Goal: Task Accomplishment & Management: Manage account settings

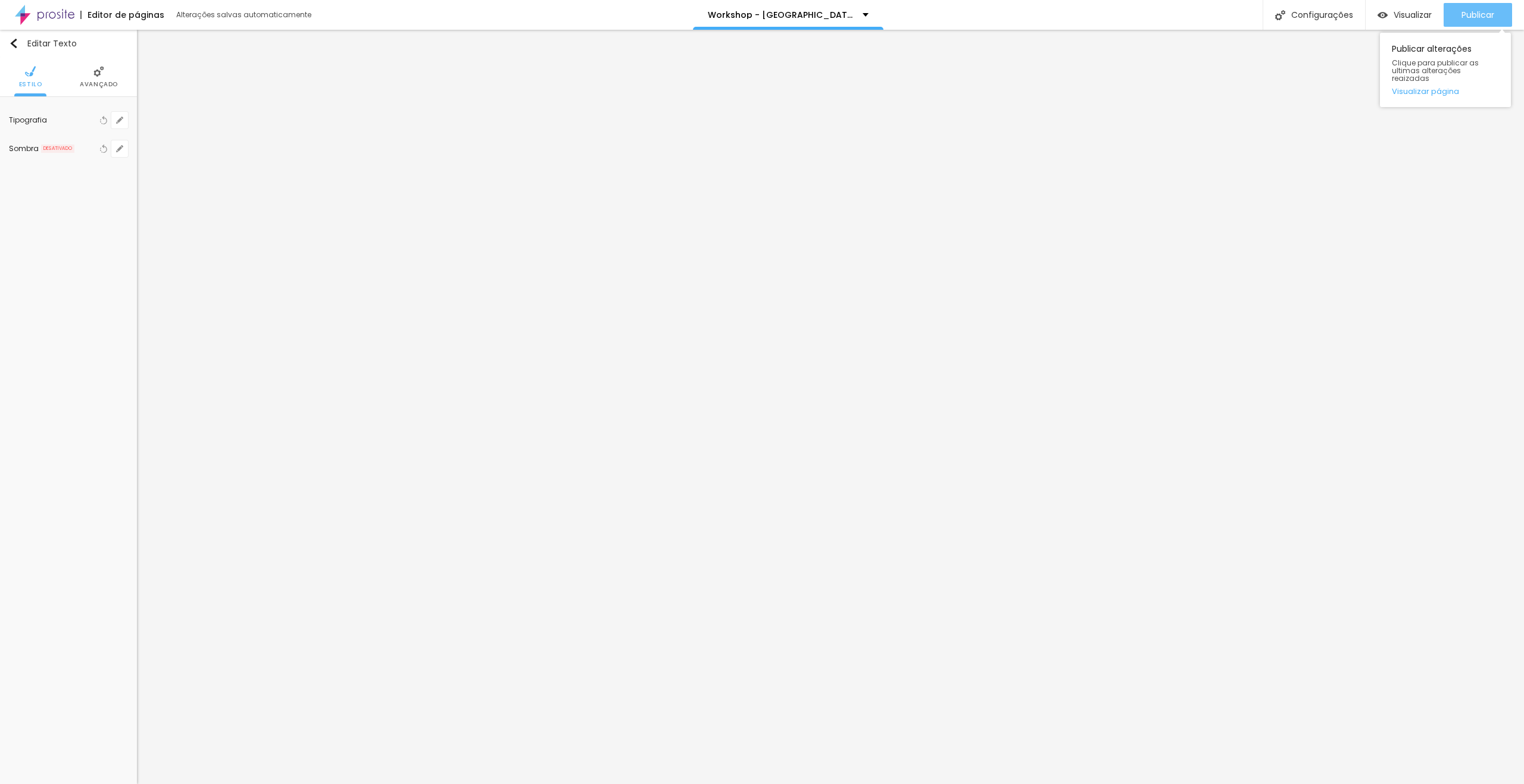
click at [1468, 15] on span "Publicar" at bounding box center [1477, 15] width 32 height 10
click at [1441, 88] on link "Visualizar página" at bounding box center [1445, 91] width 107 height 8
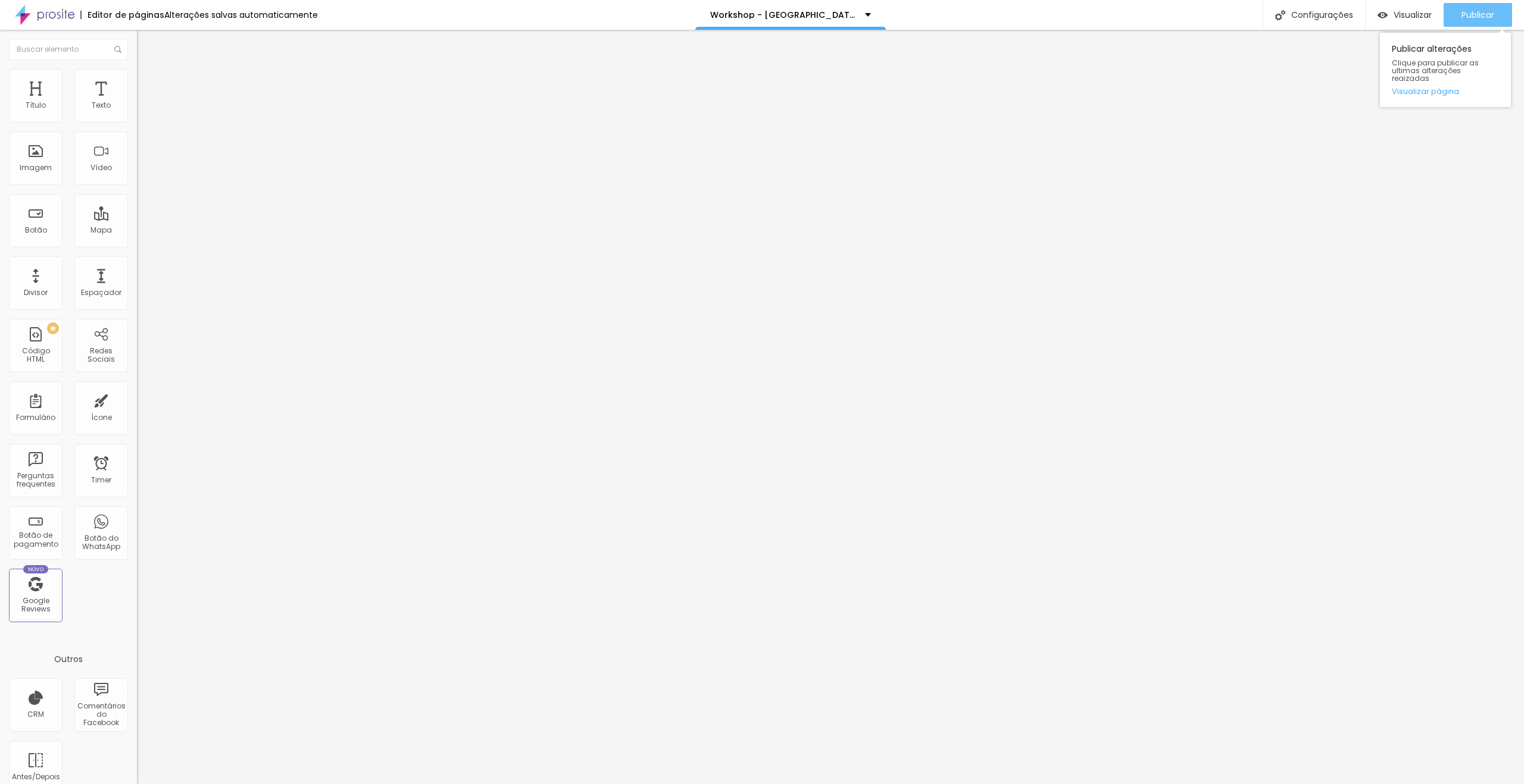
click at [1461, 16] on span "Publicar" at bounding box center [1477, 15] width 32 height 10
click at [1433, 88] on link "Visualizar página" at bounding box center [1445, 91] width 107 height 8
click at [1106, 2] on div "Editor de páginas Alterações salvas automaticamente Workshop - Belém Configuraç…" at bounding box center [762, 14] width 1524 height 30
click at [1430, 88] on link "Visualizar página" at bounding box center [1445, 91] width 107 height 8
drag, startPoint x: 1484, startPoint y: 17, endPoint x: 1450, endPoint y: 60, distance: 54.8
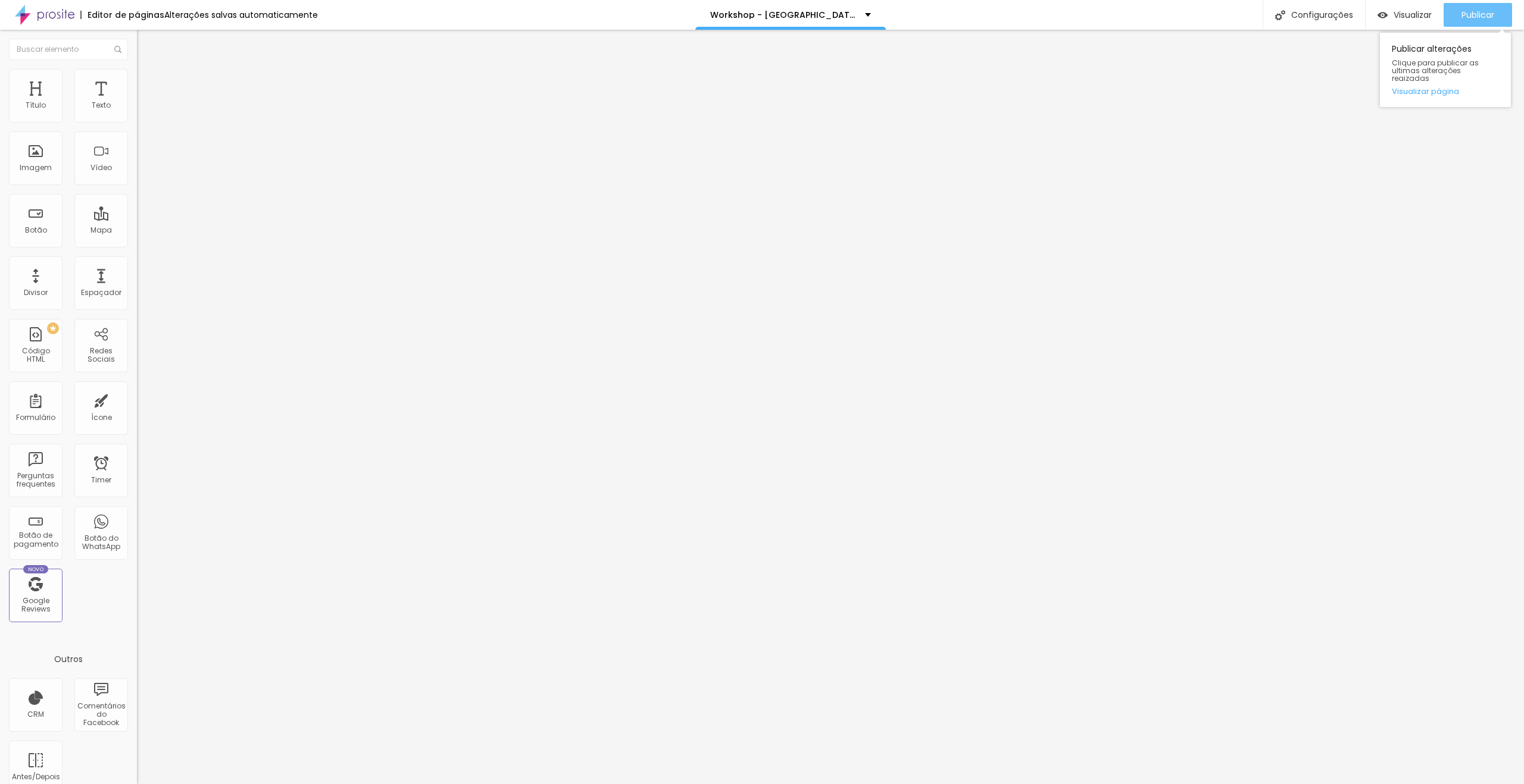
click at [1483, 17] on span "Publicar" at bounding box center [1477, 15] width 32 height 10
click at [1441, 88] on link "Visualizar página" at bounding box center [1445, 91] width 107 height 8
click at [1407, 13] on span "Visualizar" at bounding box center [1412, 15] width 38 height 10
click at [137, 79] on ul "Conteúdo Estilo Avançado" at bounding box center [206, 74] width 137 height 35
click at [148, 82] on span "Estilo" at bounding box center [156, 77] width 18 height 10
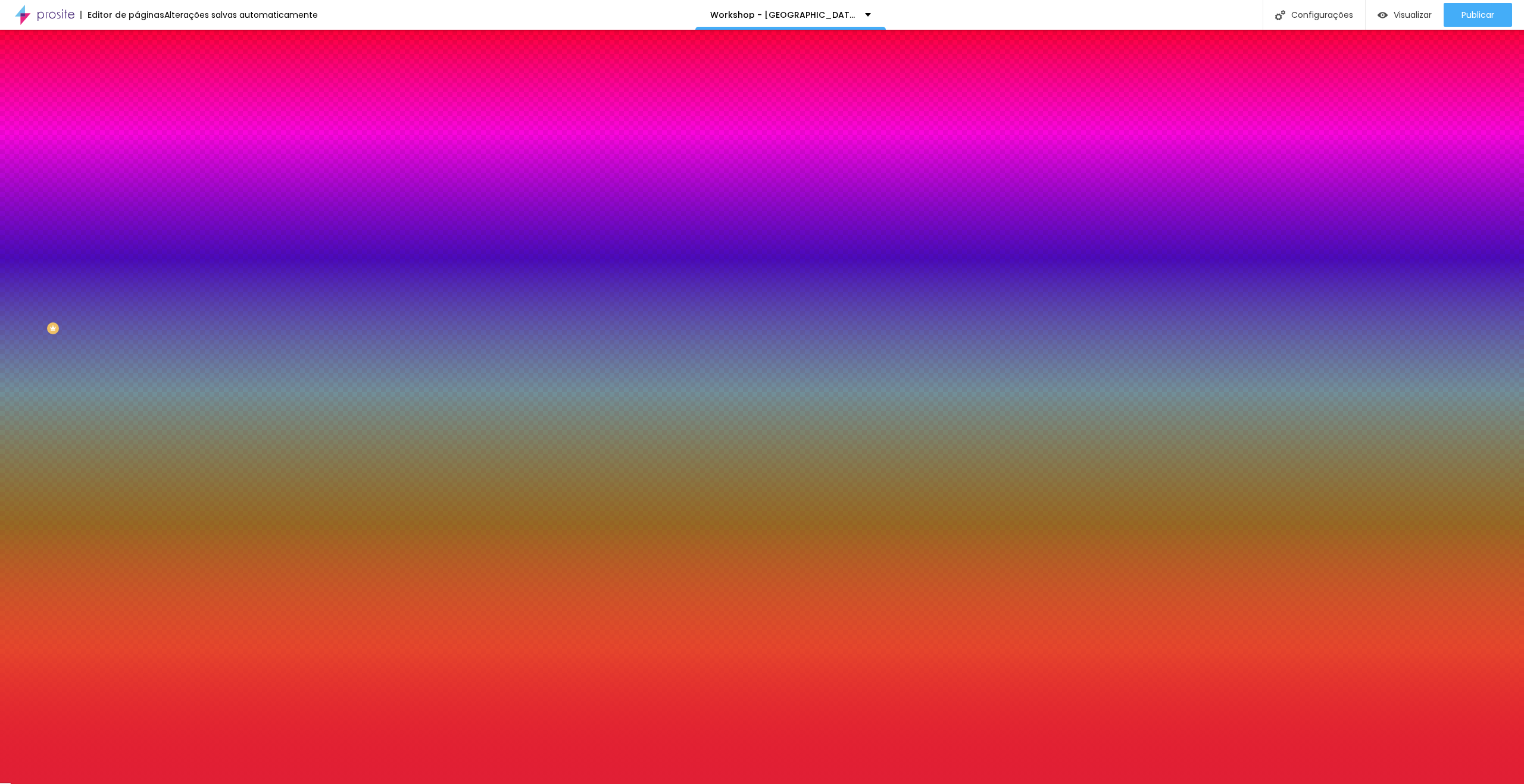
click at [137, 162] on div at bounding box center [206, 162] width 137 height 0
drag, startPoint x: 118, startPoint y: 260, endPoint x: 95, endPoint y: 270, distance: 25.1
click at [114, 291] on div at bounding box center [762, 392] width 1524 height 784
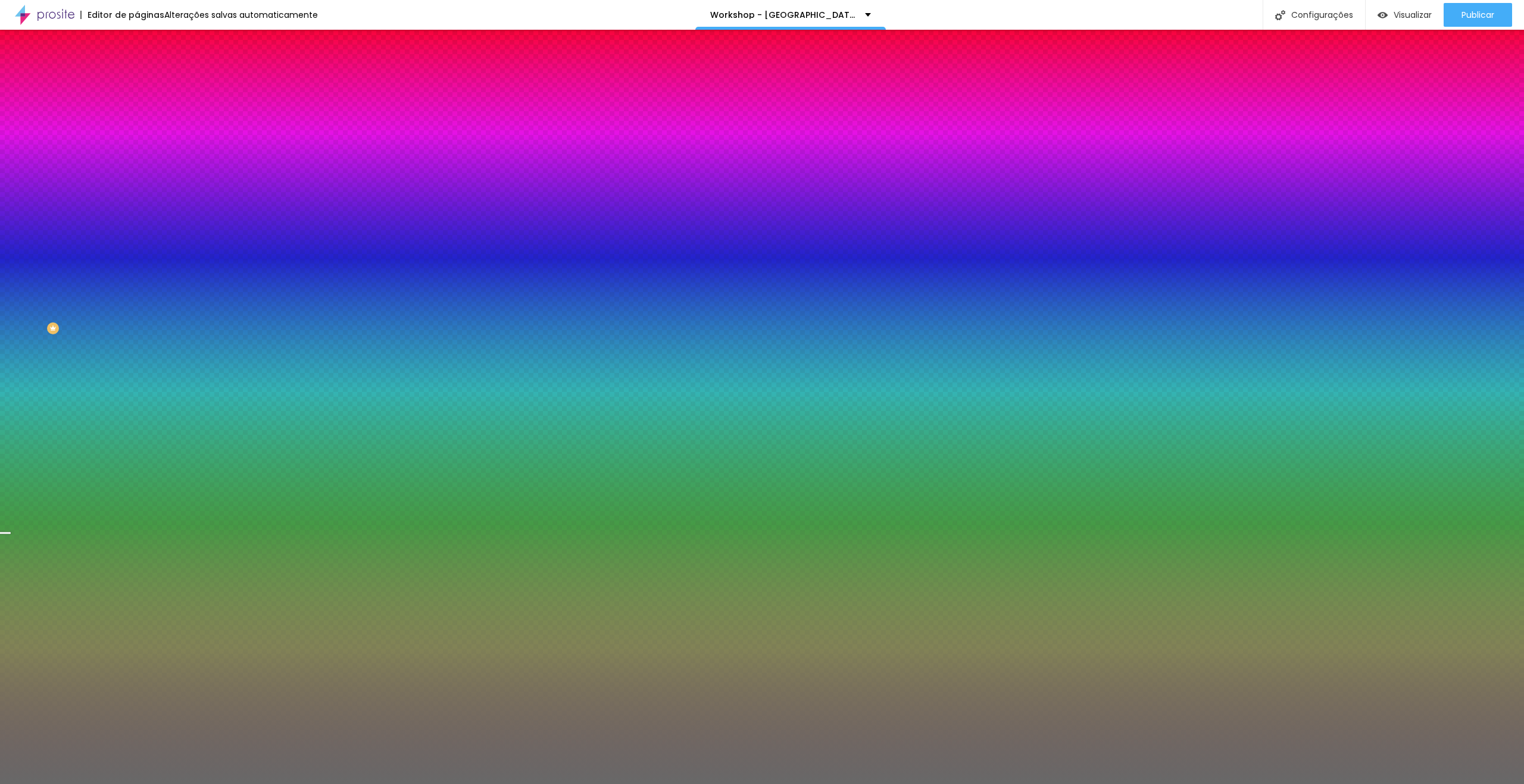
type input "#000000"
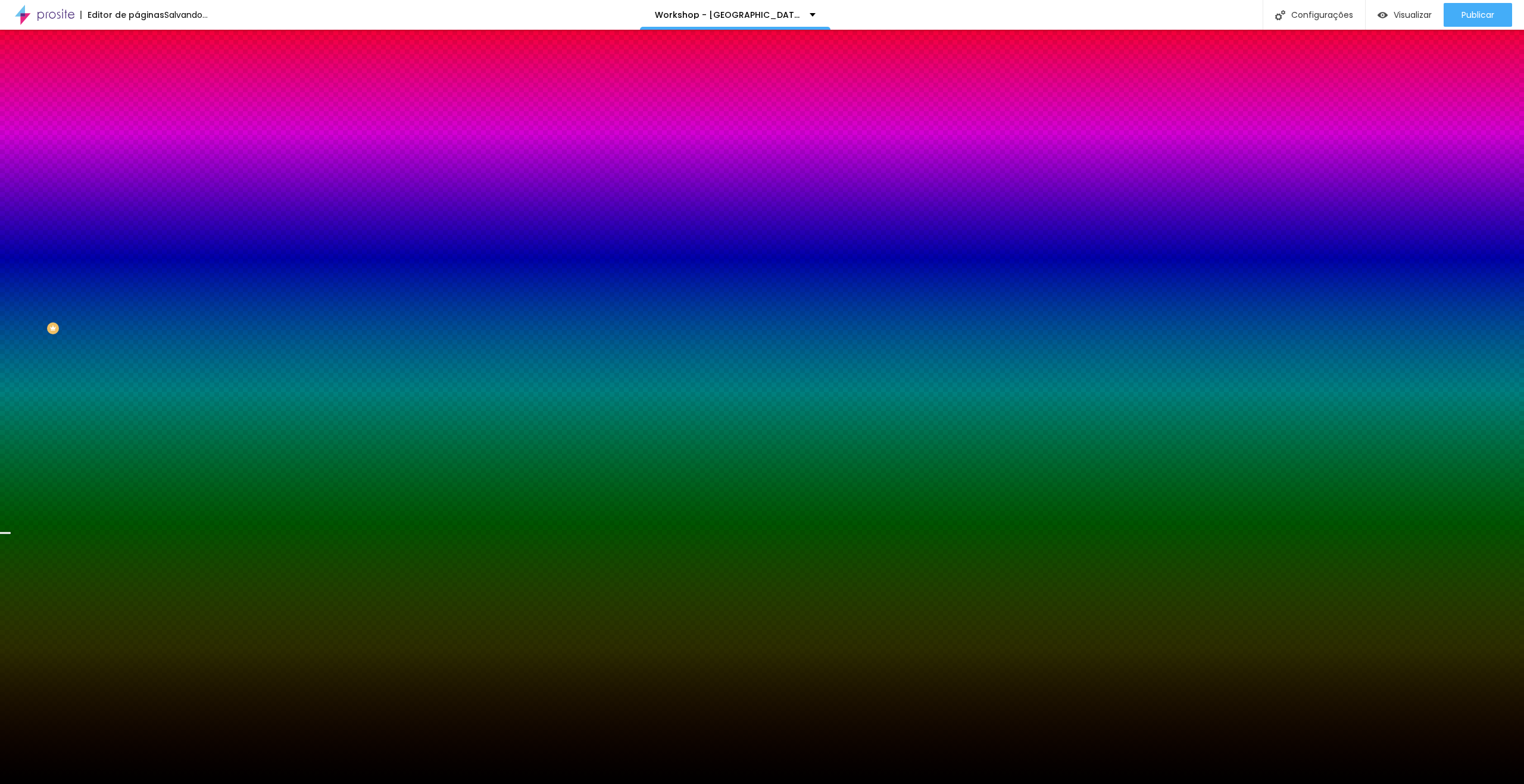
drag, startPoint x: 19, startPoint y: 276, endPoint x: 0, endPoint y: 347, distance: 73.5
click at [137, 347] on div "Editar Seção Conteúdo Estilo Avançado Imagem de fundo Trocar imagem Efeito da I…" at bounding box center [206, 407] width 137 height 754
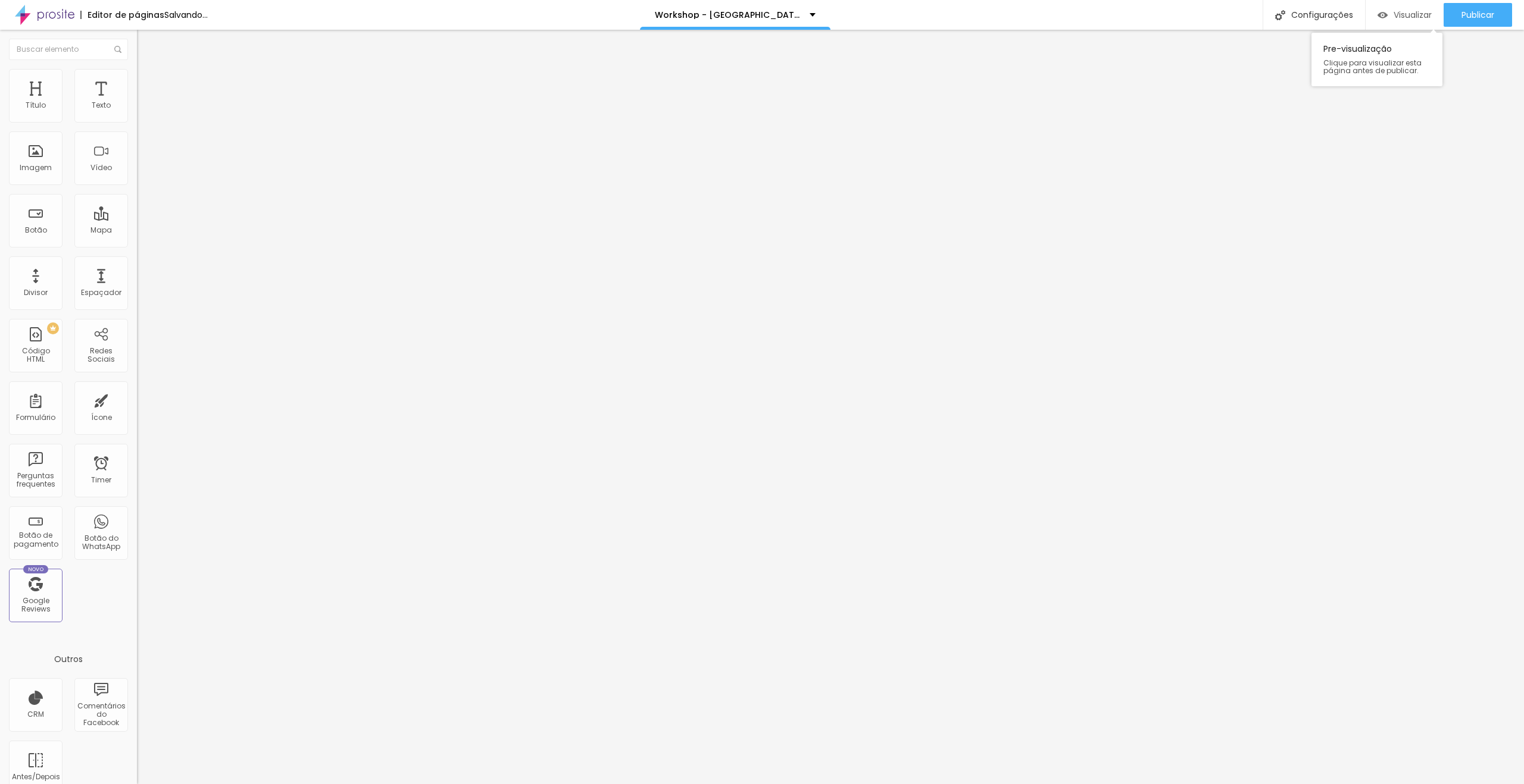
click at [1404, 4] on div "Visualizar" at bounding box center [1404, 14] width 54 height 24
click at [148, 82] on span "Estilo" at bounding box center [156, 77] width 18 height 10
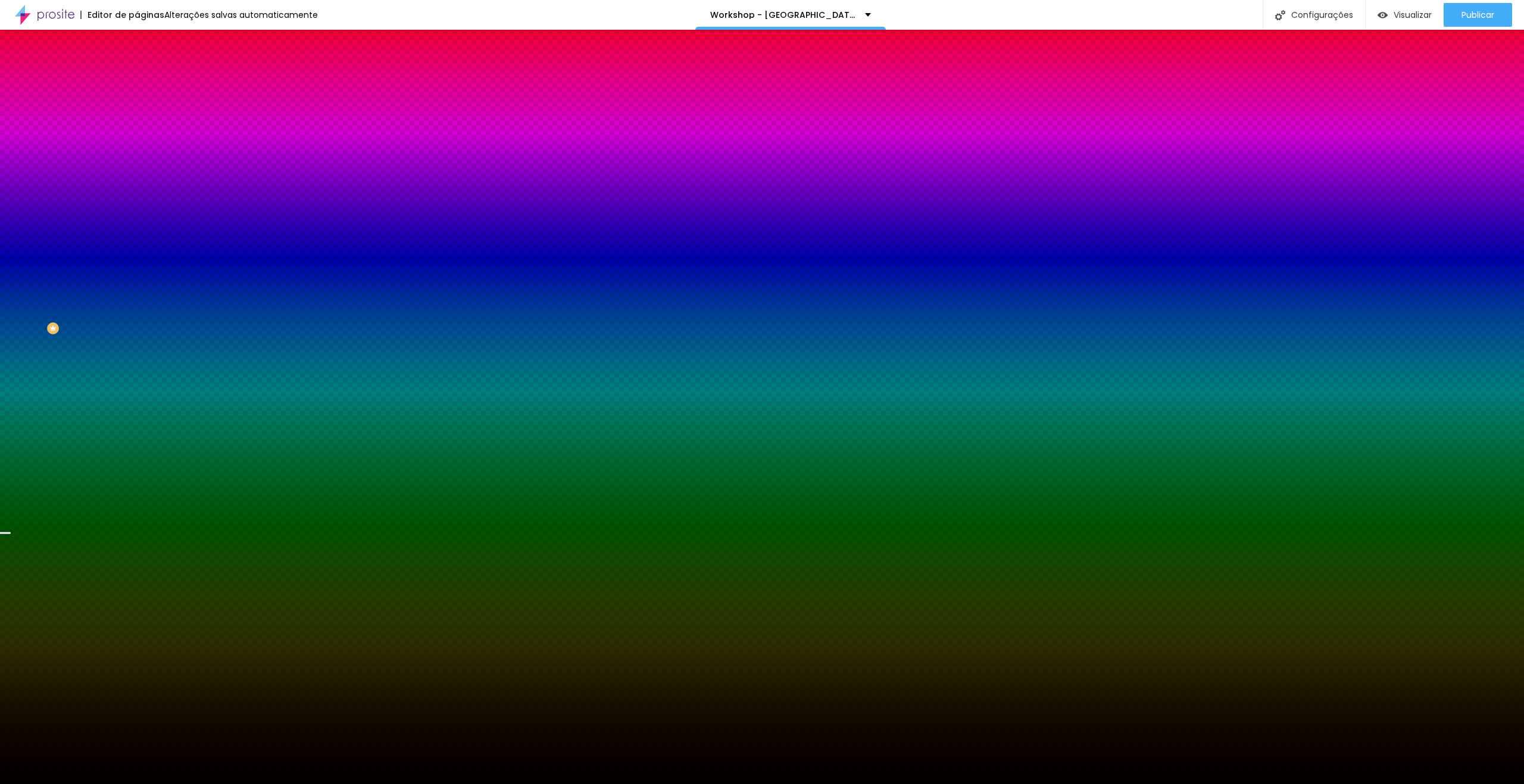
click at [137, 110] on span "Trocar imagem" at bounding box center [170, 104] width 65 height 10
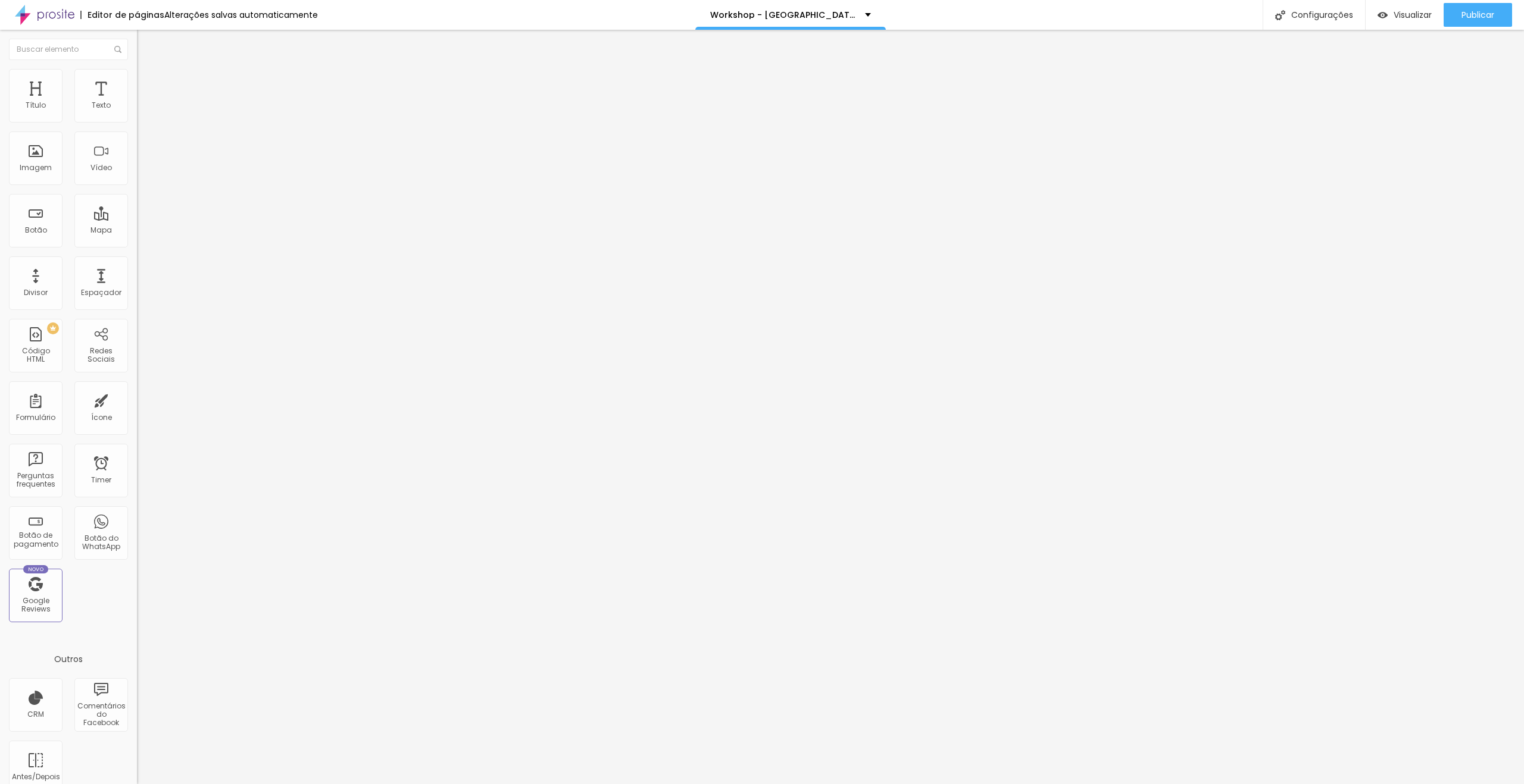
click at [137, 161] on div at bounding box center [206, 156] width 137 height 10
click at [137, 151] on img at bounding box center [141, 147] width 9 height 9
click at [148, 82] on span "Estilo" at bounding box center [156, 77] width 18 height 10
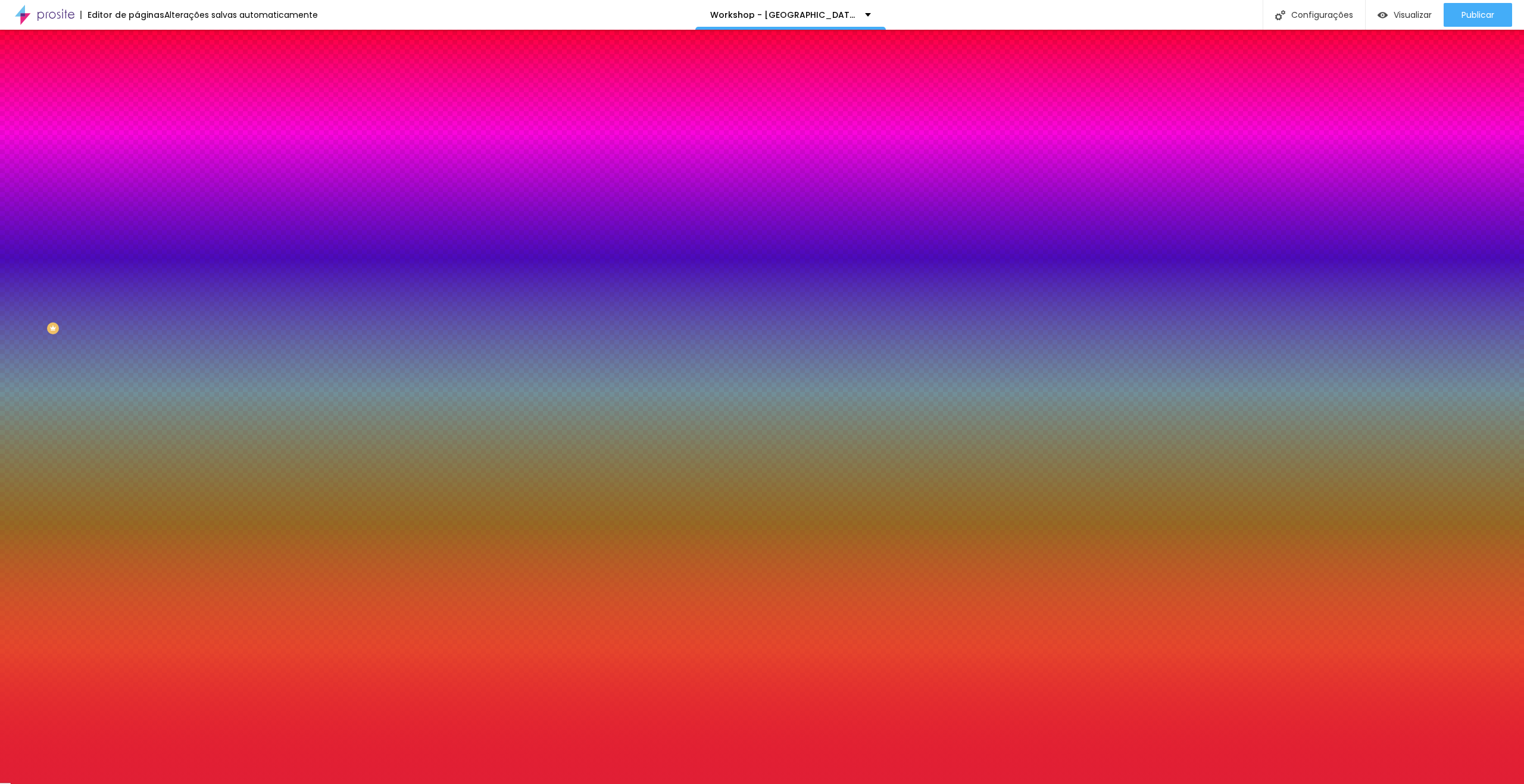
click at [137, 113] on div at bounding box center [206, 113] width 137 height 0
click at [137, 116] on input "#E11F35" at bounding box center [209, 119] width 143 height 11
click at [137, 113] on div at bounding box center [206, 113] width 137 height 0
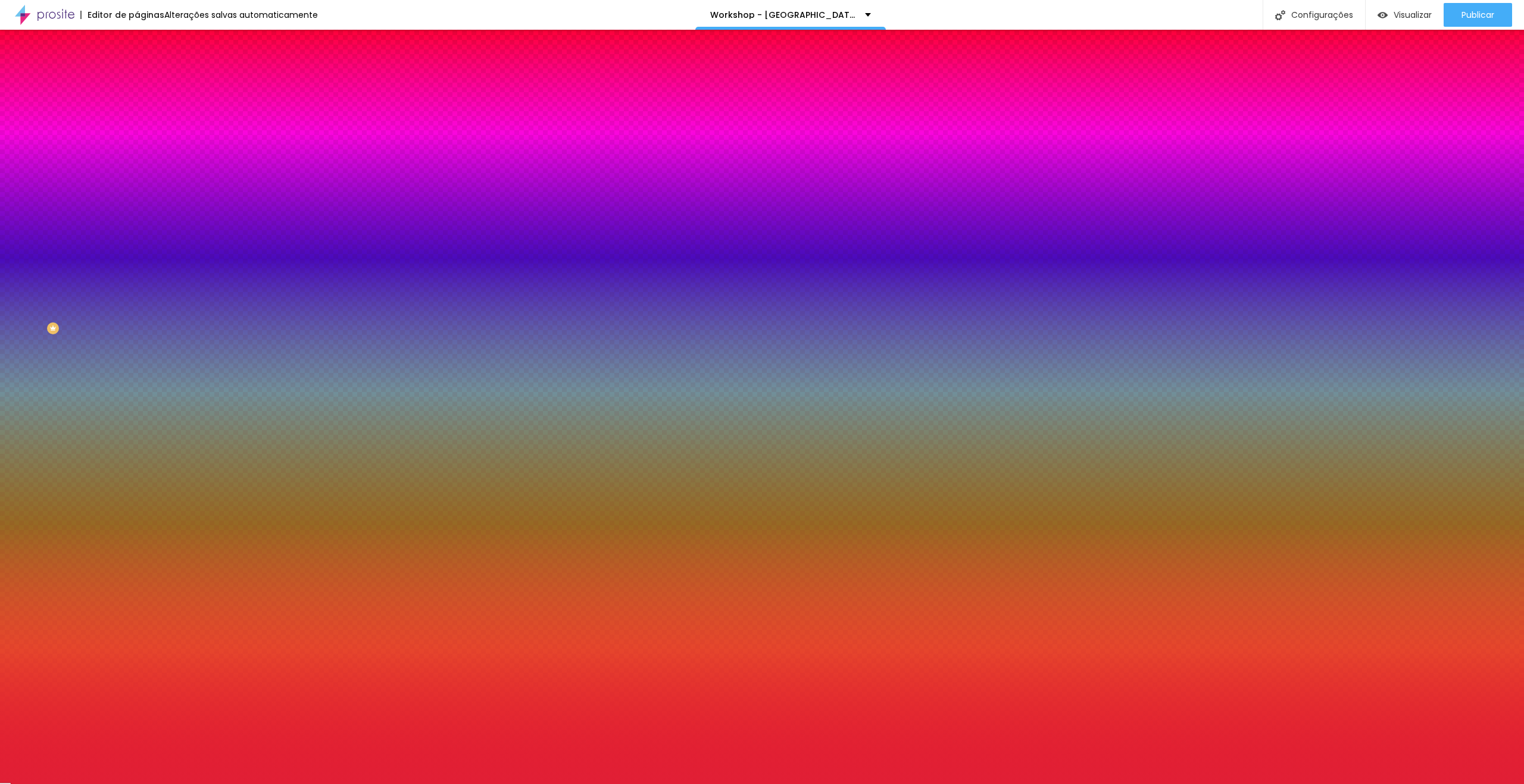
type input "#FFFFFF"
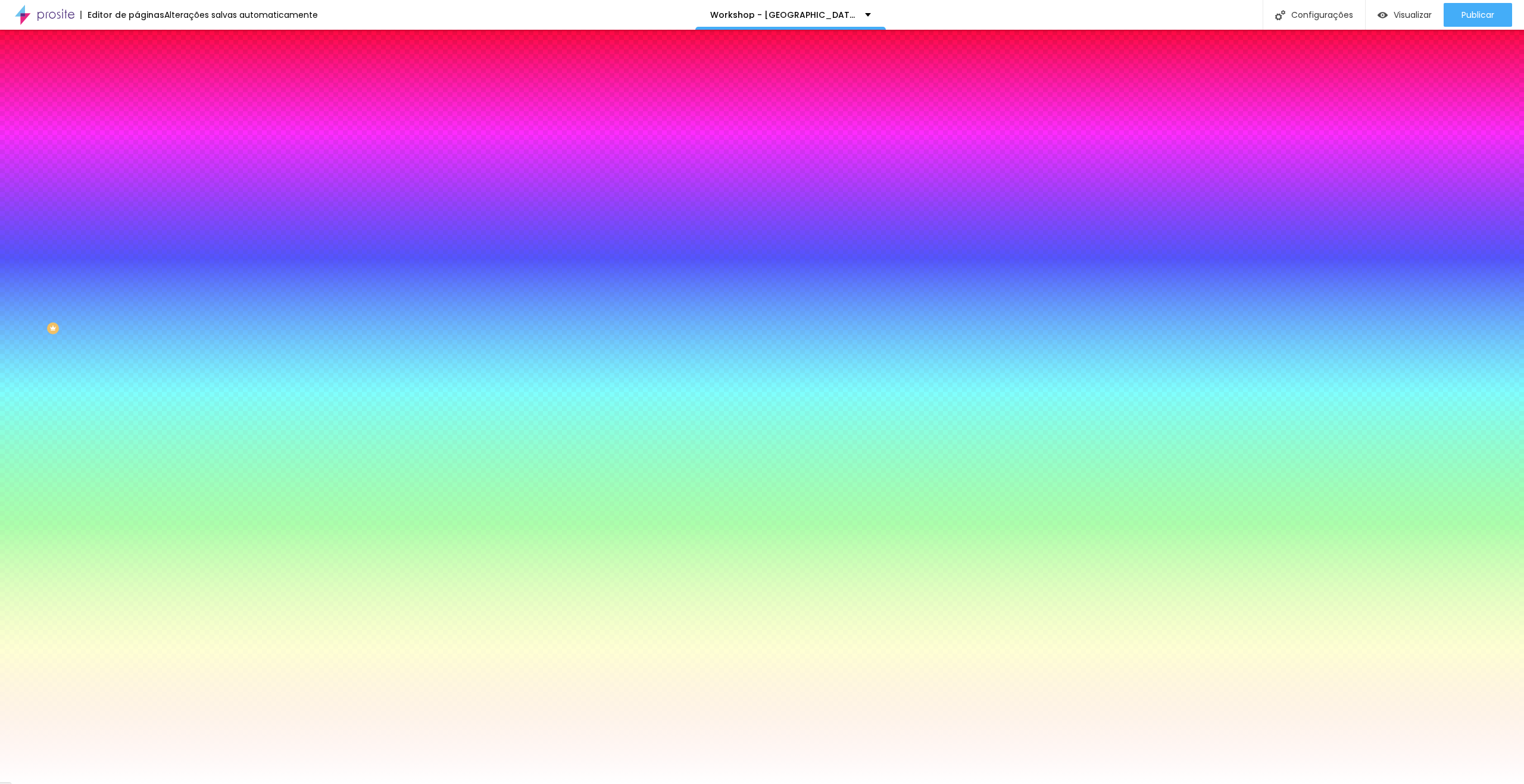
click at [137, 60] on div "Conteúdo Estilo Avançado Cor de fundo Voltar ao padrão #FFFFFF Sombra DESATIVAD…" at bounding box center [206, 128] width 137 height 142
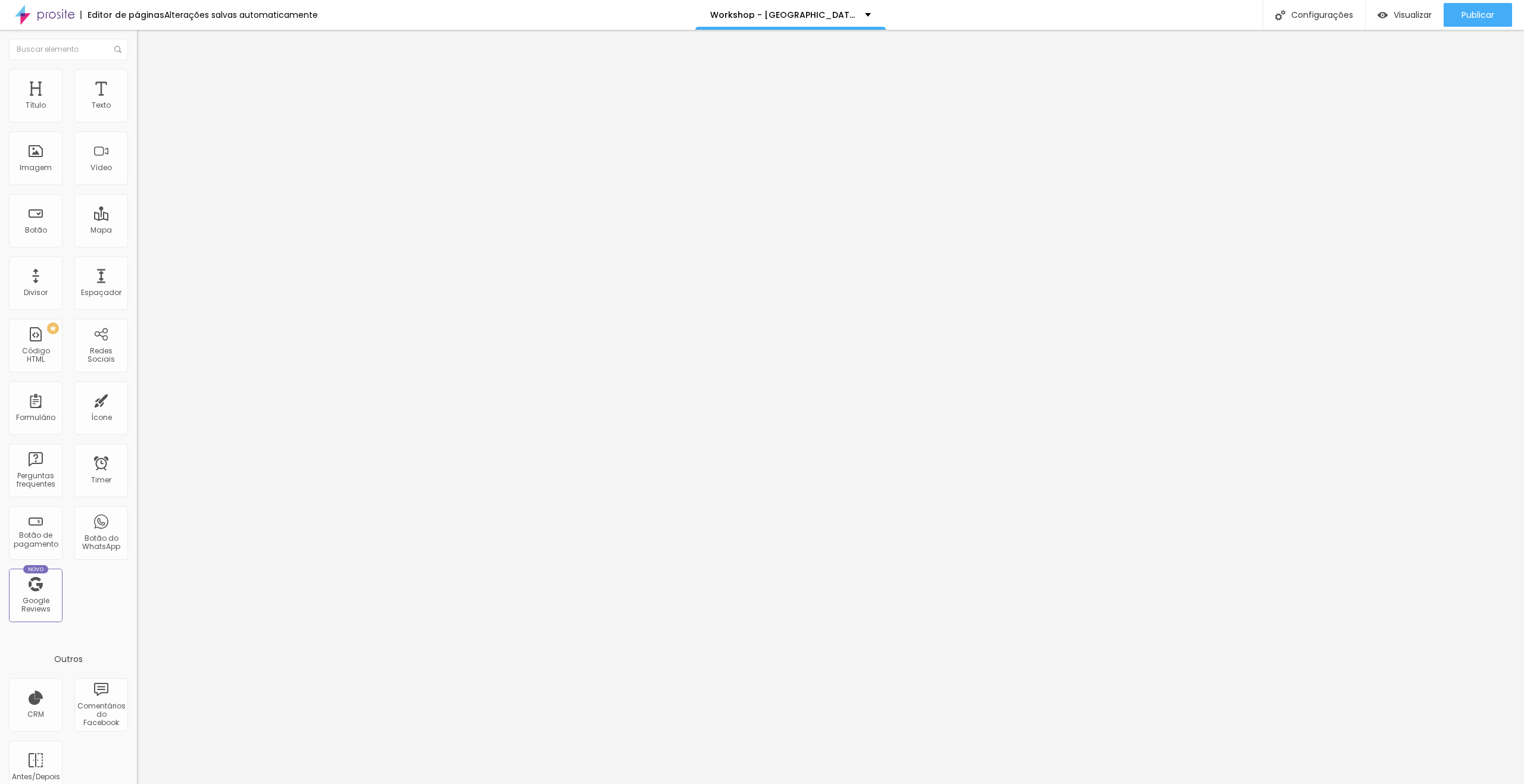
click at [142, 172] on icon "button" at bounding box center [145, 169] width 7 height 7
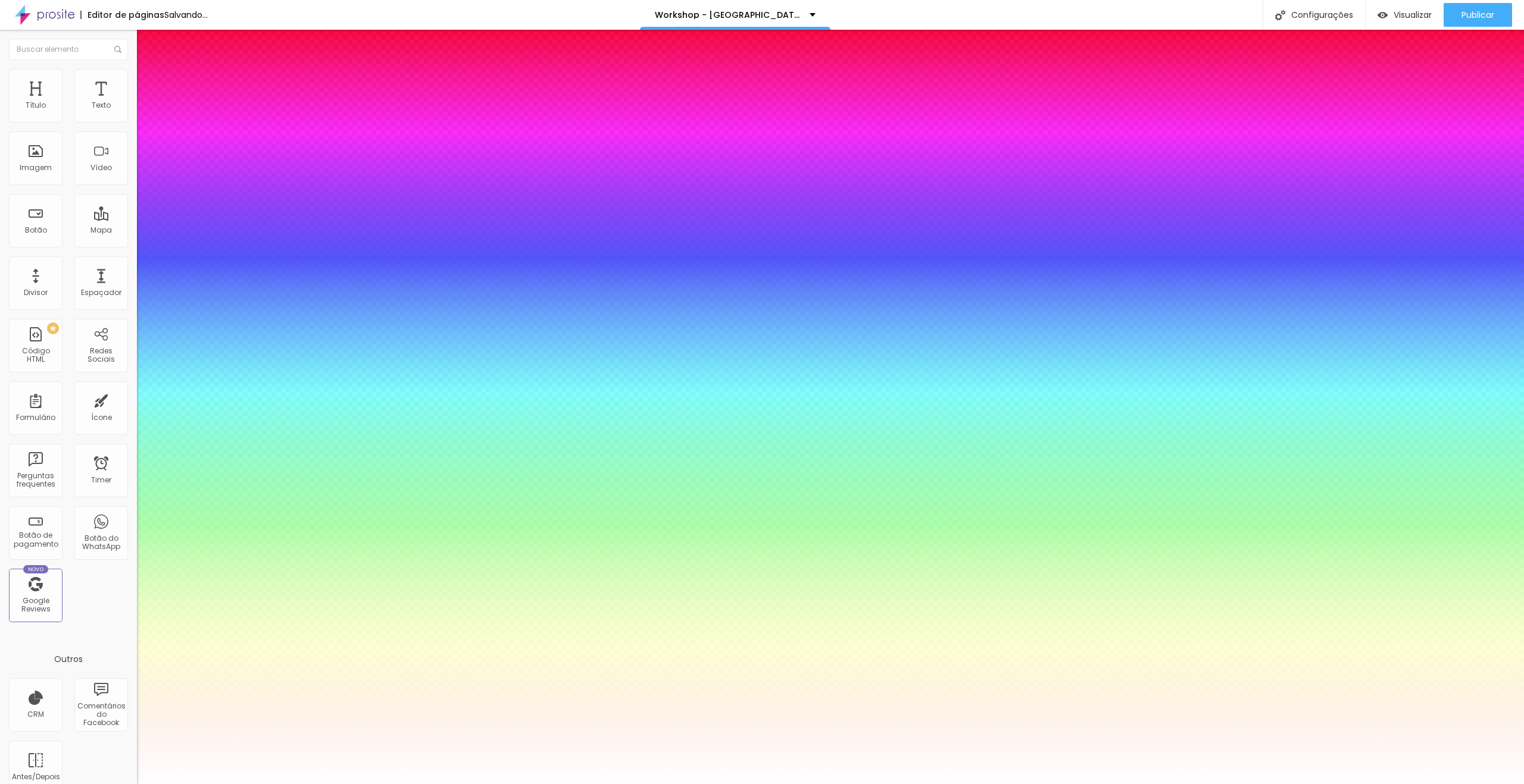
paste input "E11F35"
type input "1"
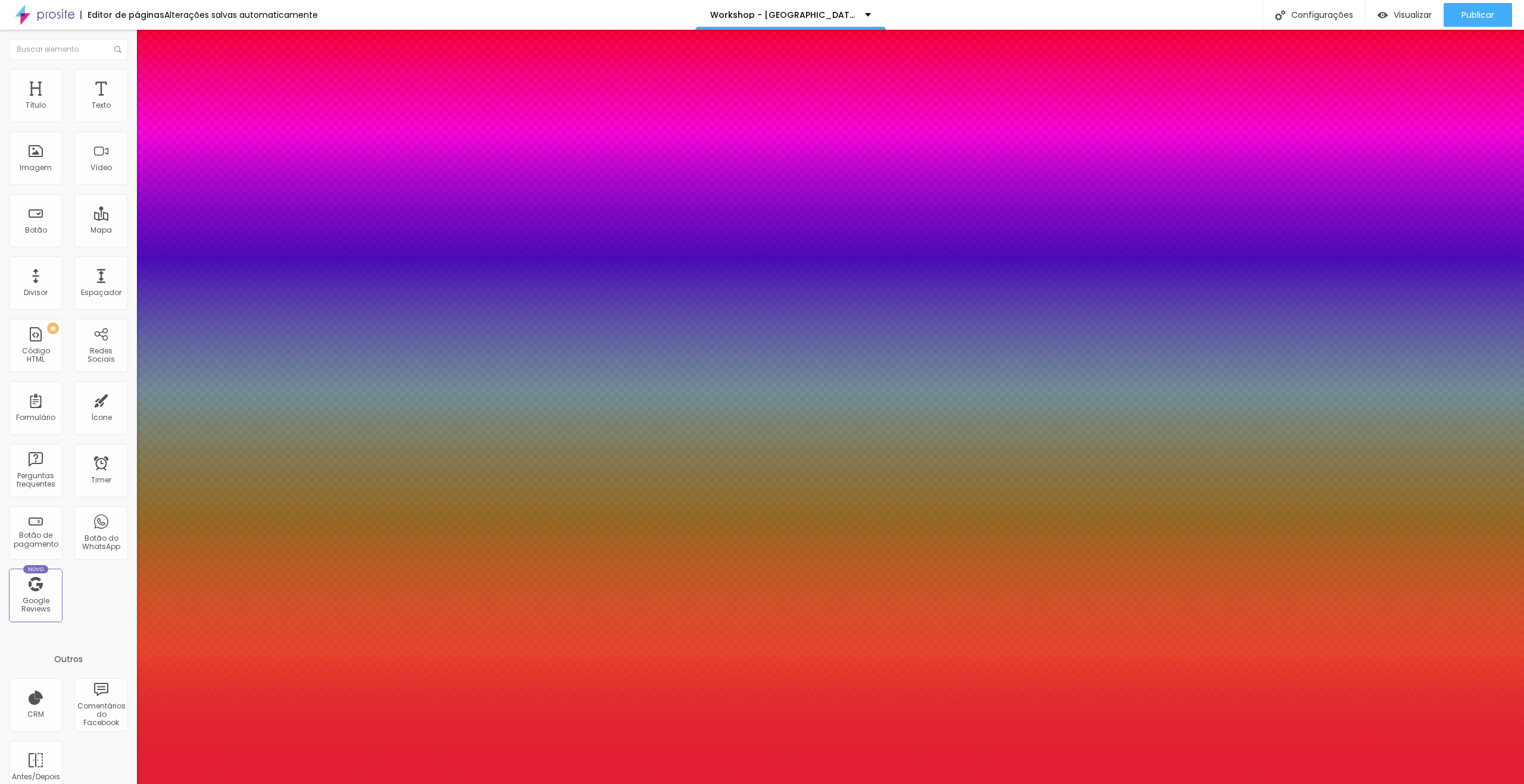
type input "#E11F35"
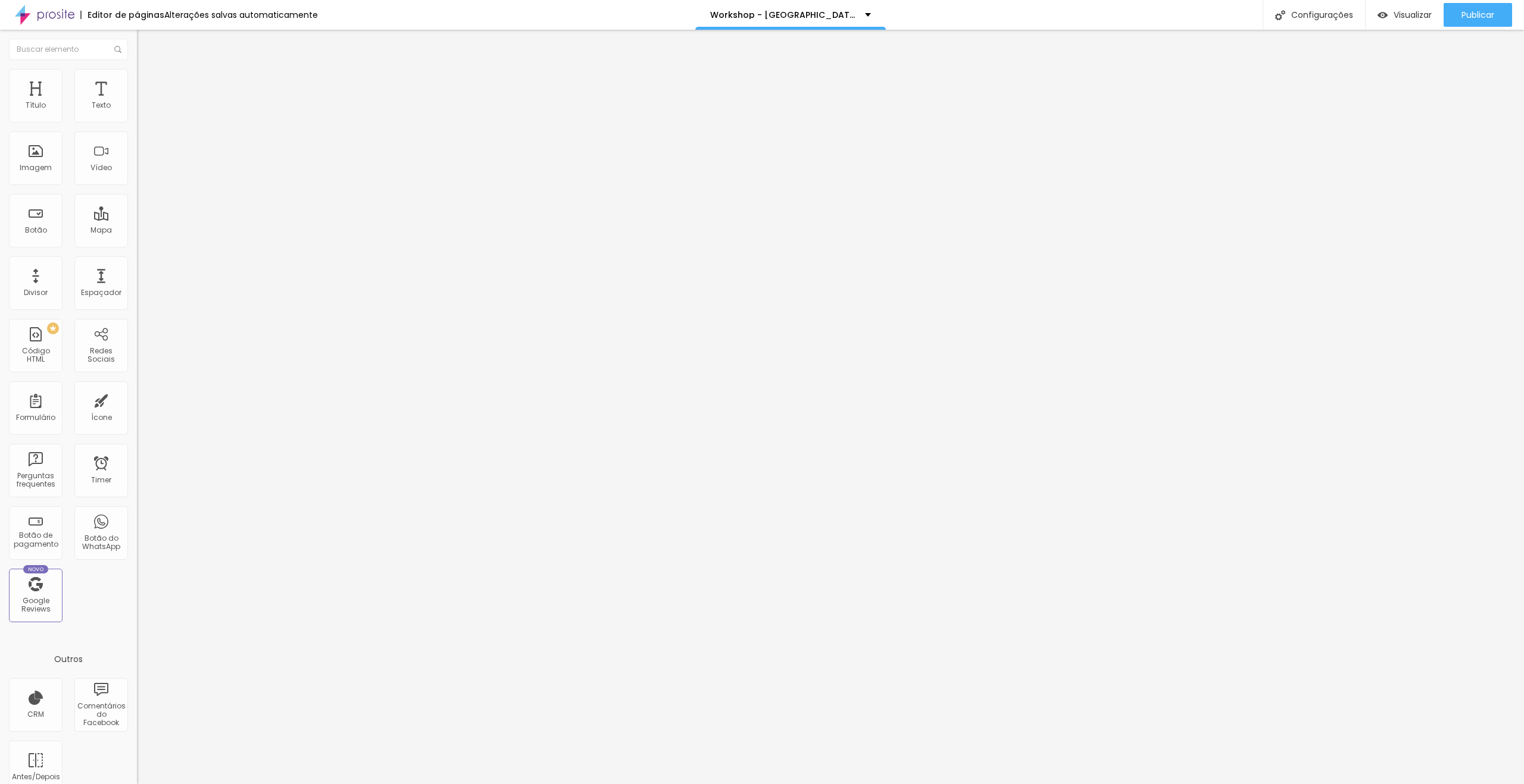
click at [137, 81] on li "Avançado" at bounding box center [206, 87] width 137 height 11
click at [137, 77] on li "Estilo" at bounding box center [206, 74] width 137 height 11
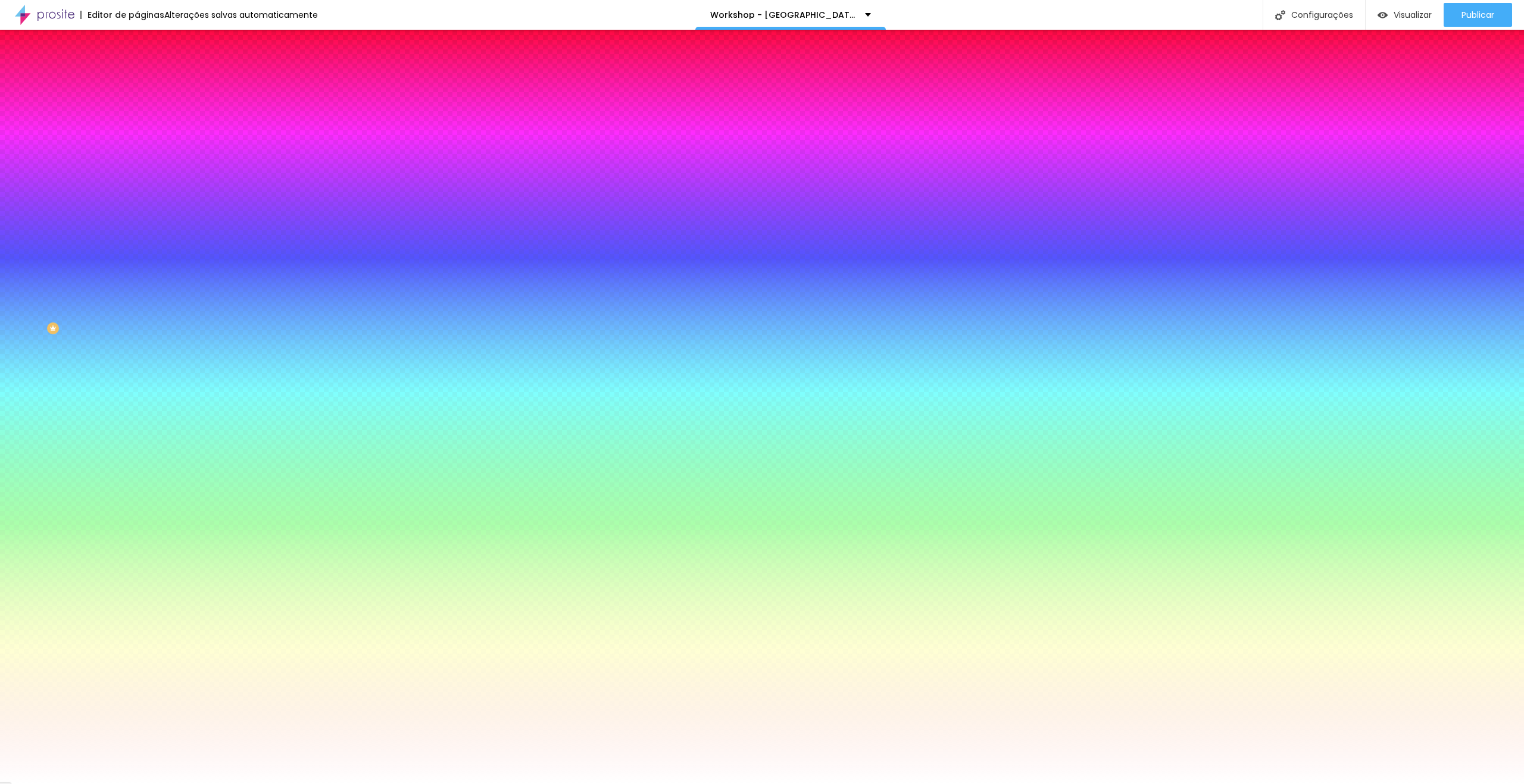
click at [142, 188] on icon "button" at bounding box center [145, 191] width 7 height 7
type input "12"
drag, startPoint x: 247, startPoint y: 231, endPoint x: 262, endPoint y: 231, distance: 15.0
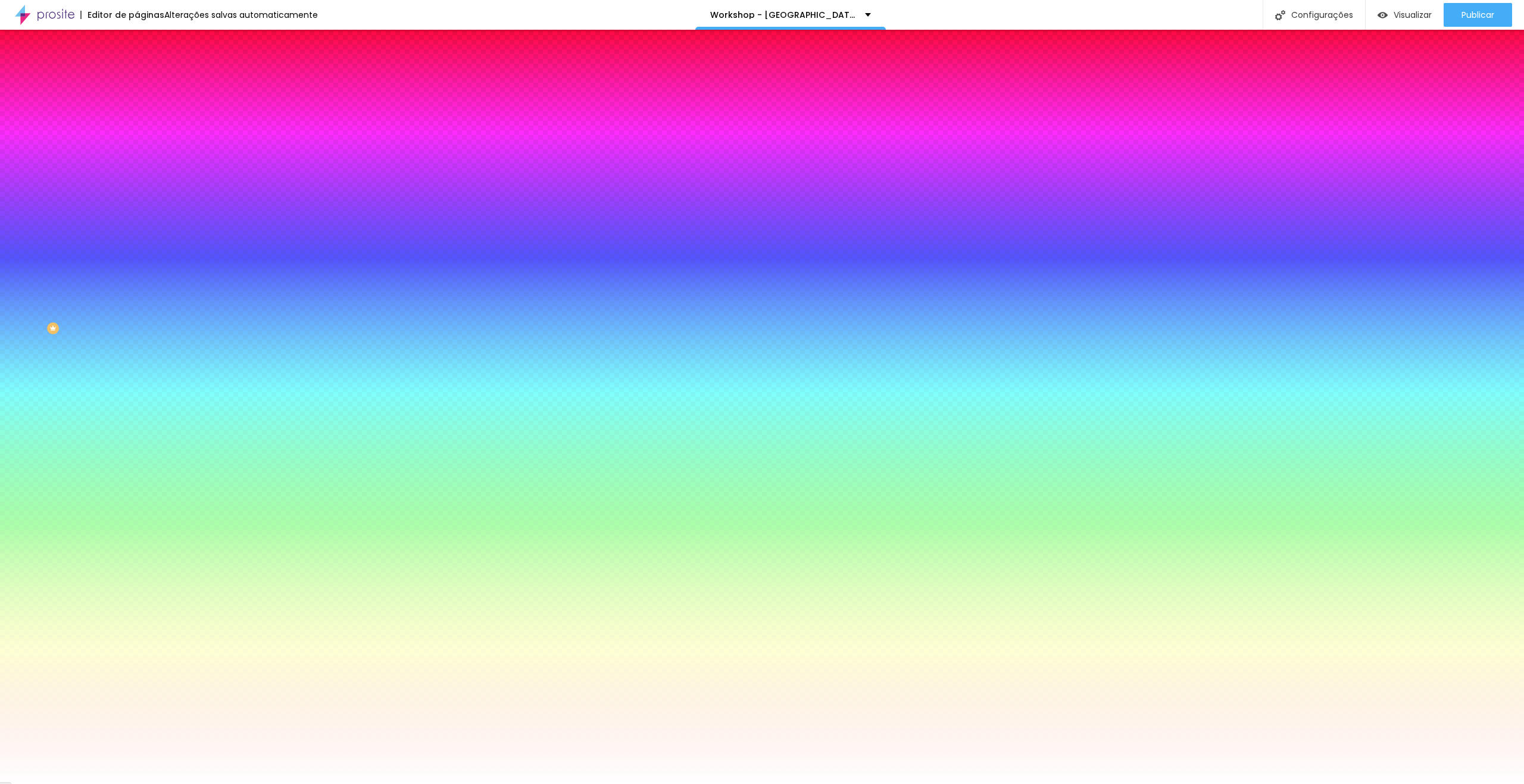
type input "12"
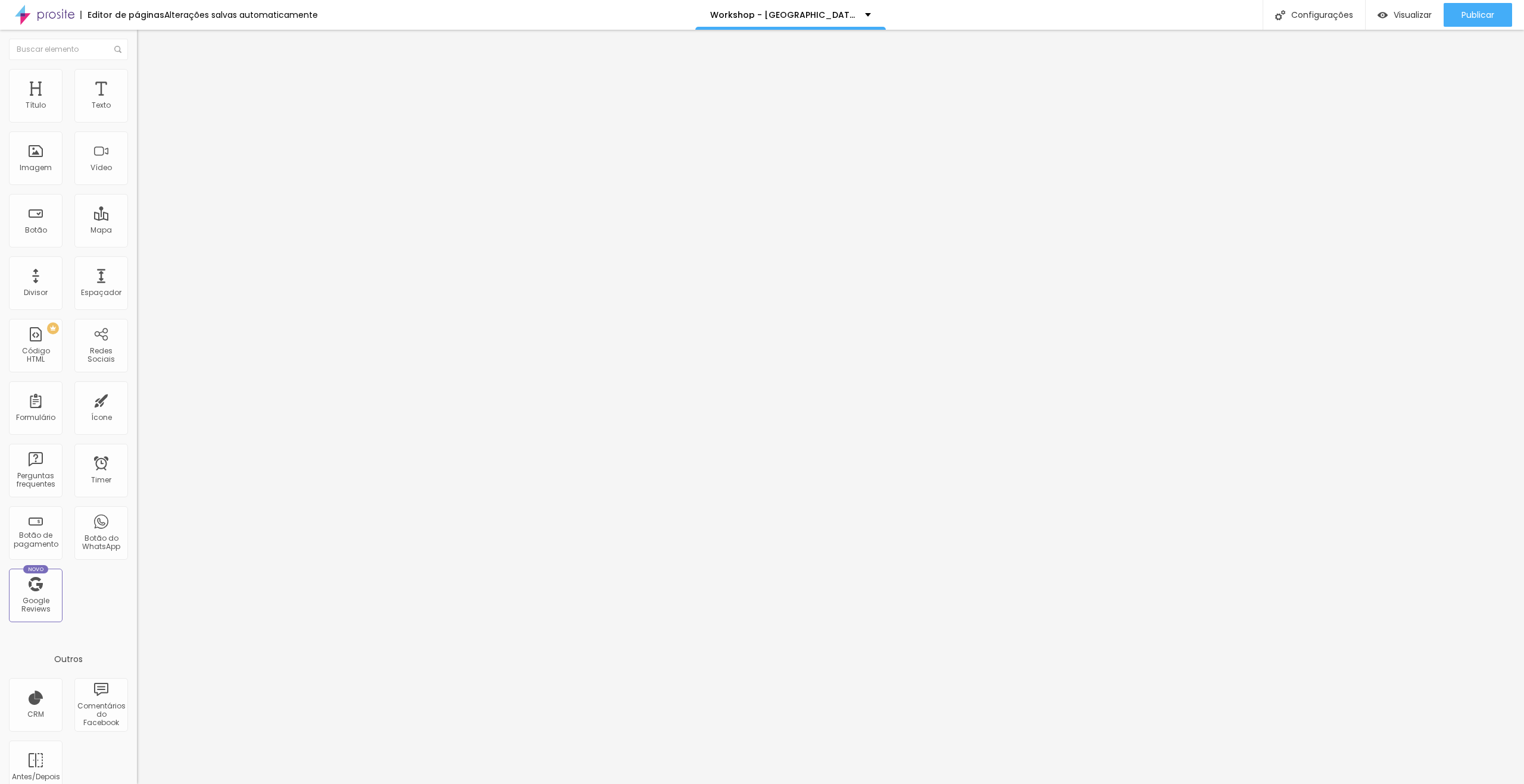
click at [148, 84] on span "Avançado" at bounding box center [167, 89] width 39 height 10
type input "53"
type input "67"
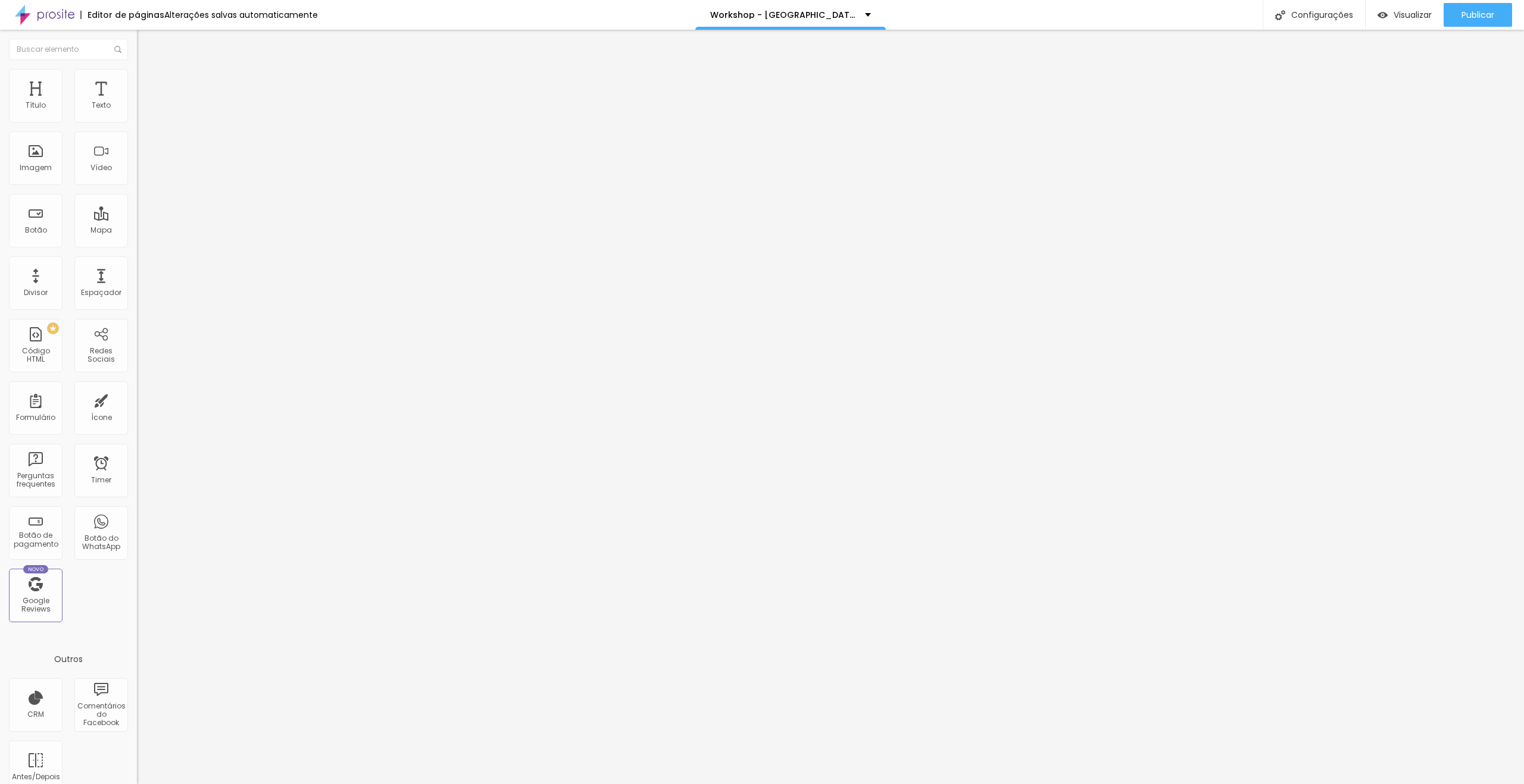
type input "74"
type input "78"
type input "85"
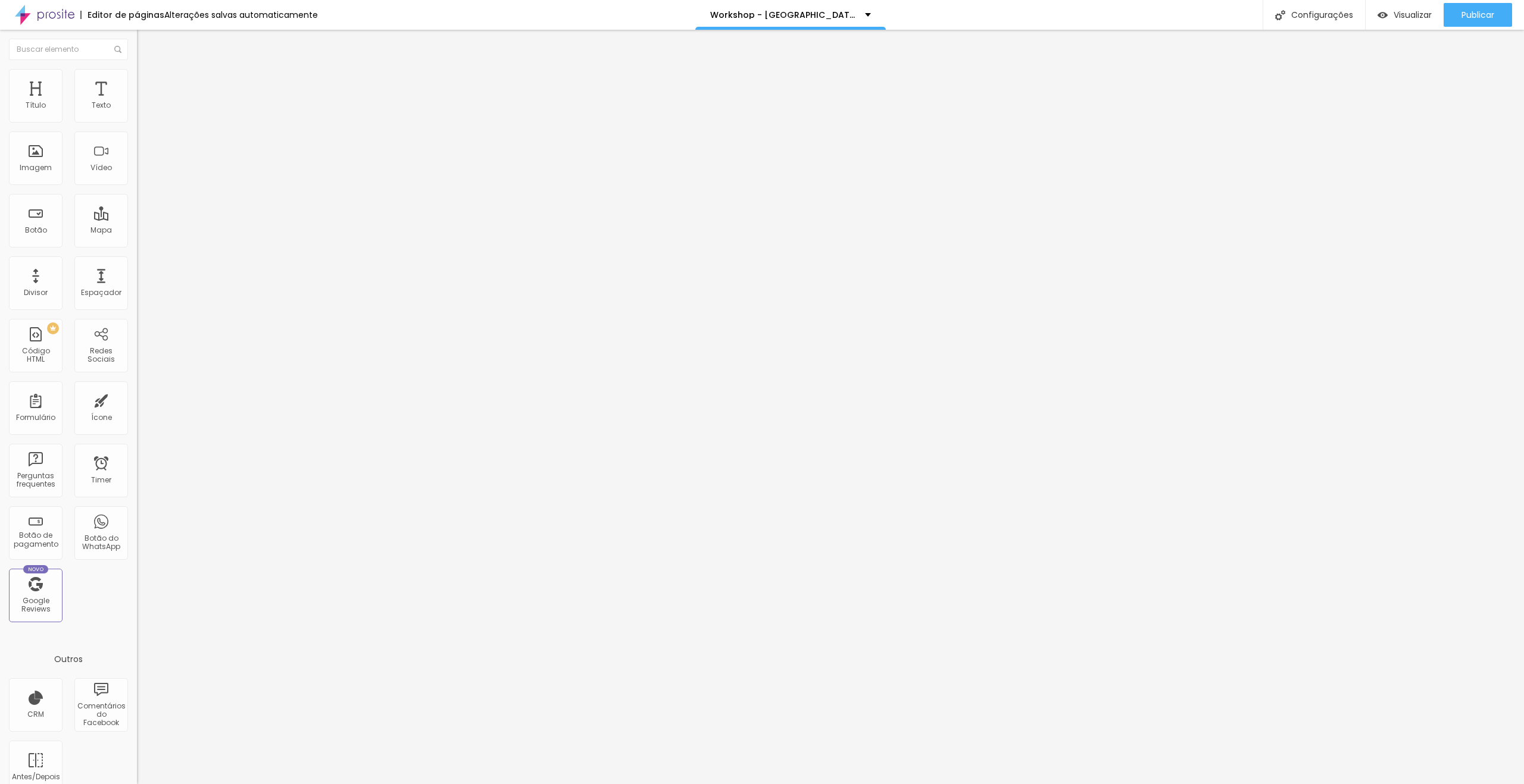
type input "85"
type input "95"
type input "109"
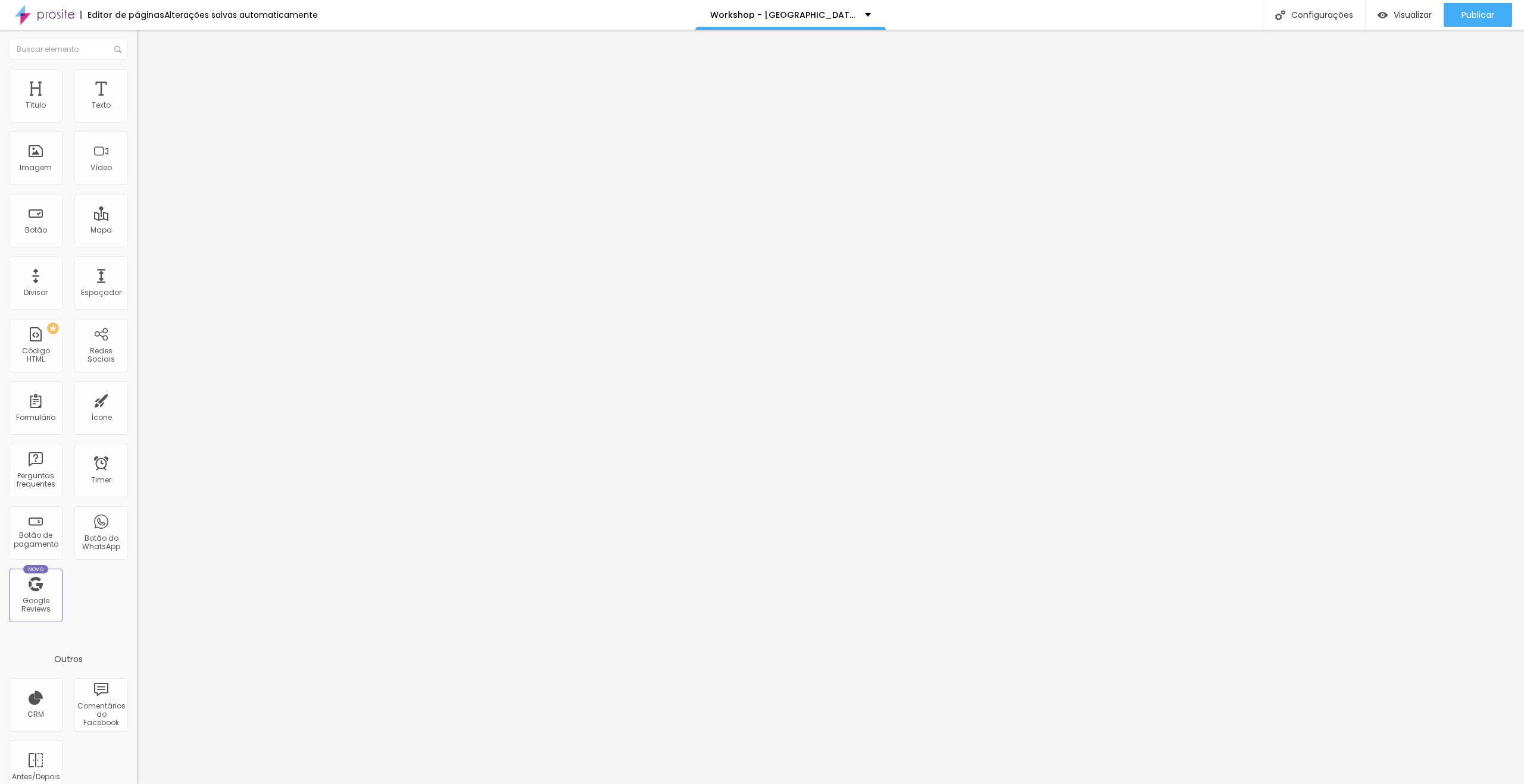
type input "123"
type input "127"
type input "134"
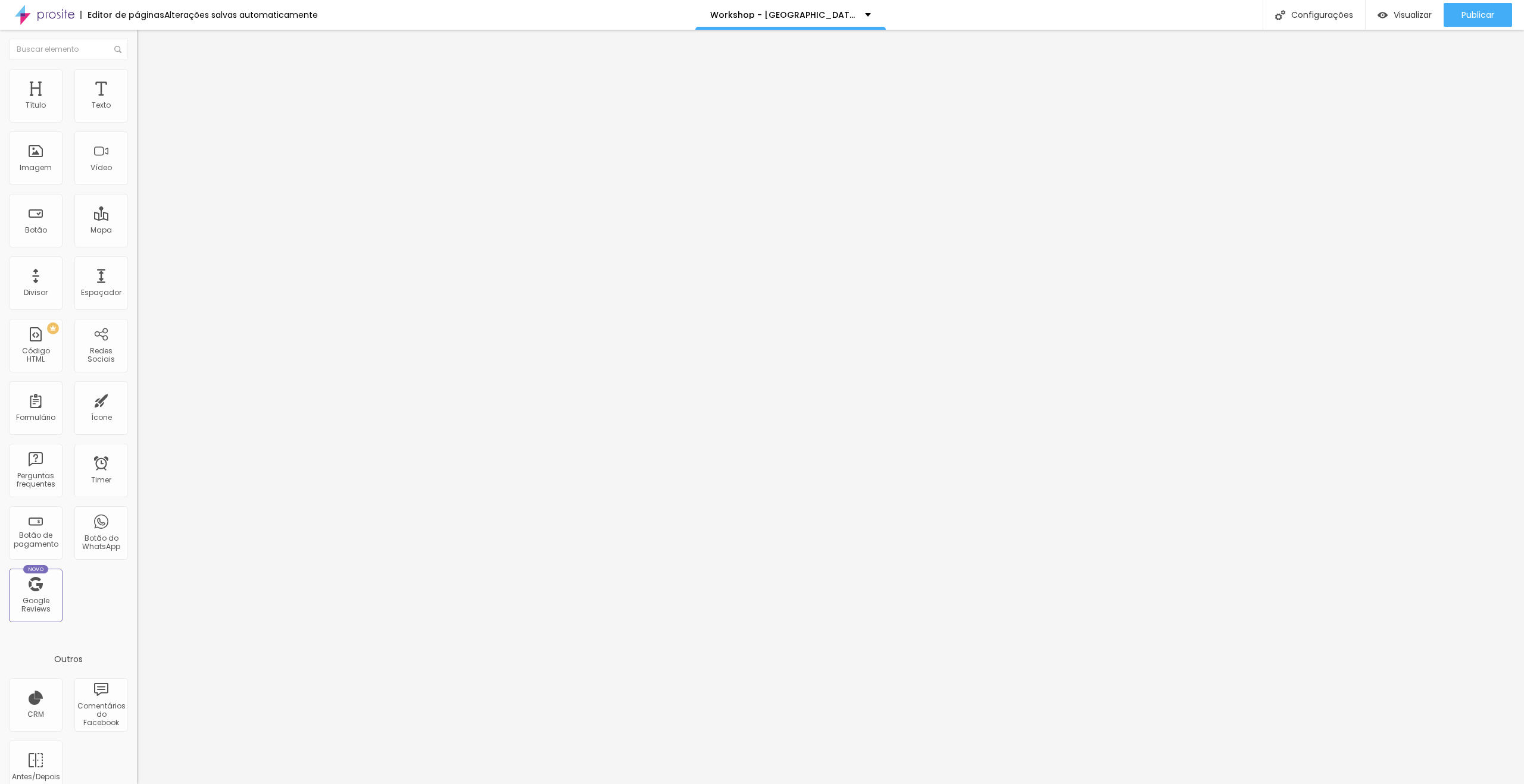
type input "134"
type input "137"
type input "127"
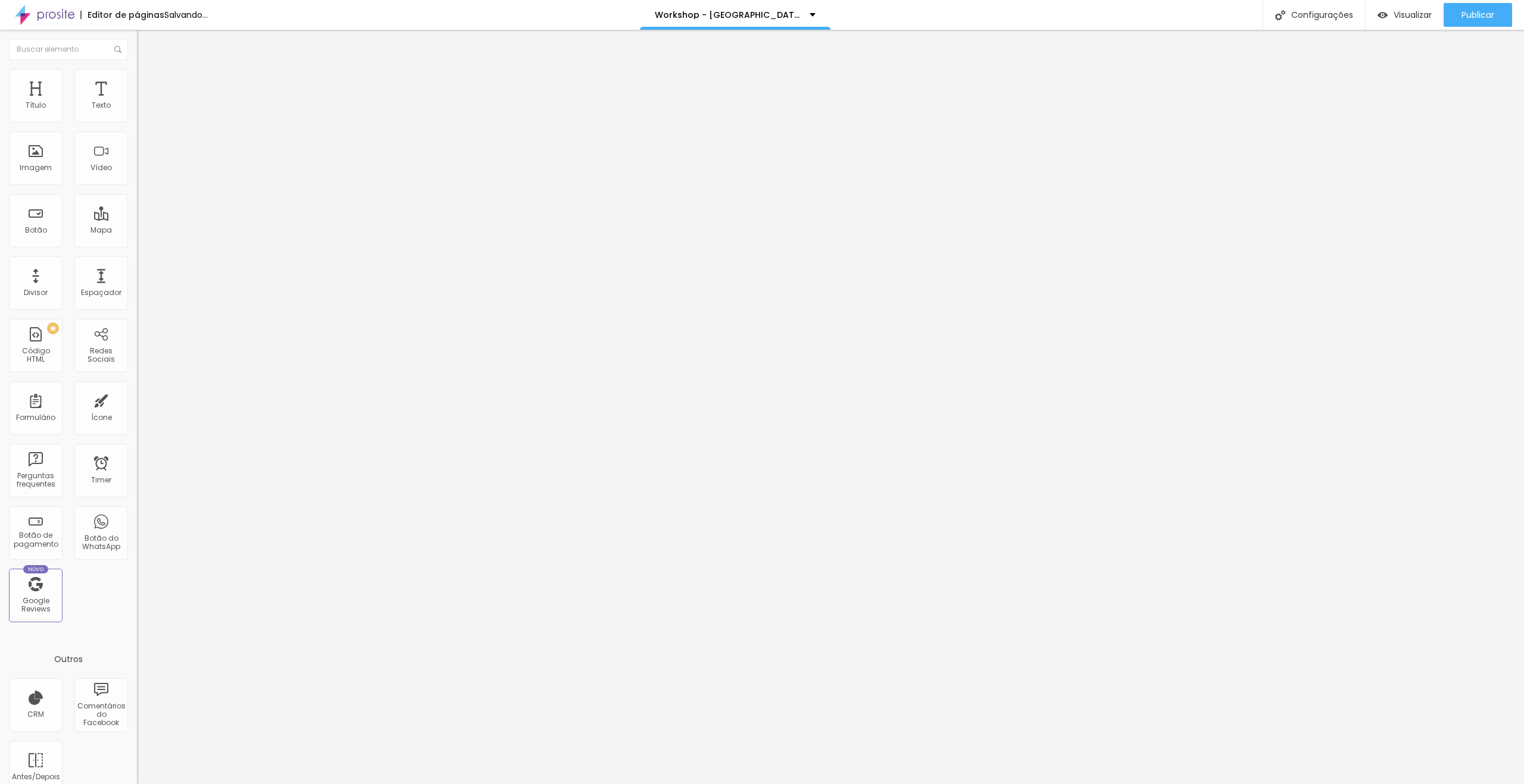
type input "95"
type input "88"
type input "95"
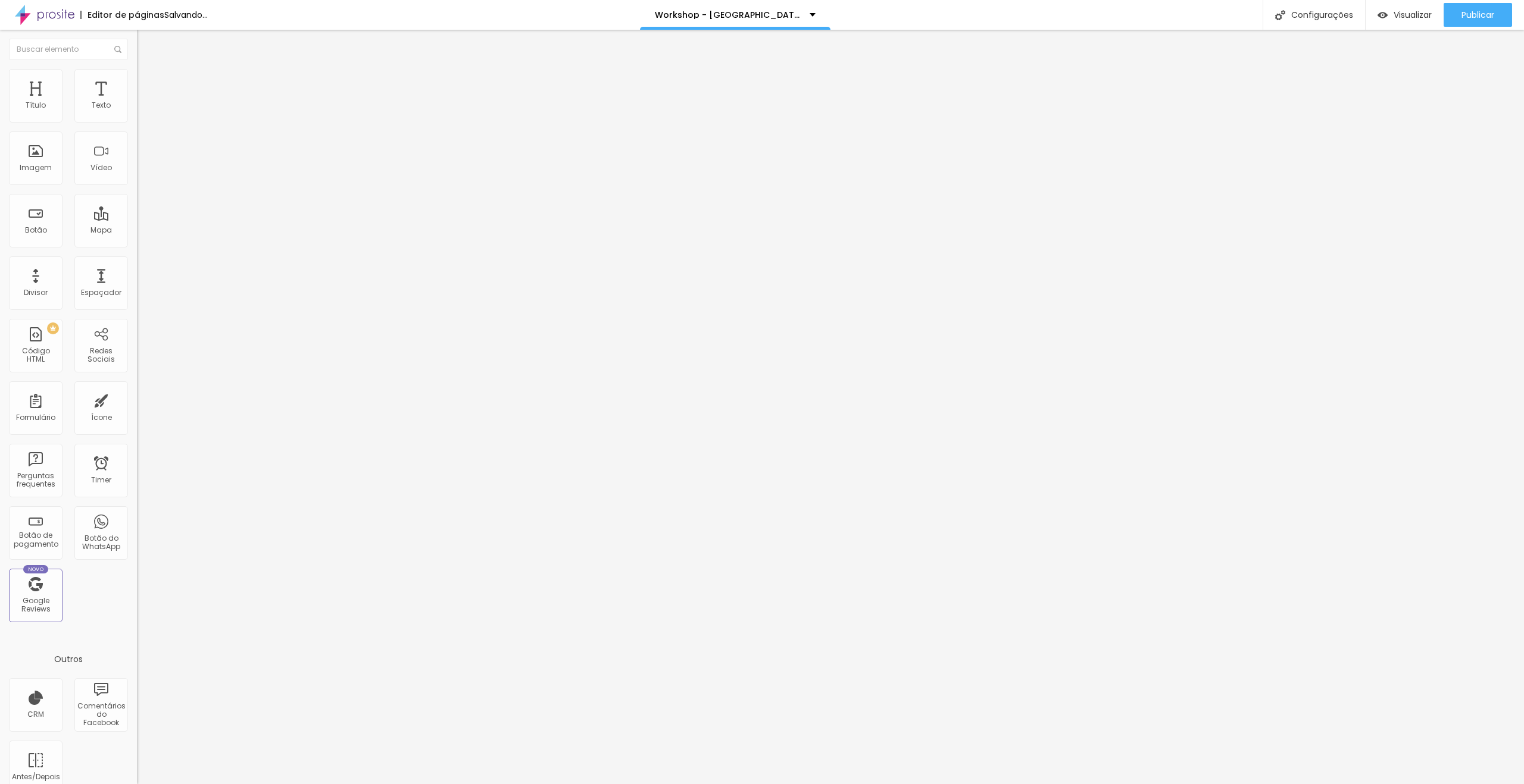
type input "95"
type input "109"
type input "113"
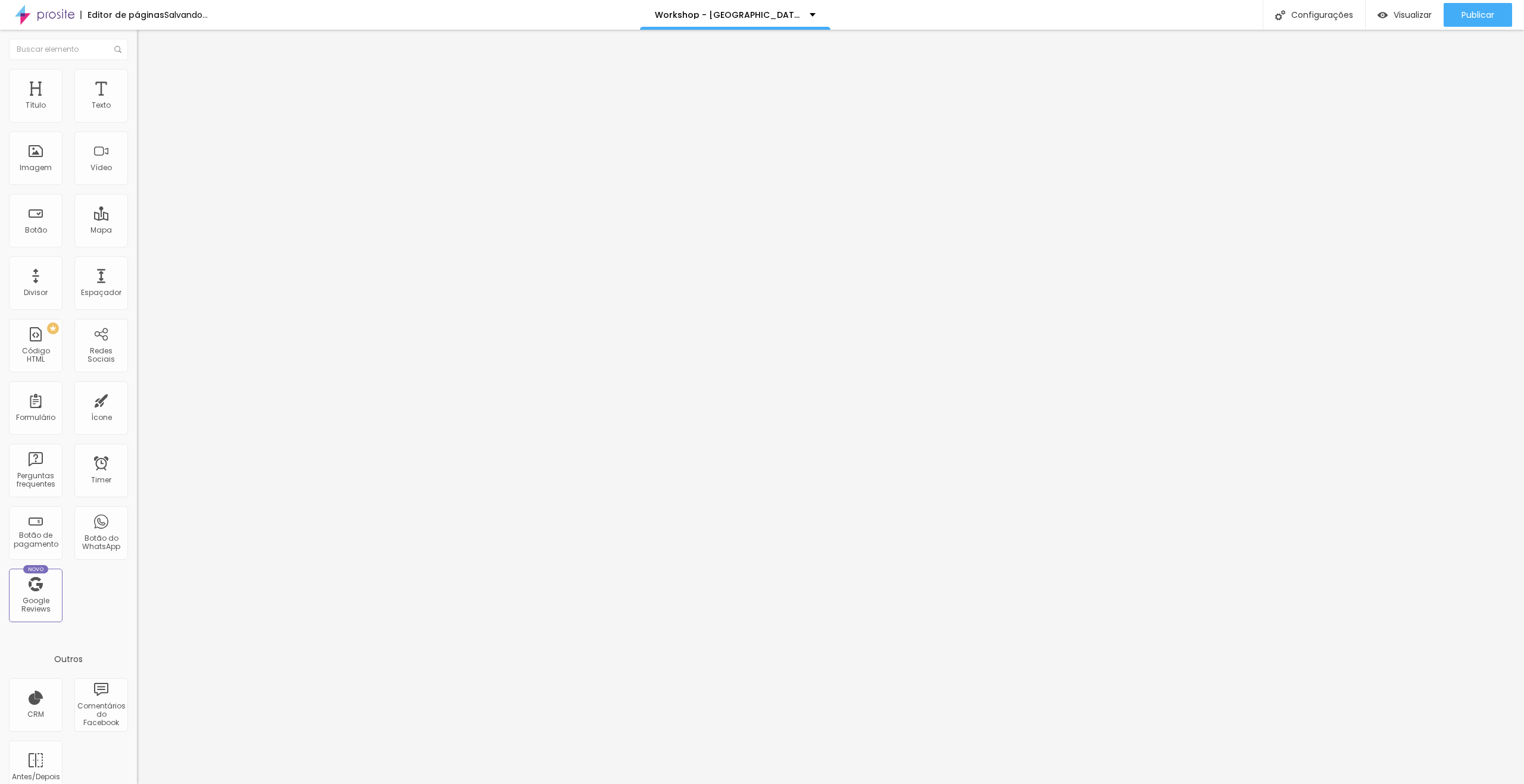
type input "116"
type input "130"
type input "134"
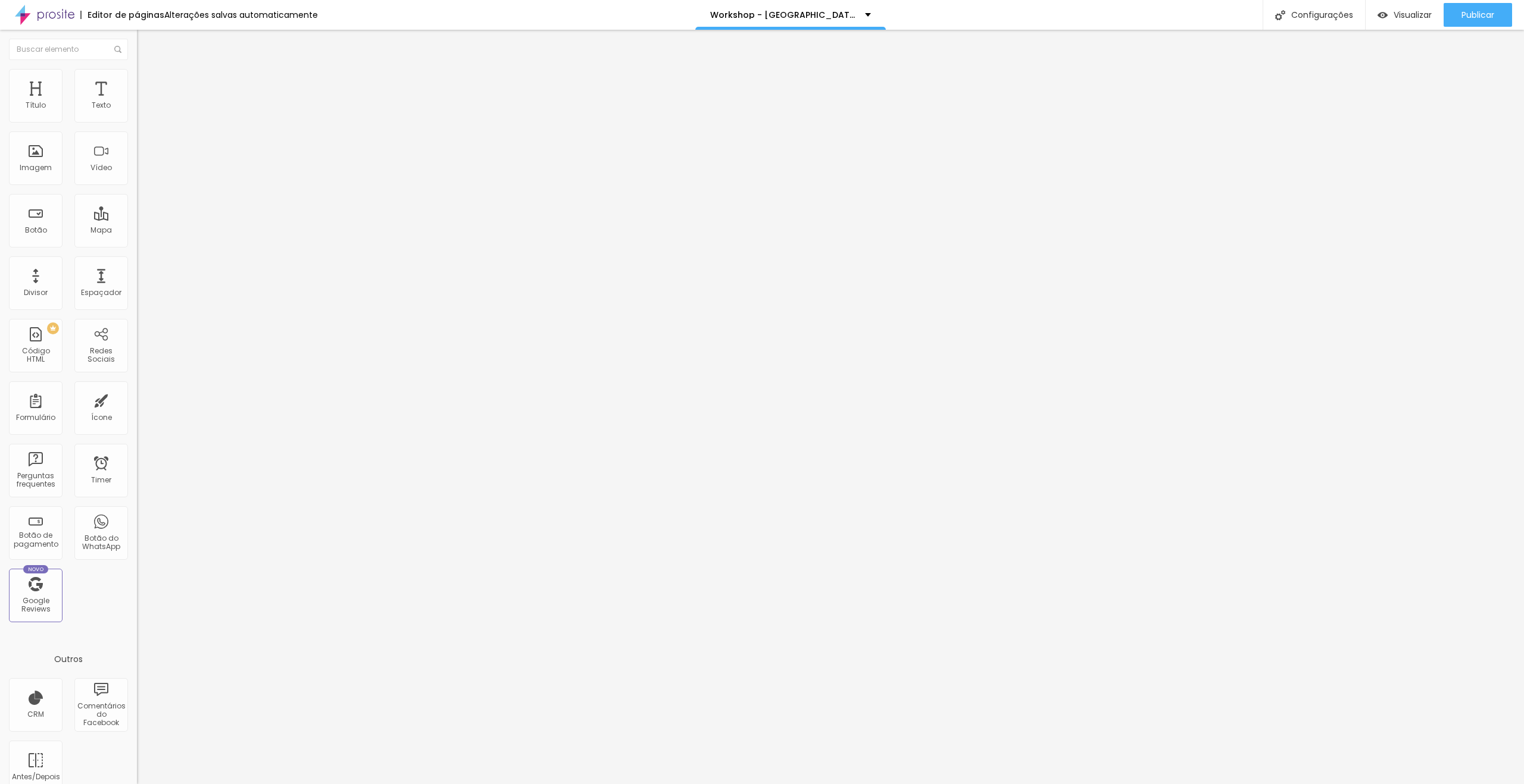
type input "134"
type input "123"
drag, startPoint x: 28, startPoint y: 136, endPoint x: 40, endPoint y: 138, distance: 12.2
type input "123"
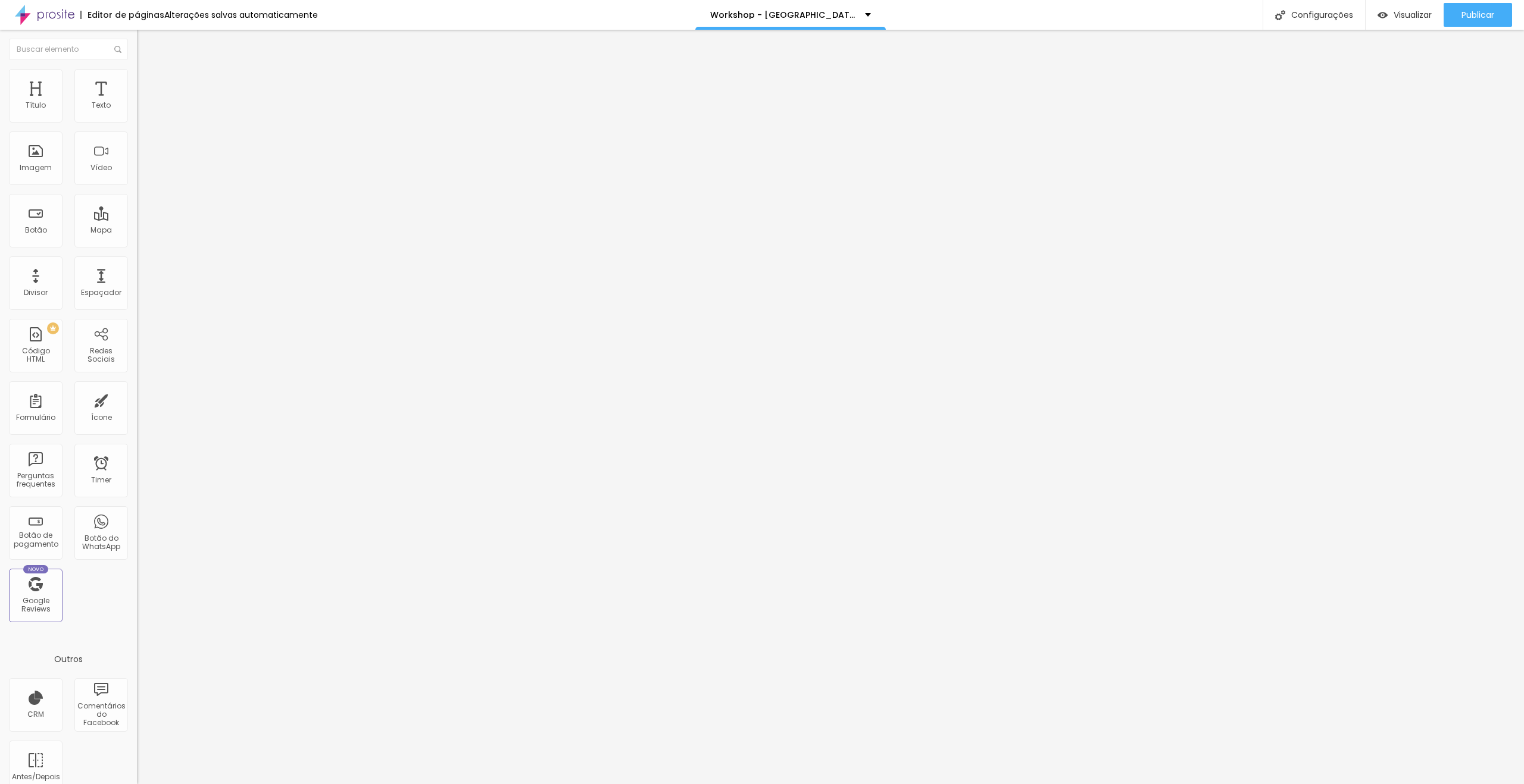
click at [137, 399] on input "range" at bounding box center [175, 404] width 77 height 10
click at [137, 102] on span "Adicionar imagem" at bounding box center [175, 97] width 77 height 10
click at [283, 783] on div "Subindo 1/1 arquivos" at bounding box center [762, 787] width 1524 height 7
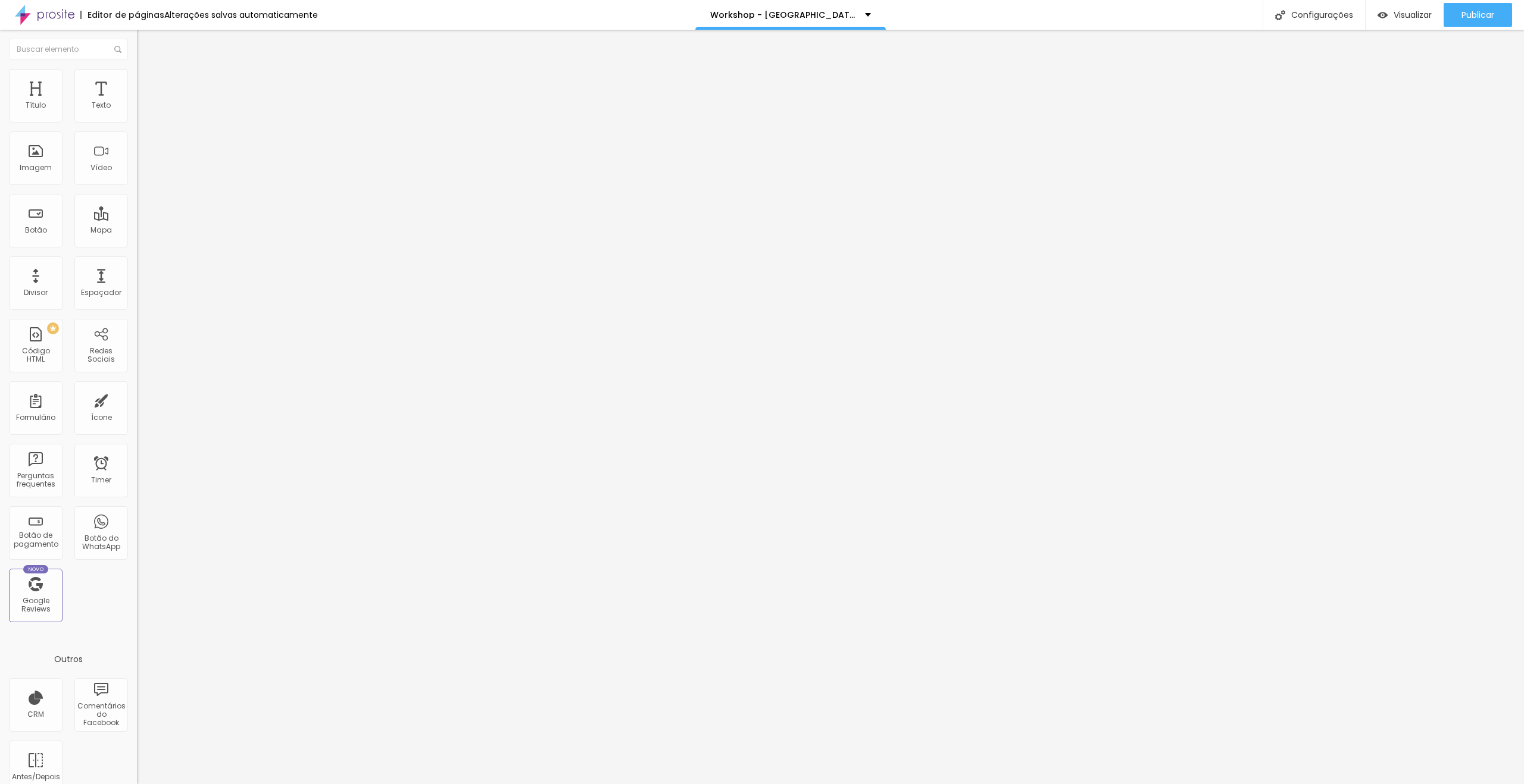
click at [137, 73] on img at bounding box center [142, 73] width 10 height 10
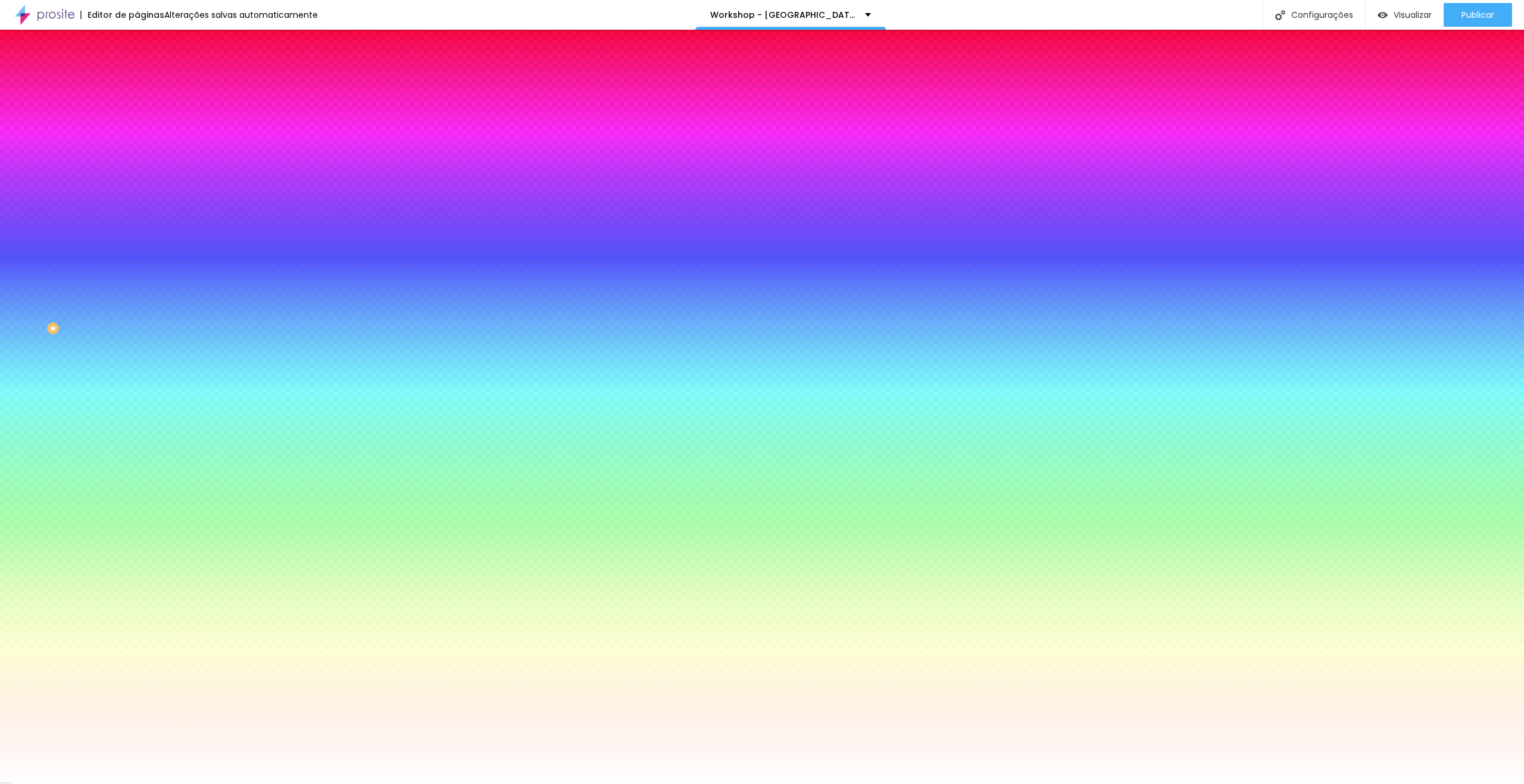
click at [143, 190] on icon "button" at bounding box center [145, 191] width 5 height 5
drag, startPoint x: 146, startPoint y: 231, endPoint x: 138, endPoint y: 231, distance: 8.0
click at [77, 783] on img at bounding box center [71, 790] width 9 height 9
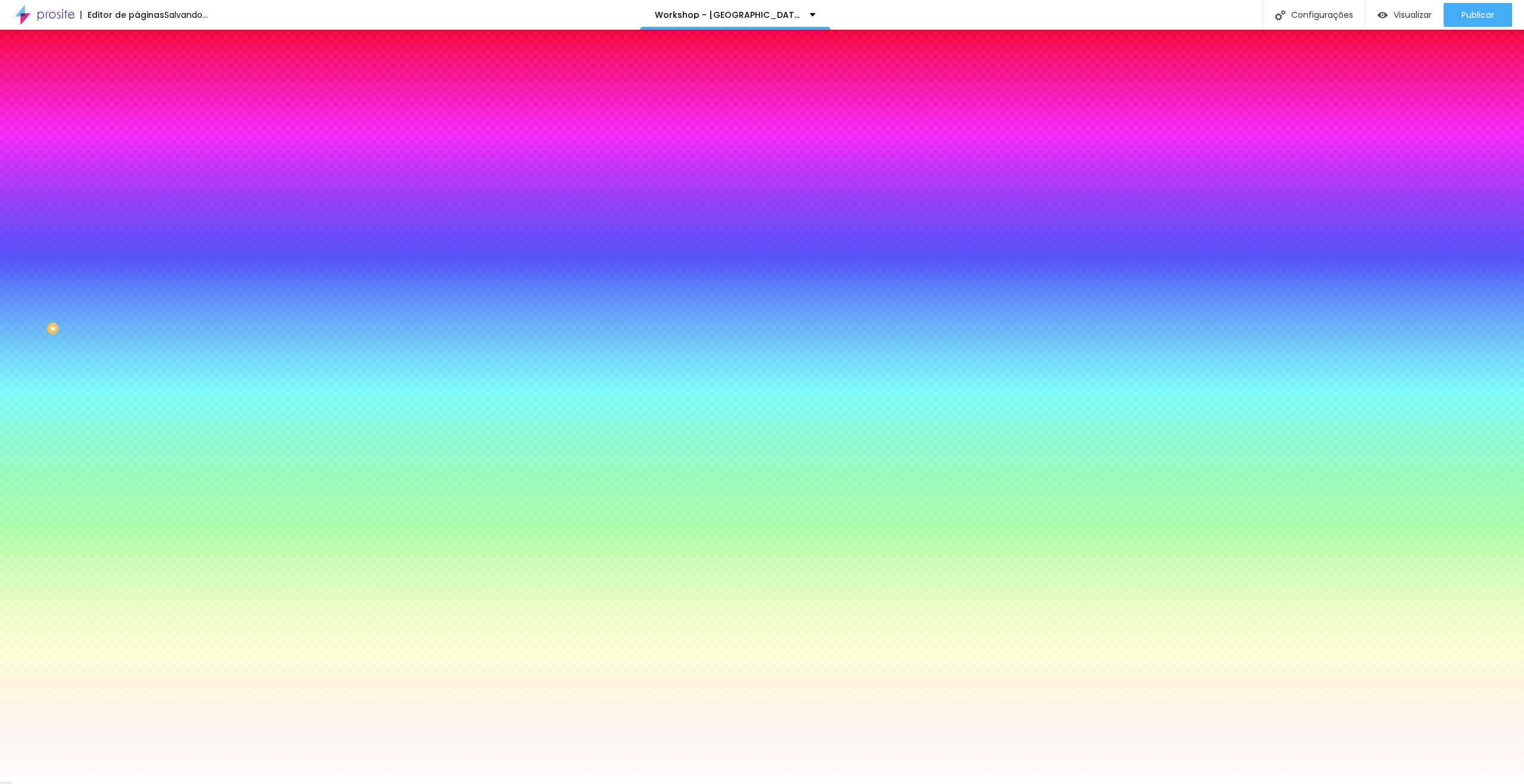
type input "19"
type input "23"
type input "26"
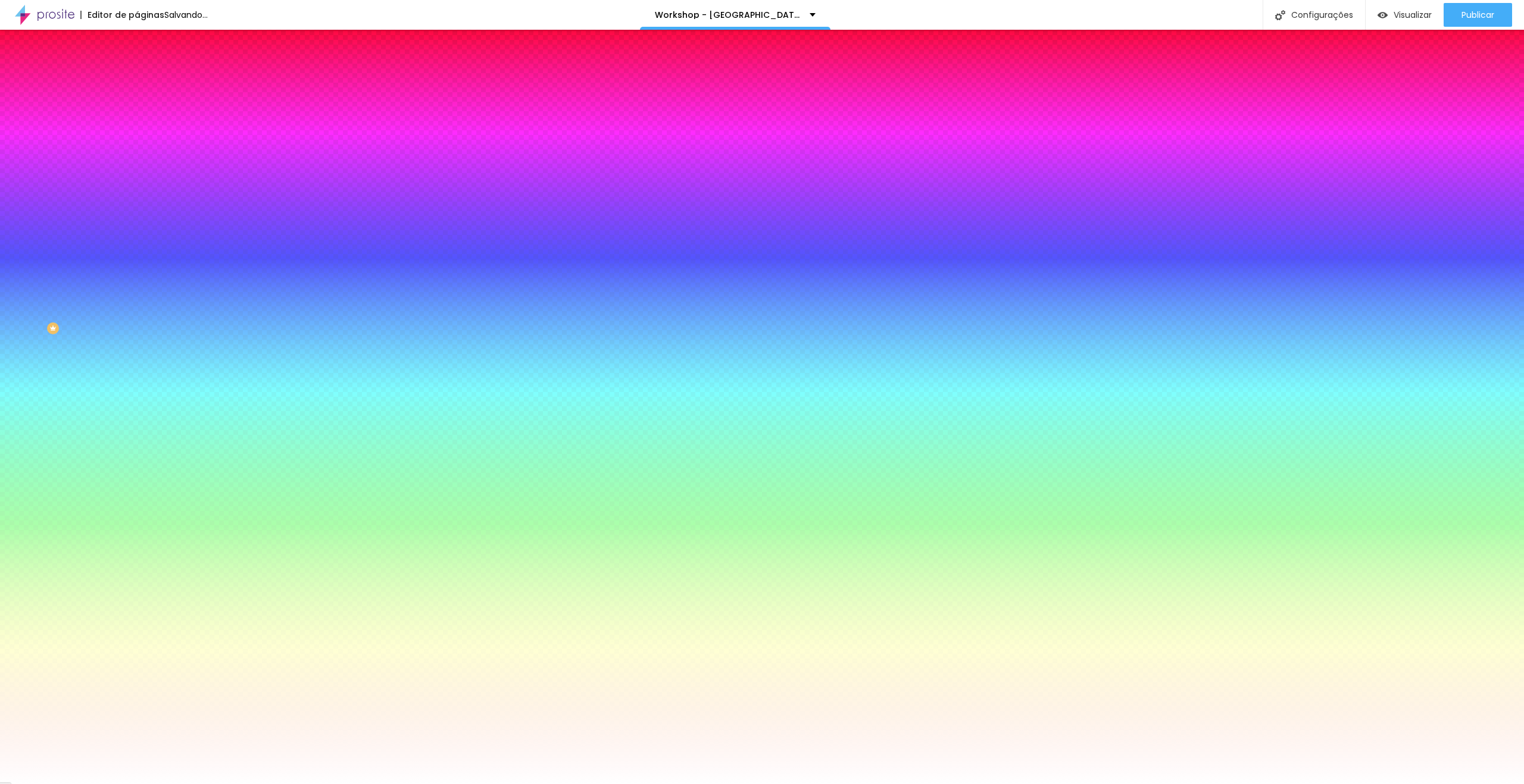
type input "26"
type input "27"
type input "28"
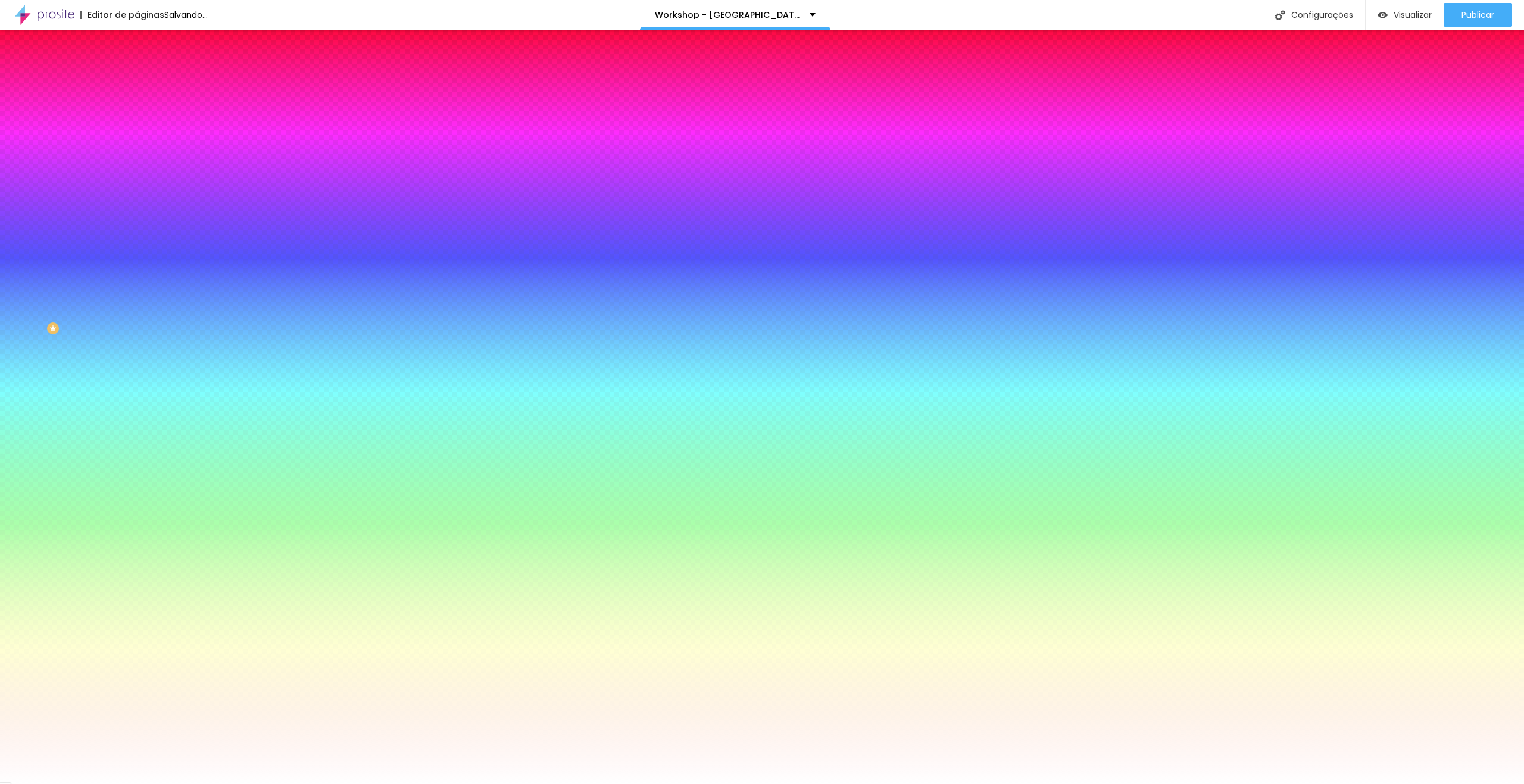
type input "29"
type input "30"
type input "31"
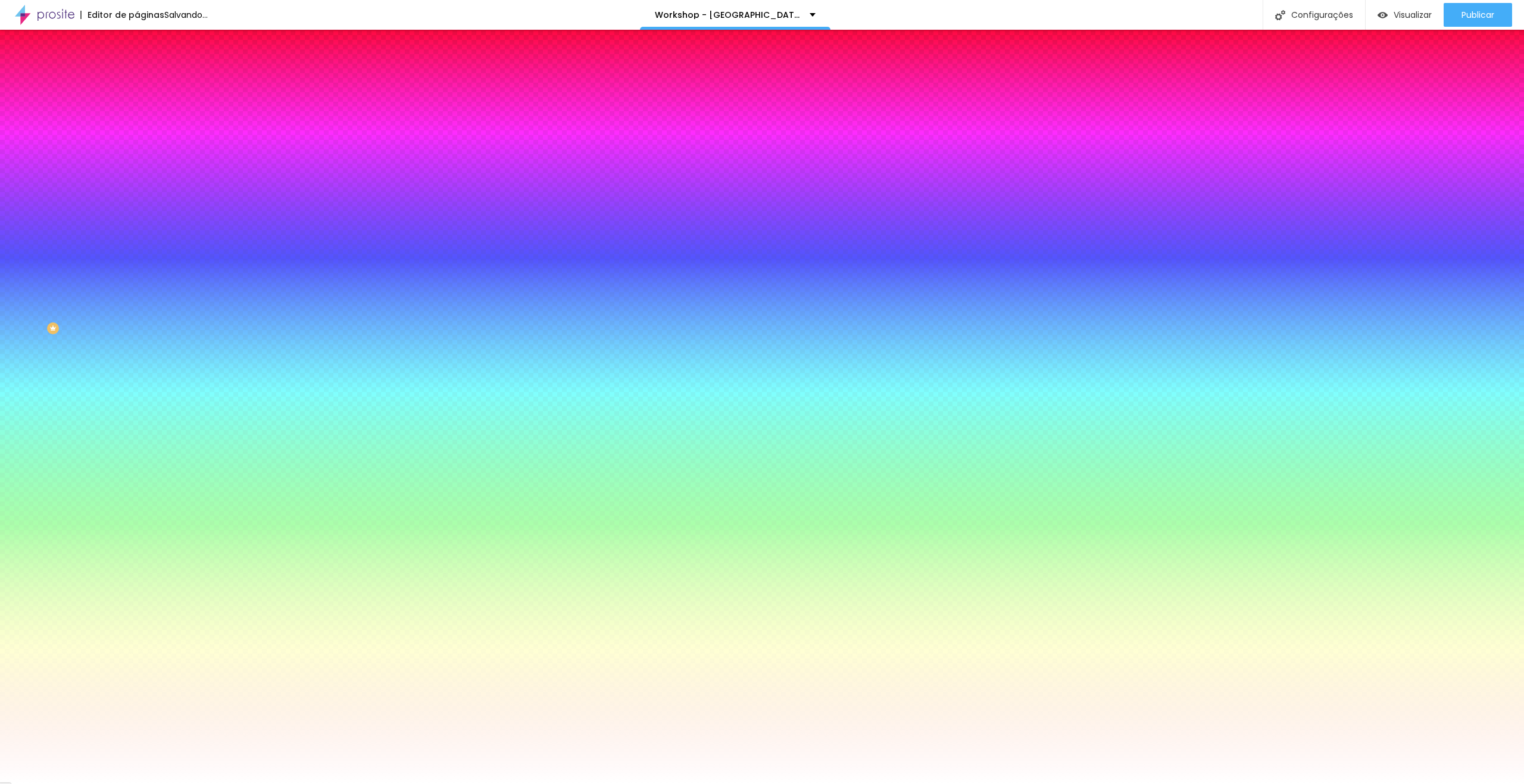
type input "31"
type input "32"
type input "33"
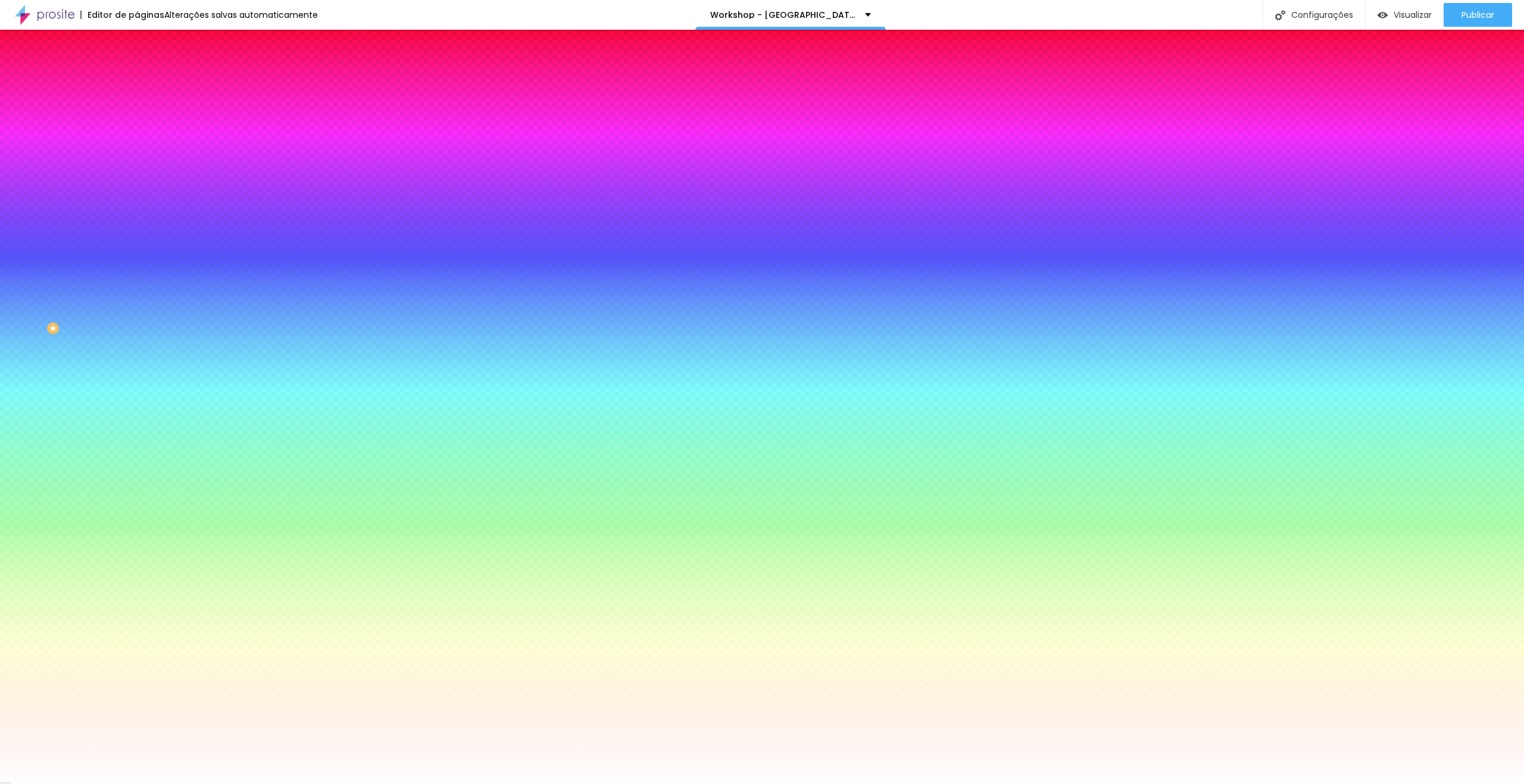
type input "34"
type input "35"
type input "34"
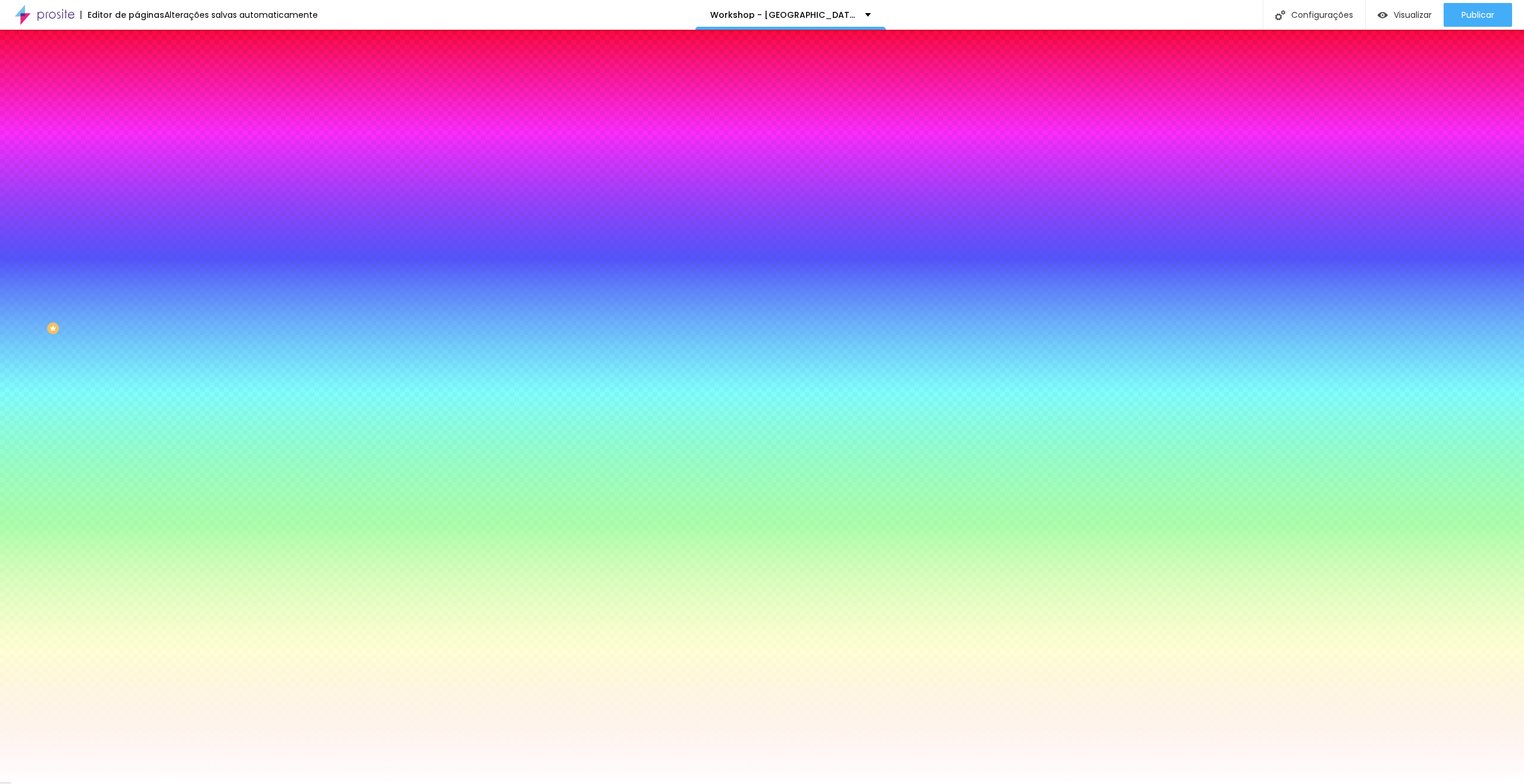
type input "34"
drag, startPoint x: 164, startPoint y: 219, endPoint x: 220, endPoint y: 223, distance: 56.1
type input "34"
click at [1300, 783] on div at bounding box center [762, 784] width 1524 height 0
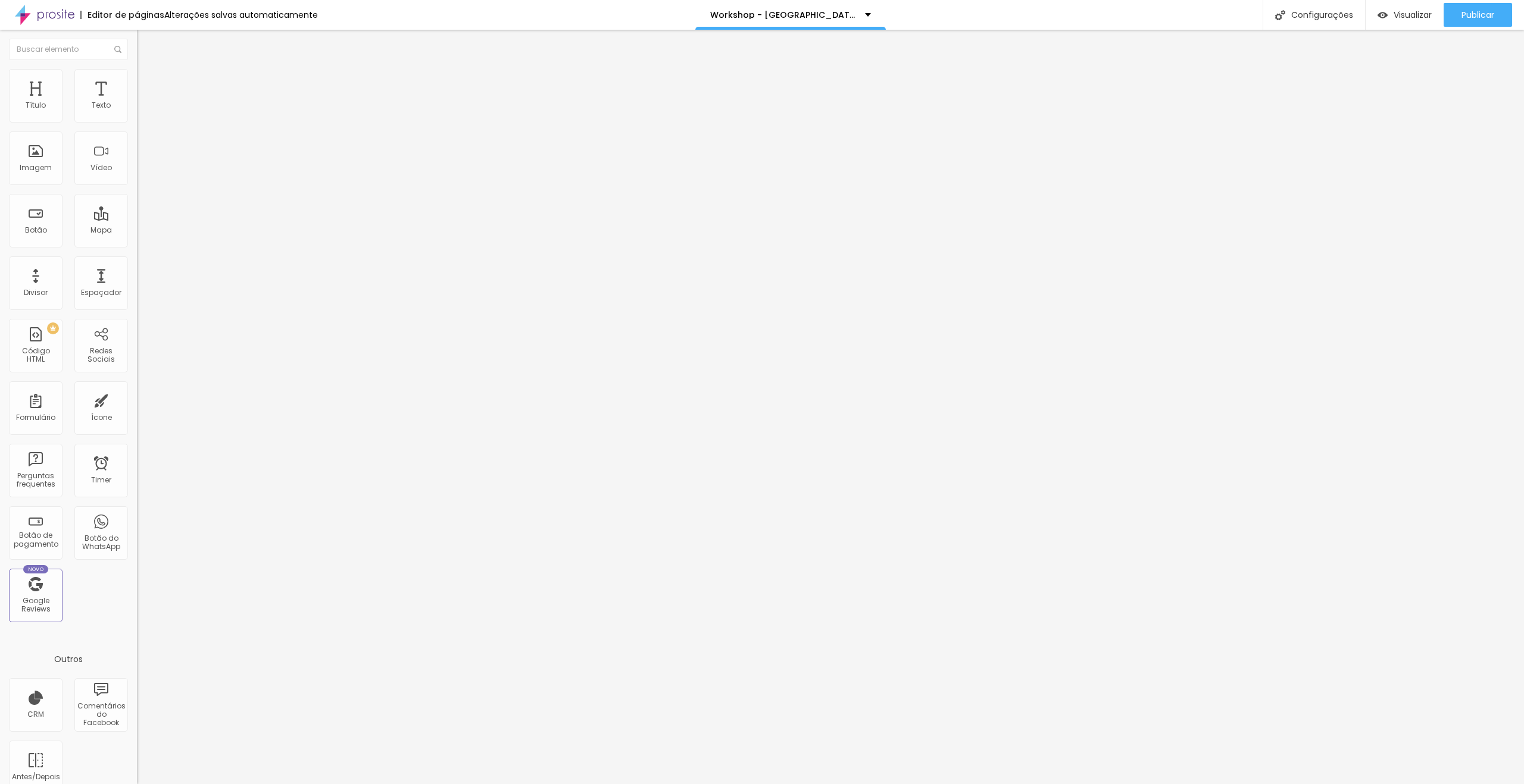
click at [137, 102] on span "Trocar imagem" at bounding box center [170, 97] width 65 height 10
click at [142, 172] on icon "button" at bounding box center [145, 169] width 7 height 7
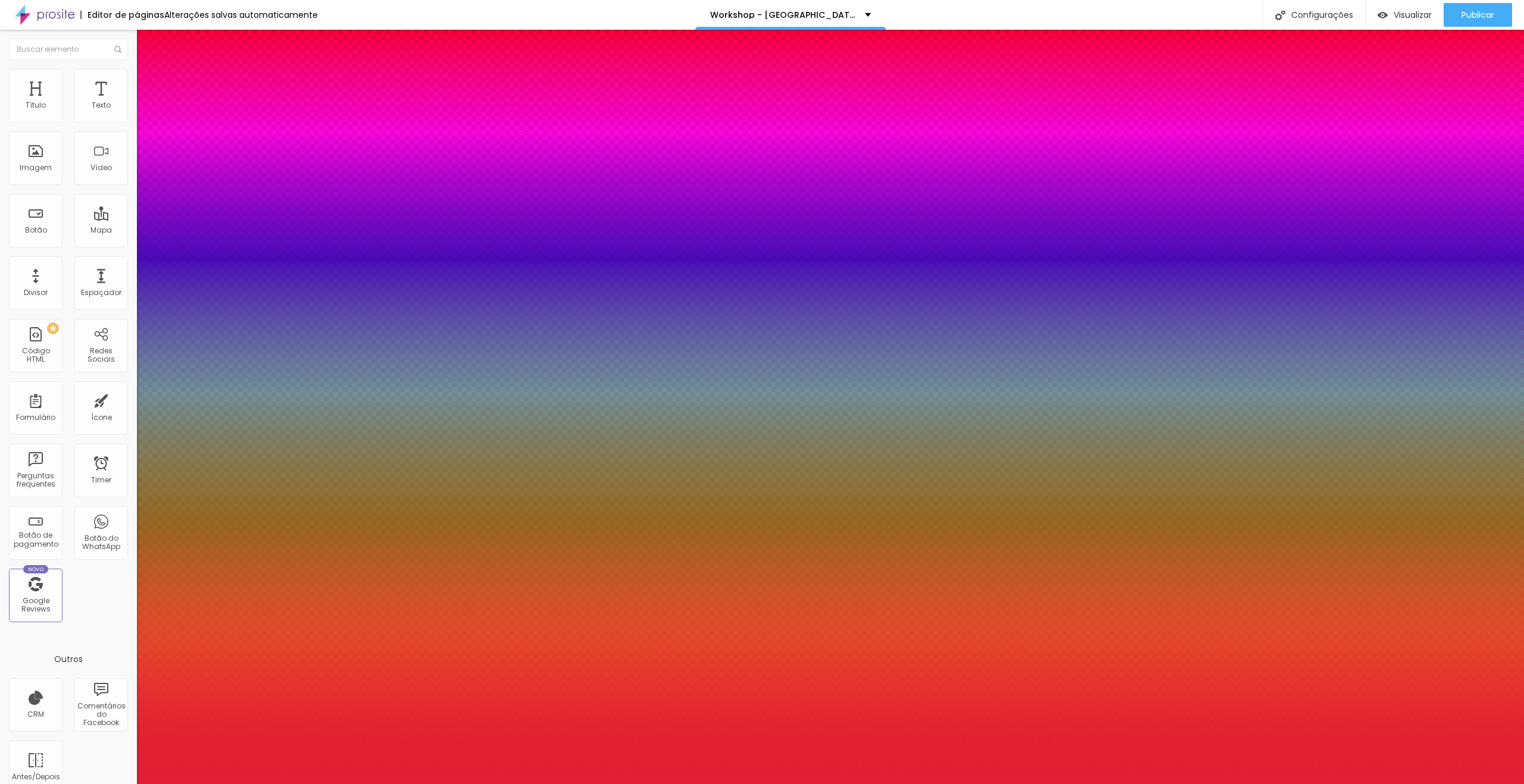
type input "1"
type input "90"
type input "1"
type input "89"
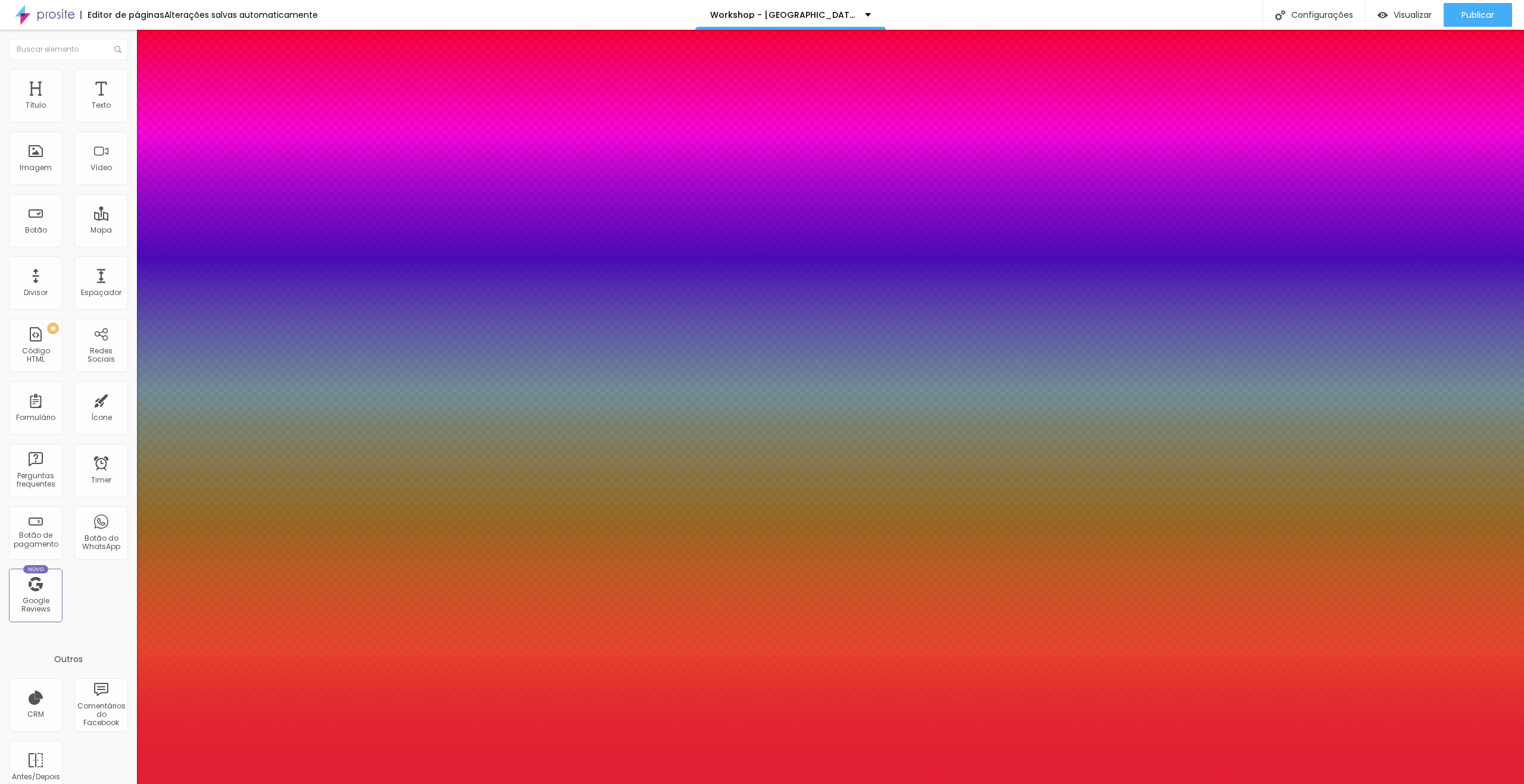
type input "89"
type input "1"
type input "100"
type input "1"
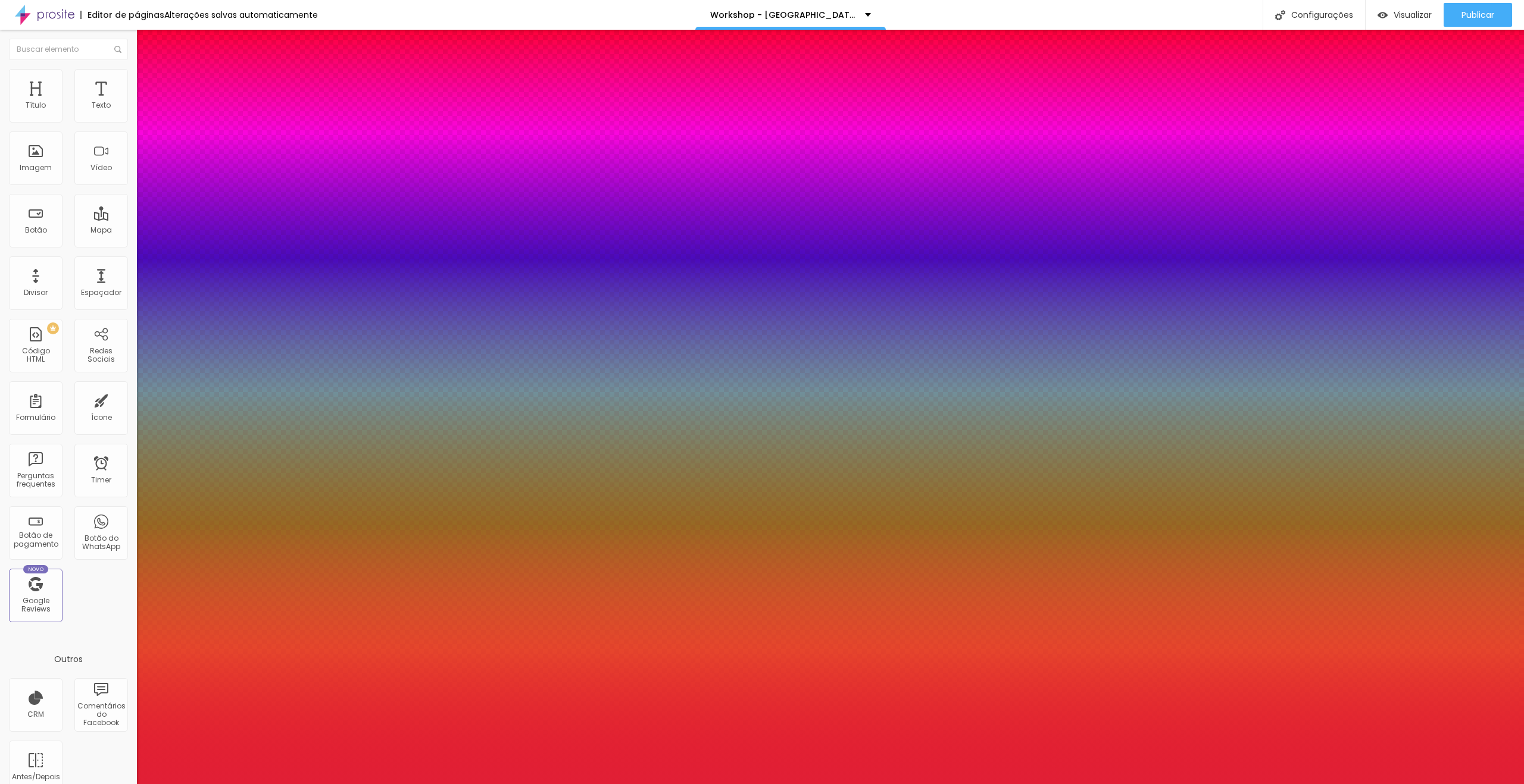
drag, startPoint x: 238, startPoint y: 336, endPoint x: 460, endPoint y: 361, distance: 223.4
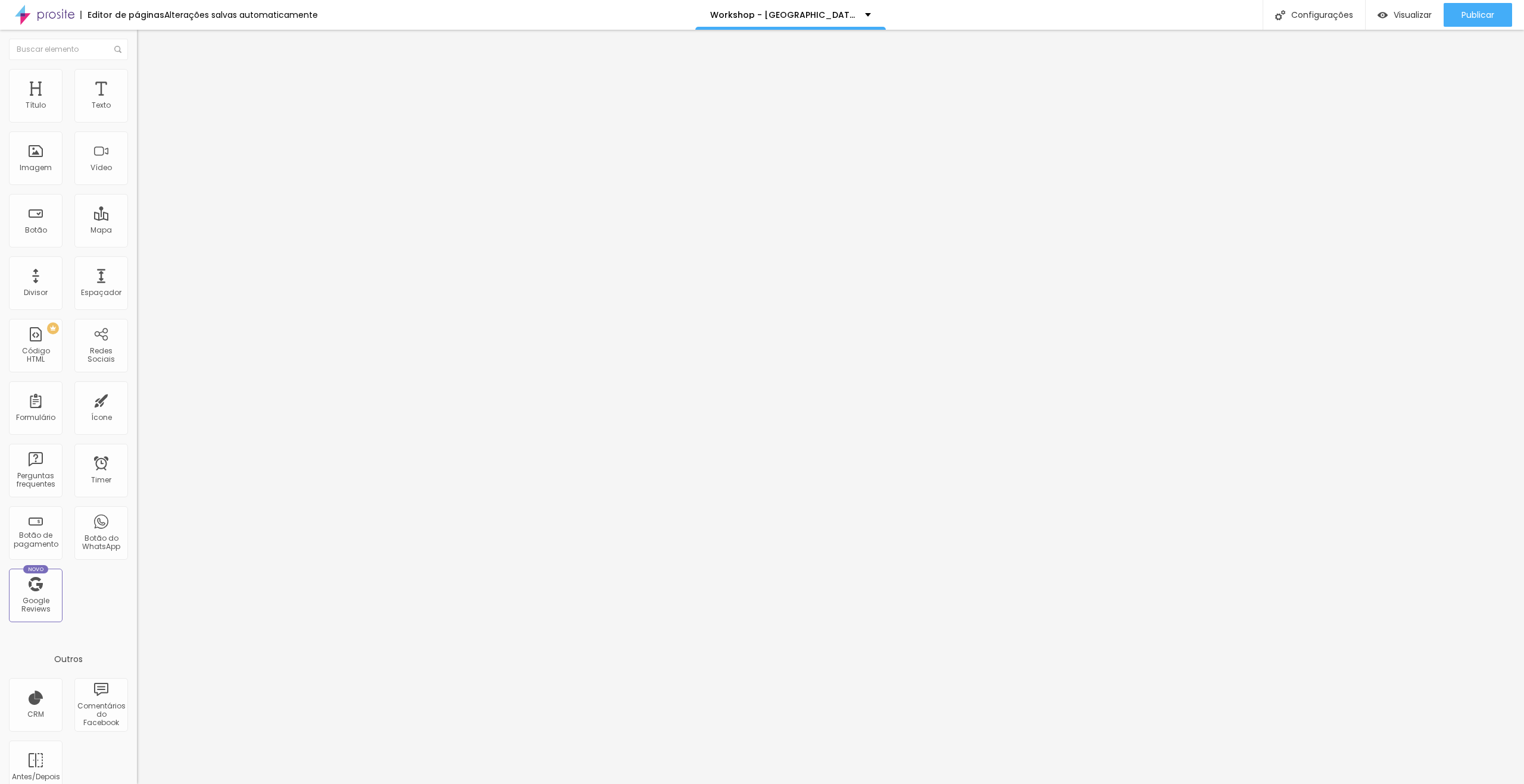
click at [142, 111] on icon "button" at bounding box center [145, 107] width 7 height 7
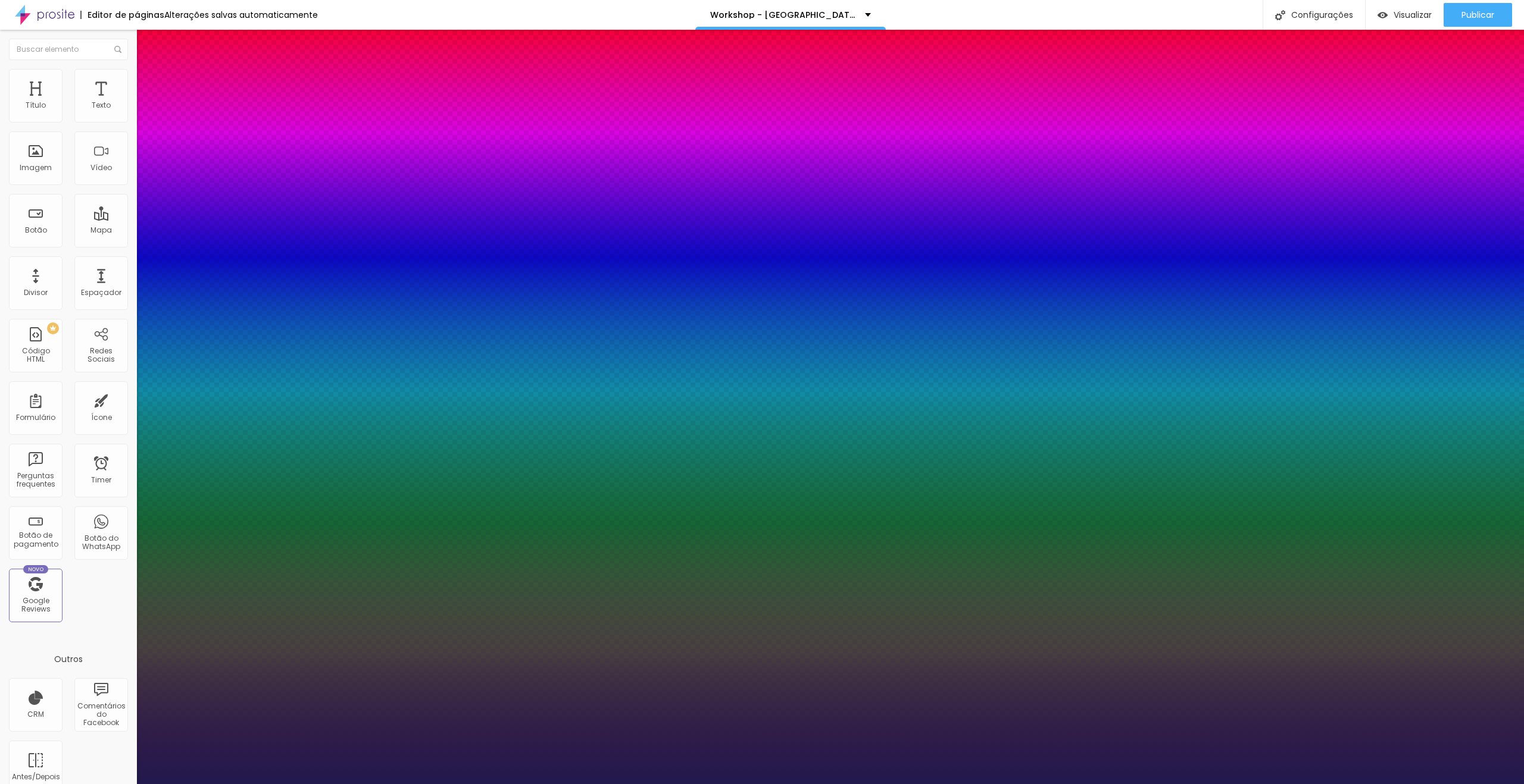
type input "1"
type input "#4D418B"
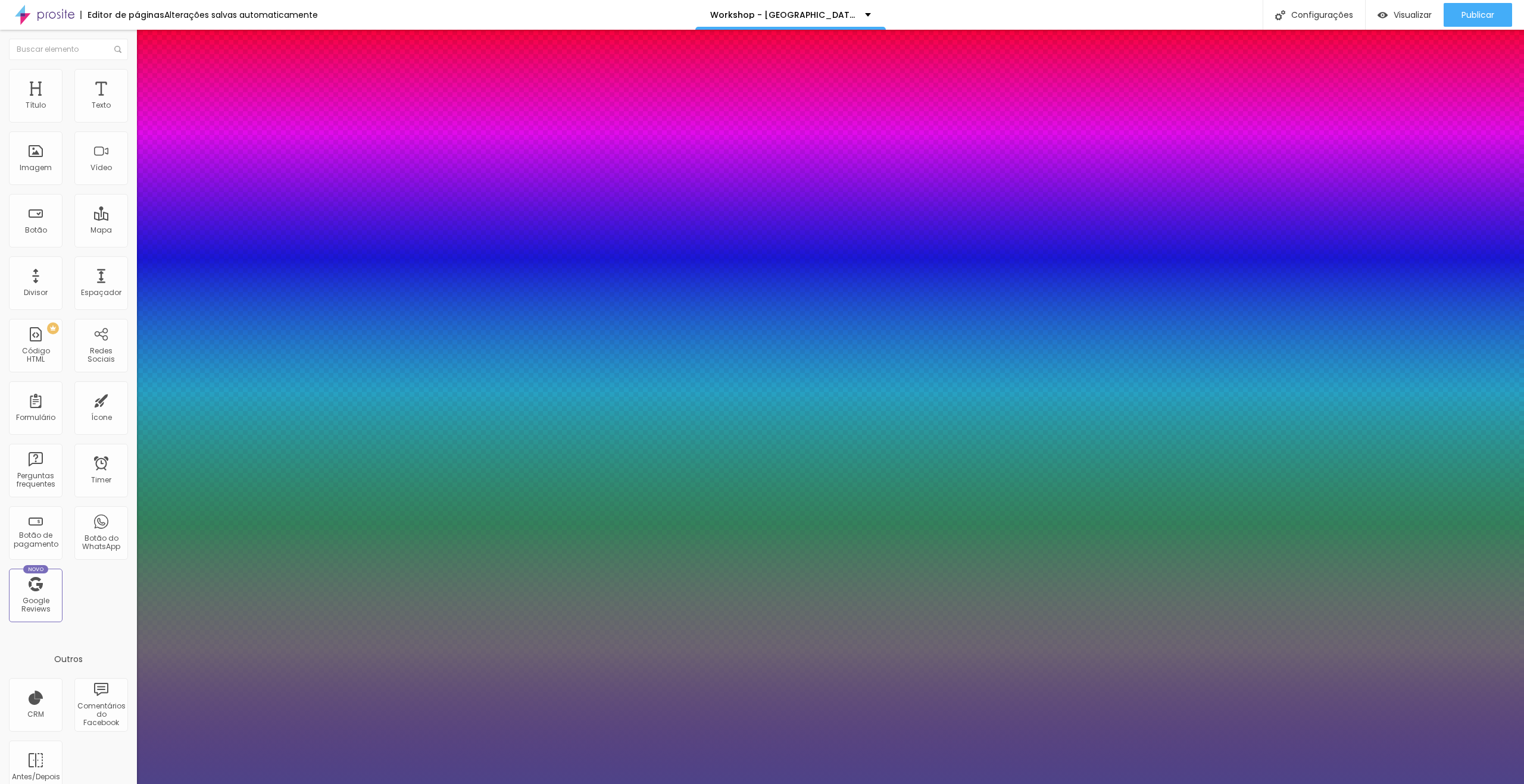
type input "1"
type input "#4E4388"
type input "1"
type input "#585370"
type input "1"
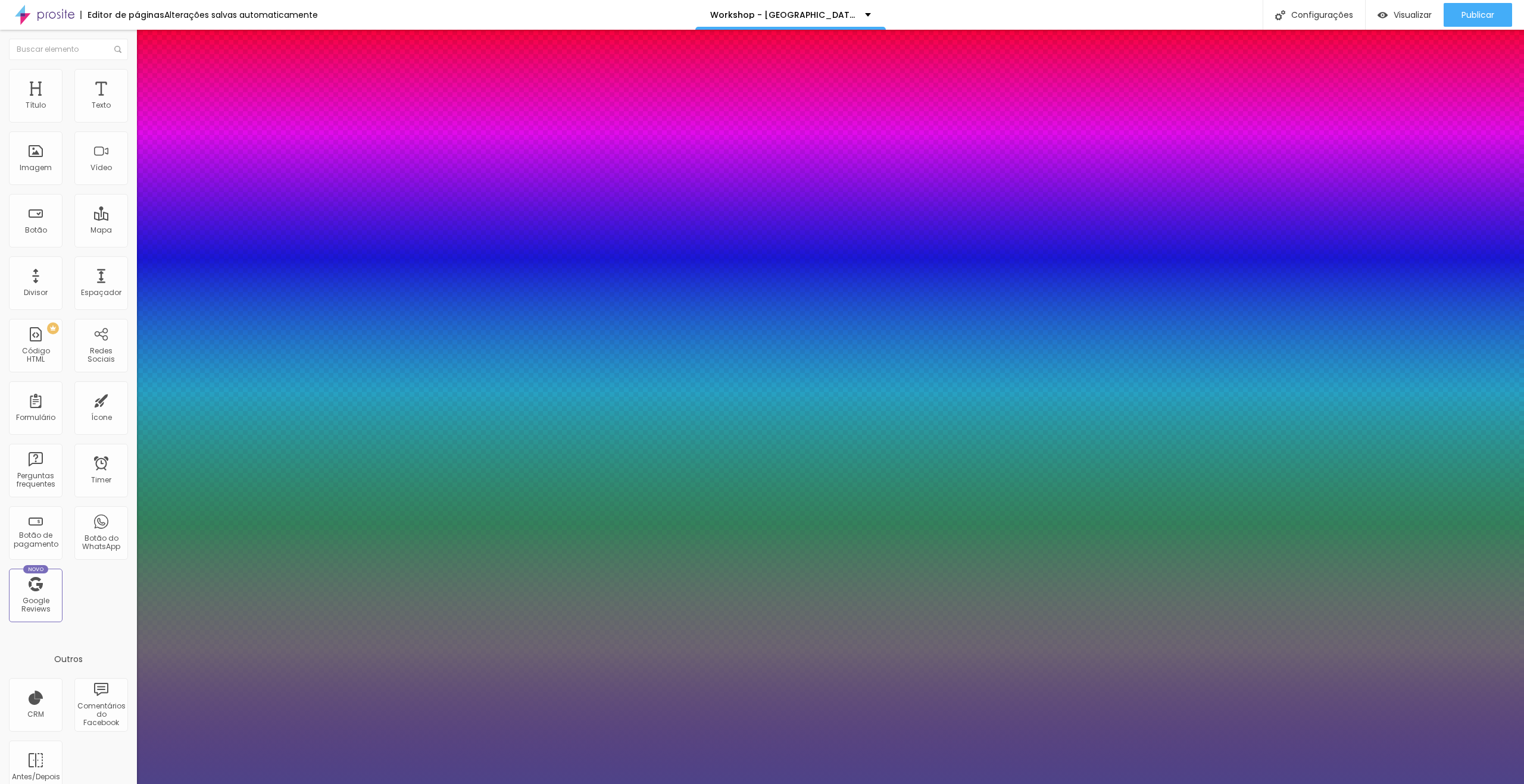
type input "#595666"
type input "1"
type input "#58575E"
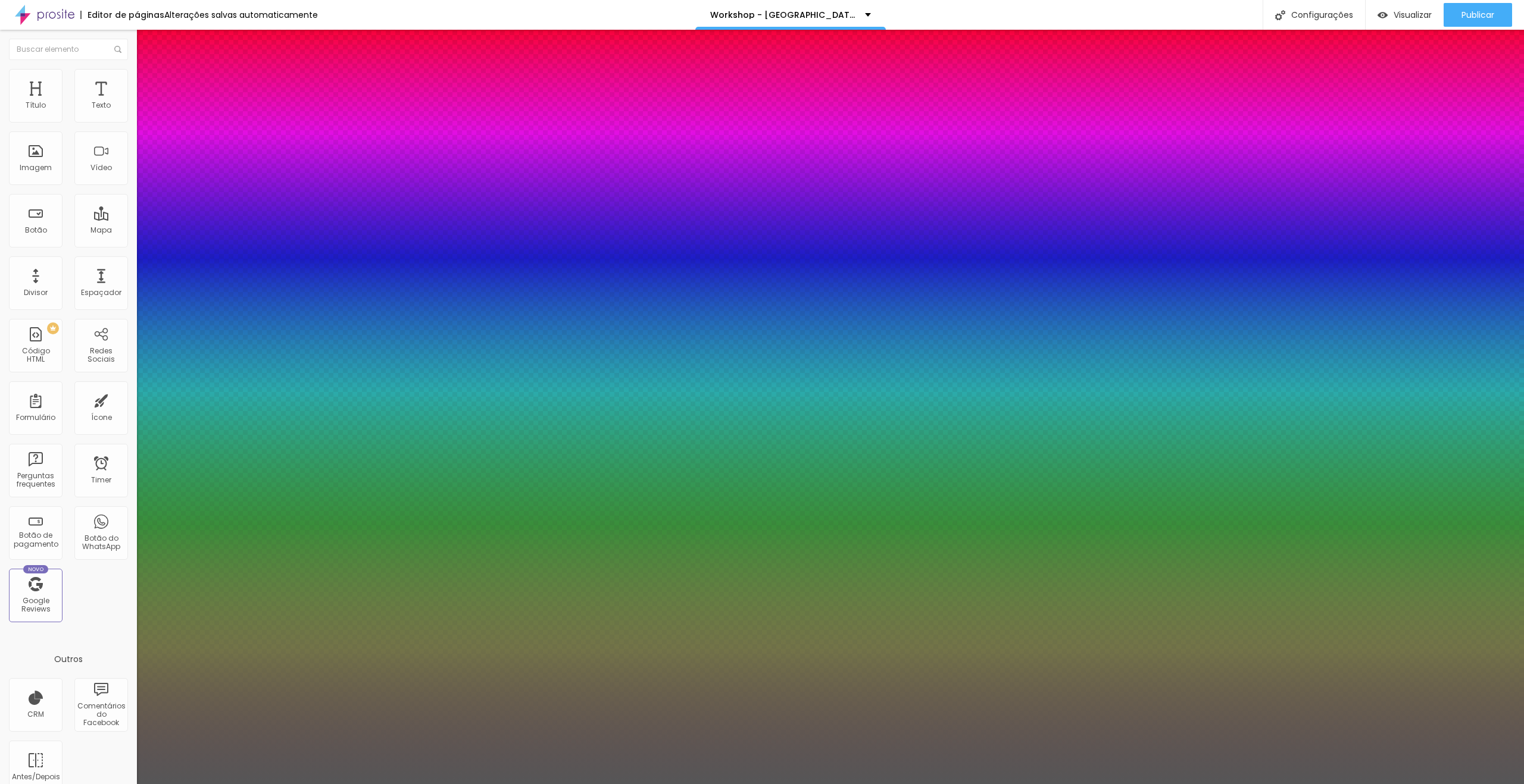
type input "1"
type input "#565657"
type input "1"
type input "#505050"
type input "1"
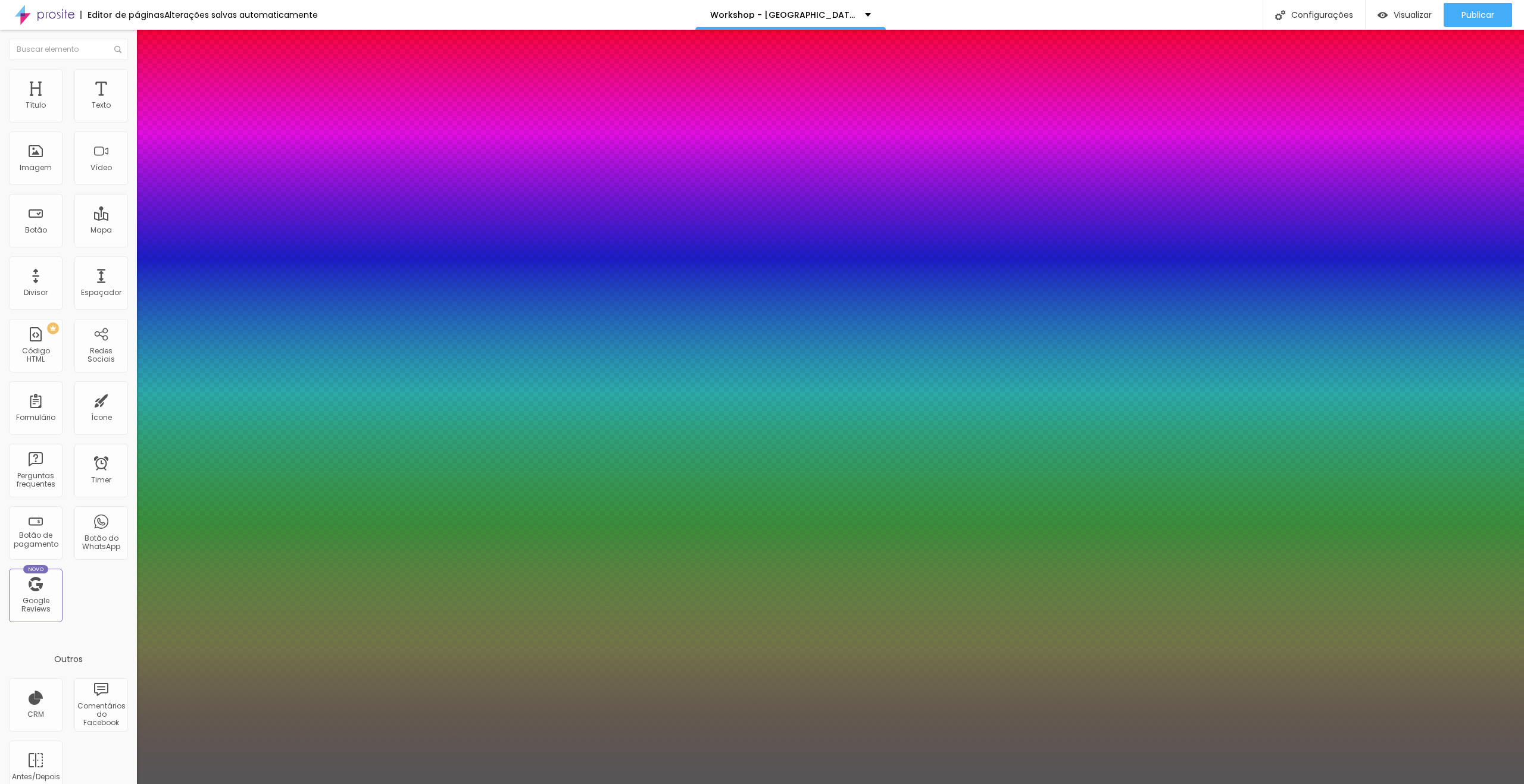
type input "#4D4D4D"
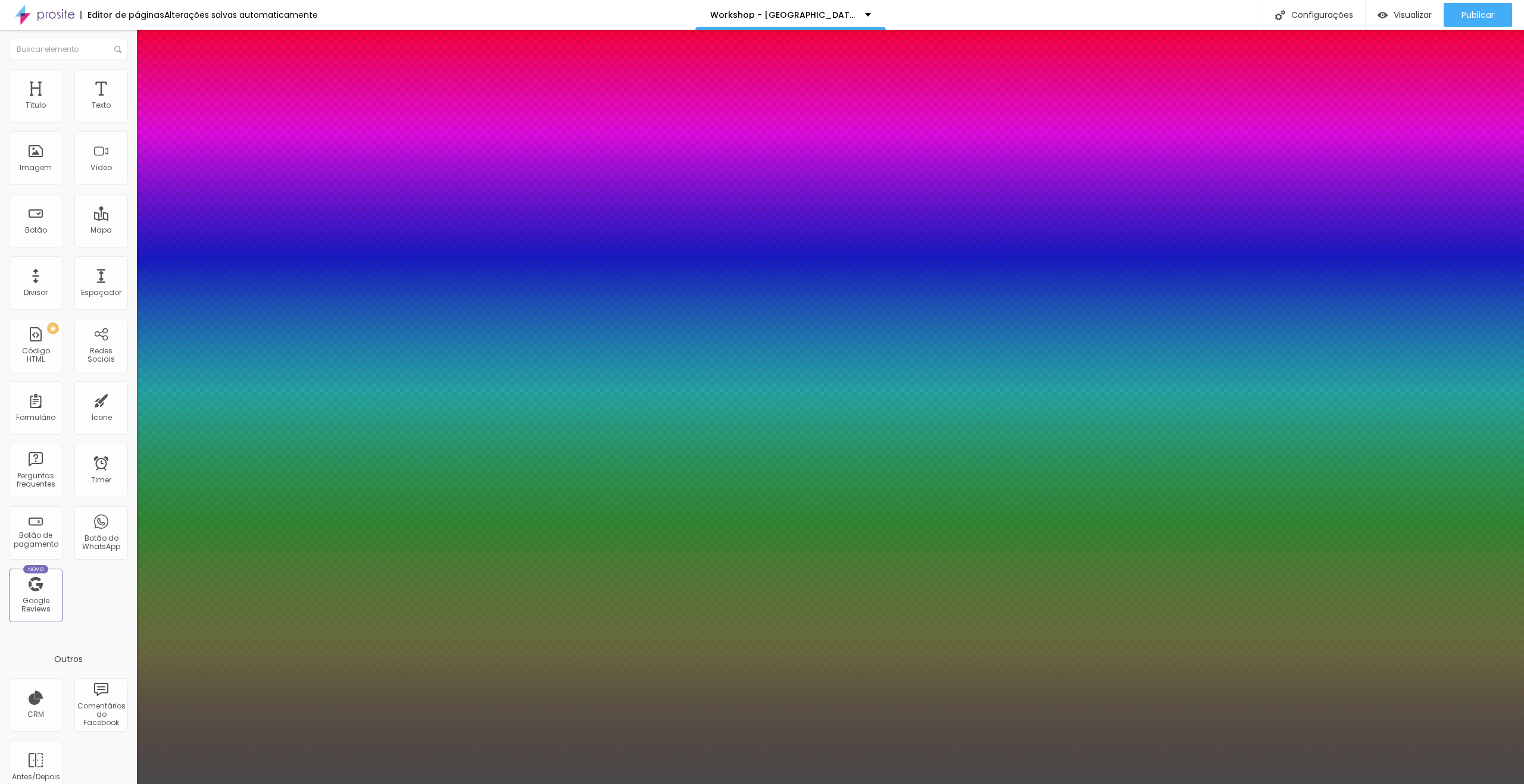
type input "1"
type input "#494949"
type input "1"
type input "#4B4B4B"
type input "1"
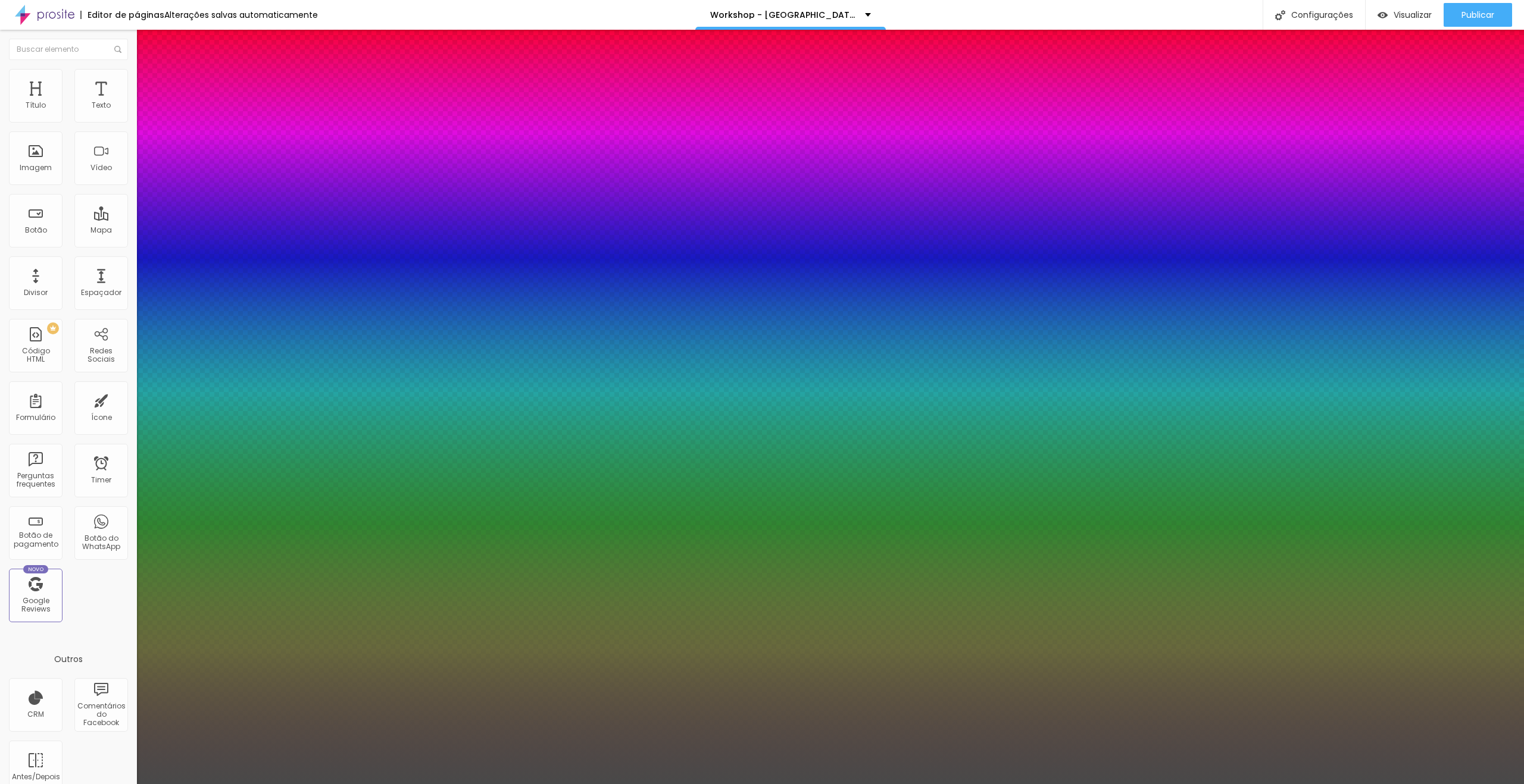
type input "#616161"
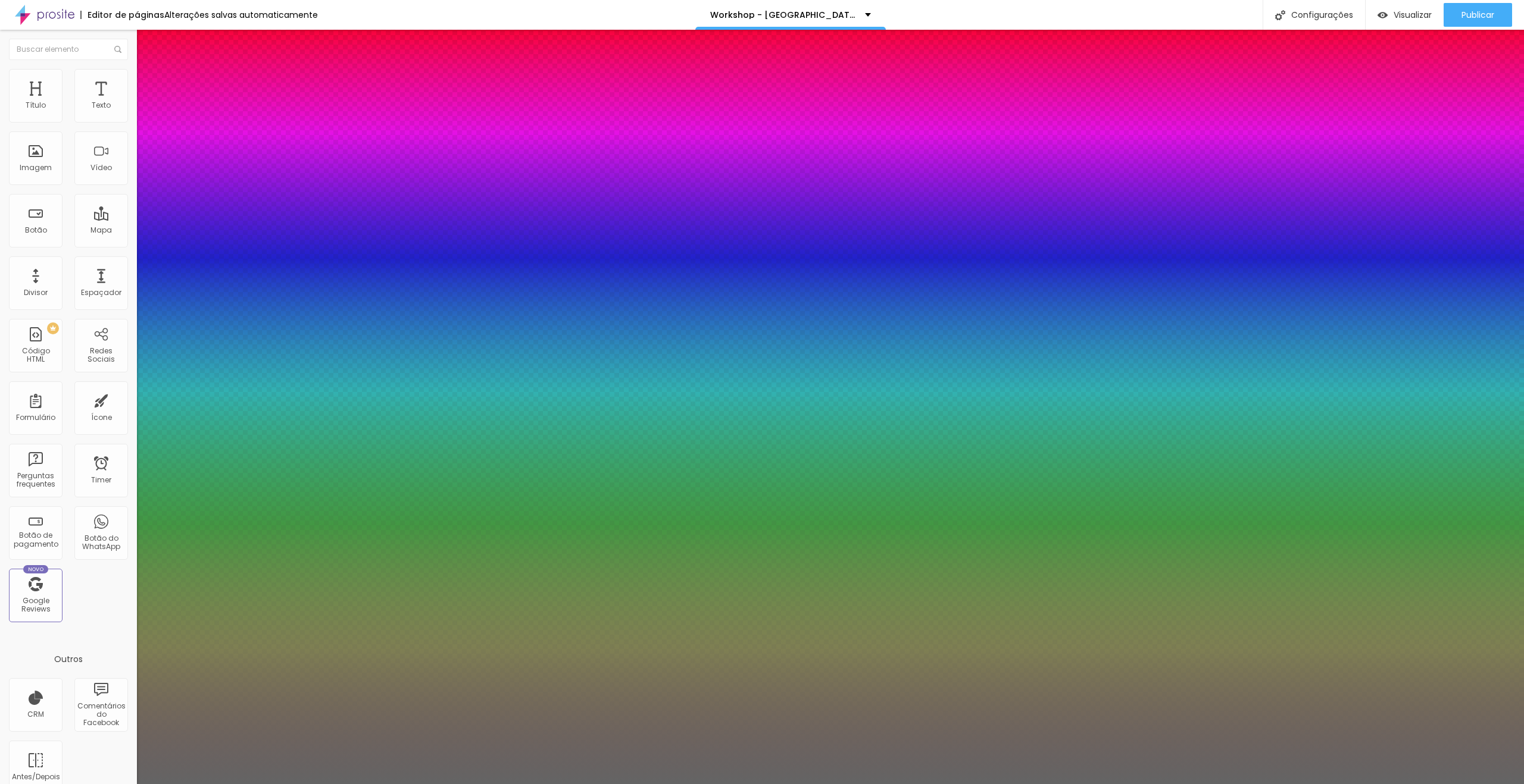
drag, startPoint x: 197, startPoint y: 368, endPoint x: 157, endPoint y: 376, distance: 40.8
click at [157, 376] on body "Editor de páginas Alterações salvas automaticamente Workshop - Campinas Configu…" at bounding box center [762, 392] width 1524 height 784
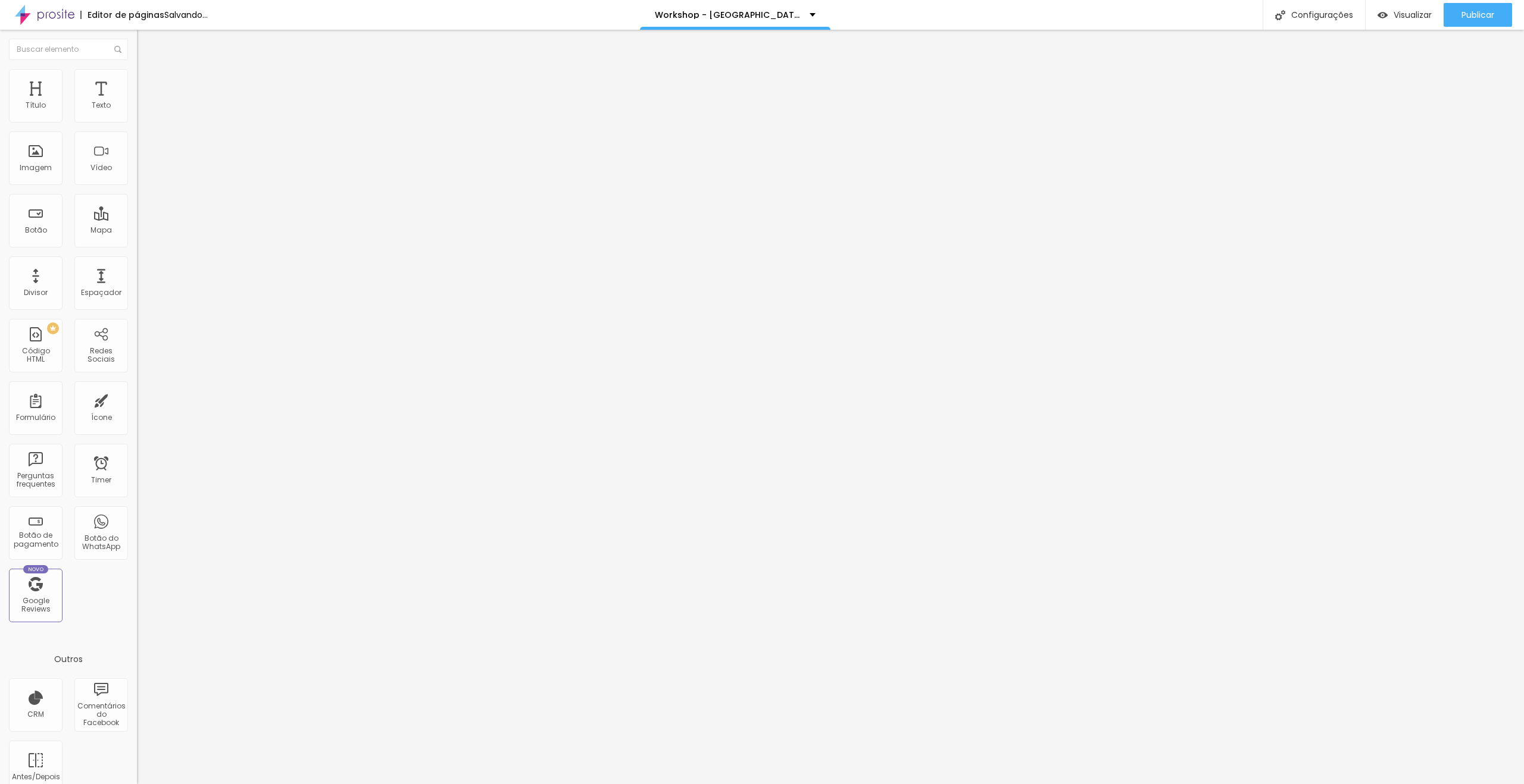
click at [137, 102] on span "Trocar imagem" at bounding box center [170, 97] width 65 height 10
click at [137, 81] on li "Avançado" at bounding box center [206, 87] width 137 height 11
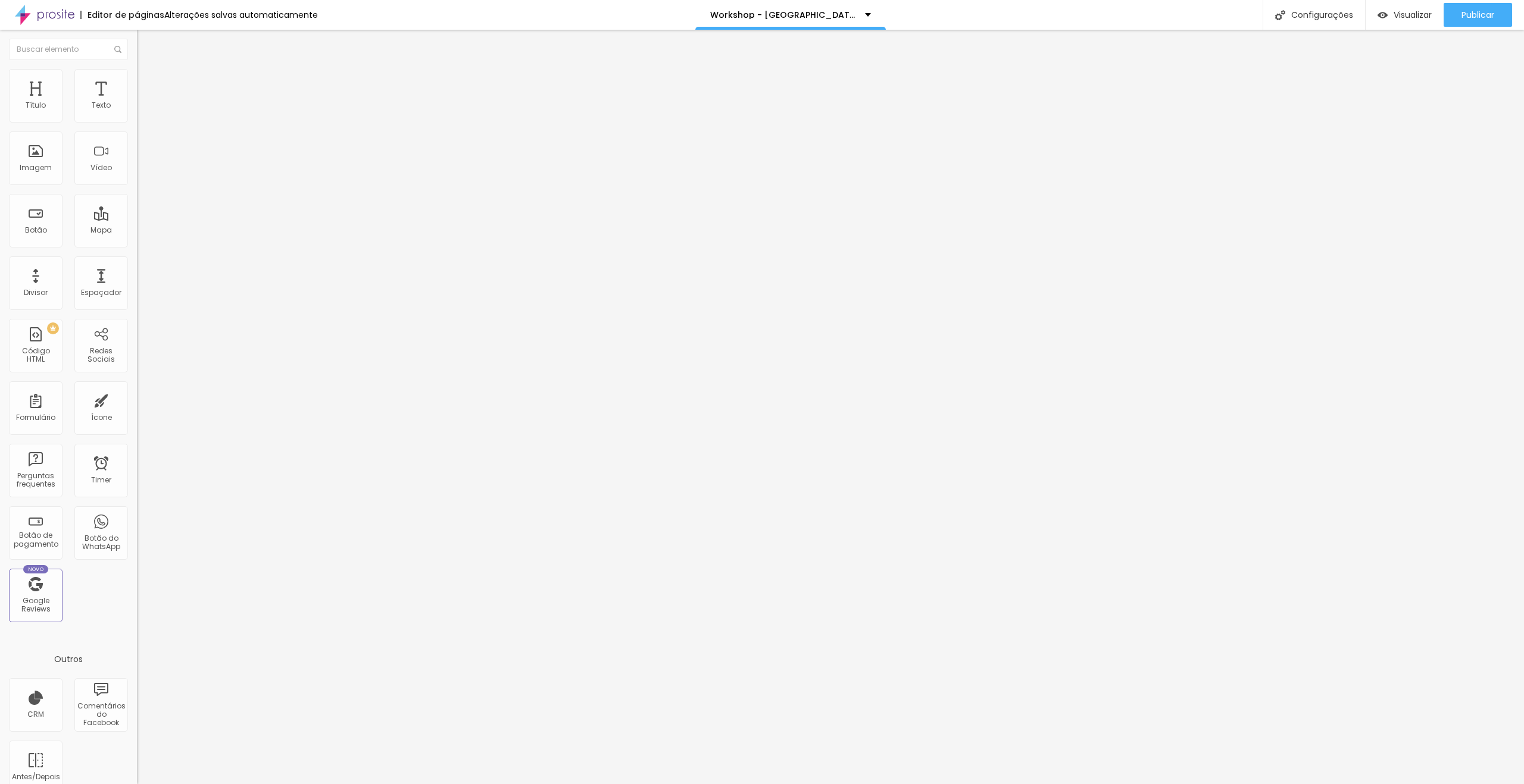
type input "6"
type input "2"
type input "0"
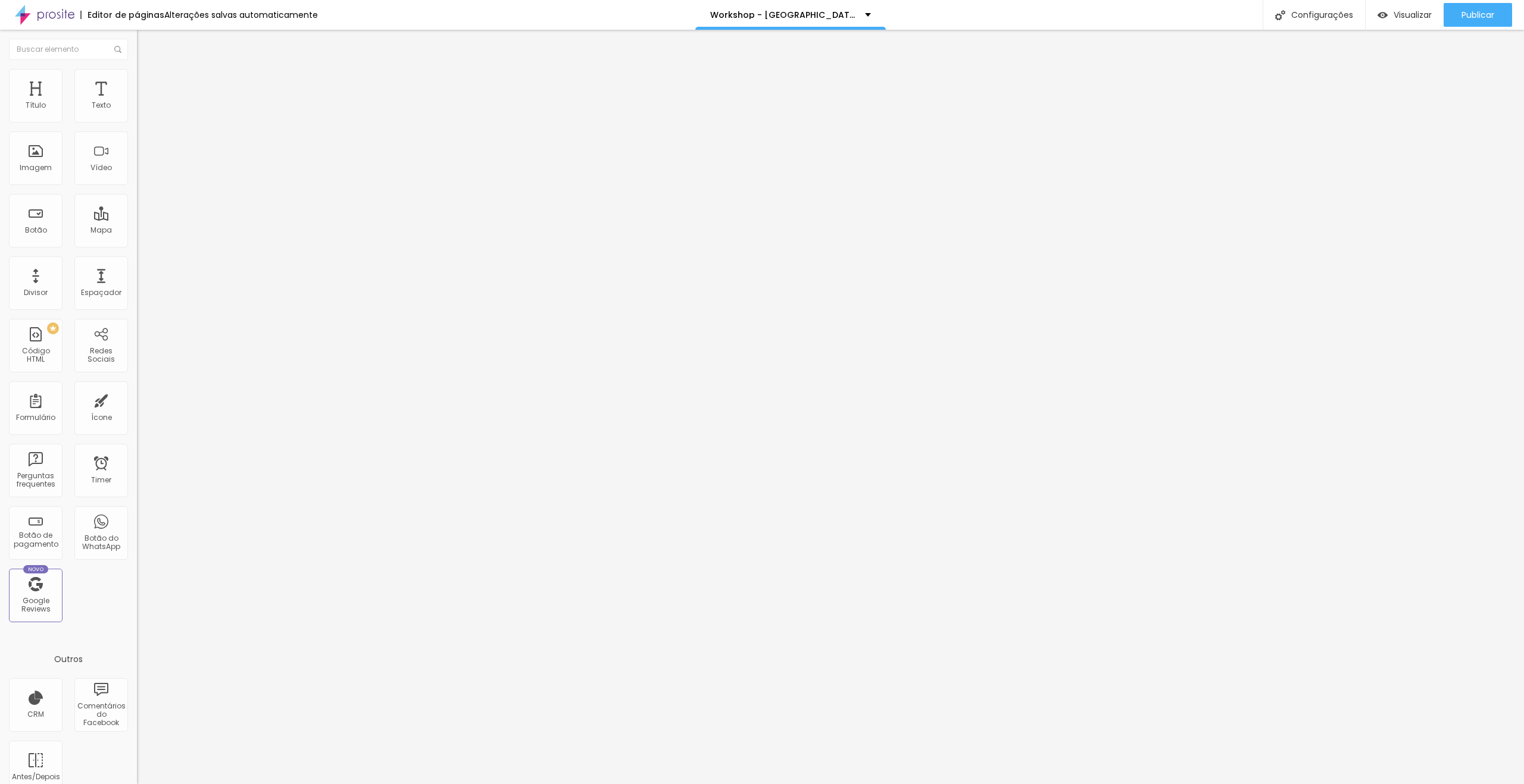
type input "0"
drag, startPoint x: 32, startPoint y: 116, endPoint x: 0, endPoint y: 111, distance: 32.4
type input "0"
click at [137, 231] on input "range" at bounding box center [175, 235] width 77 height 10
click at [137, 102] on span "Trocar imagem" at bounding box center [170, 97] width 65 height 10
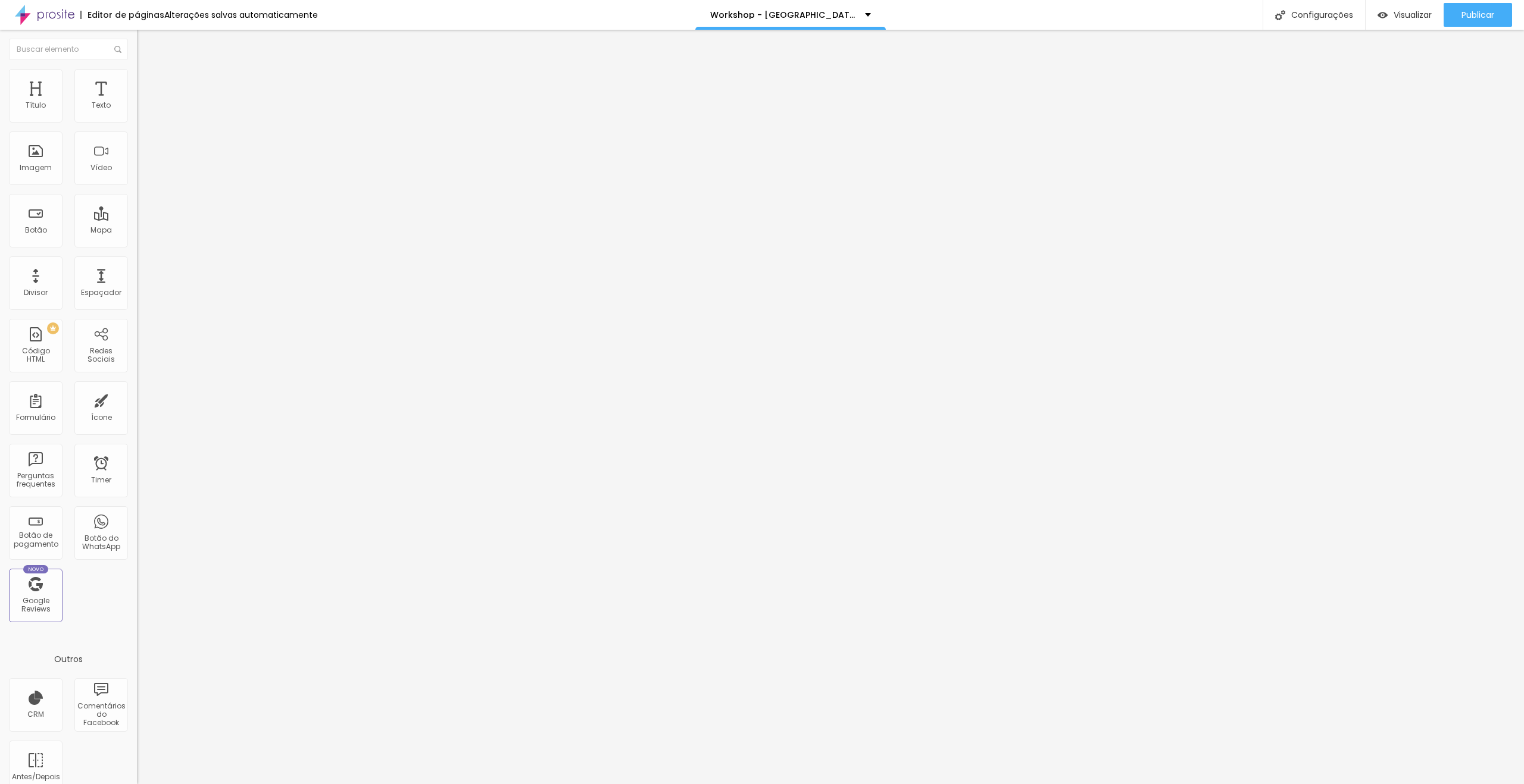
click at [137, 102] on span "Trocar imagem" at bounding box center [170, 97] width 65 height 10
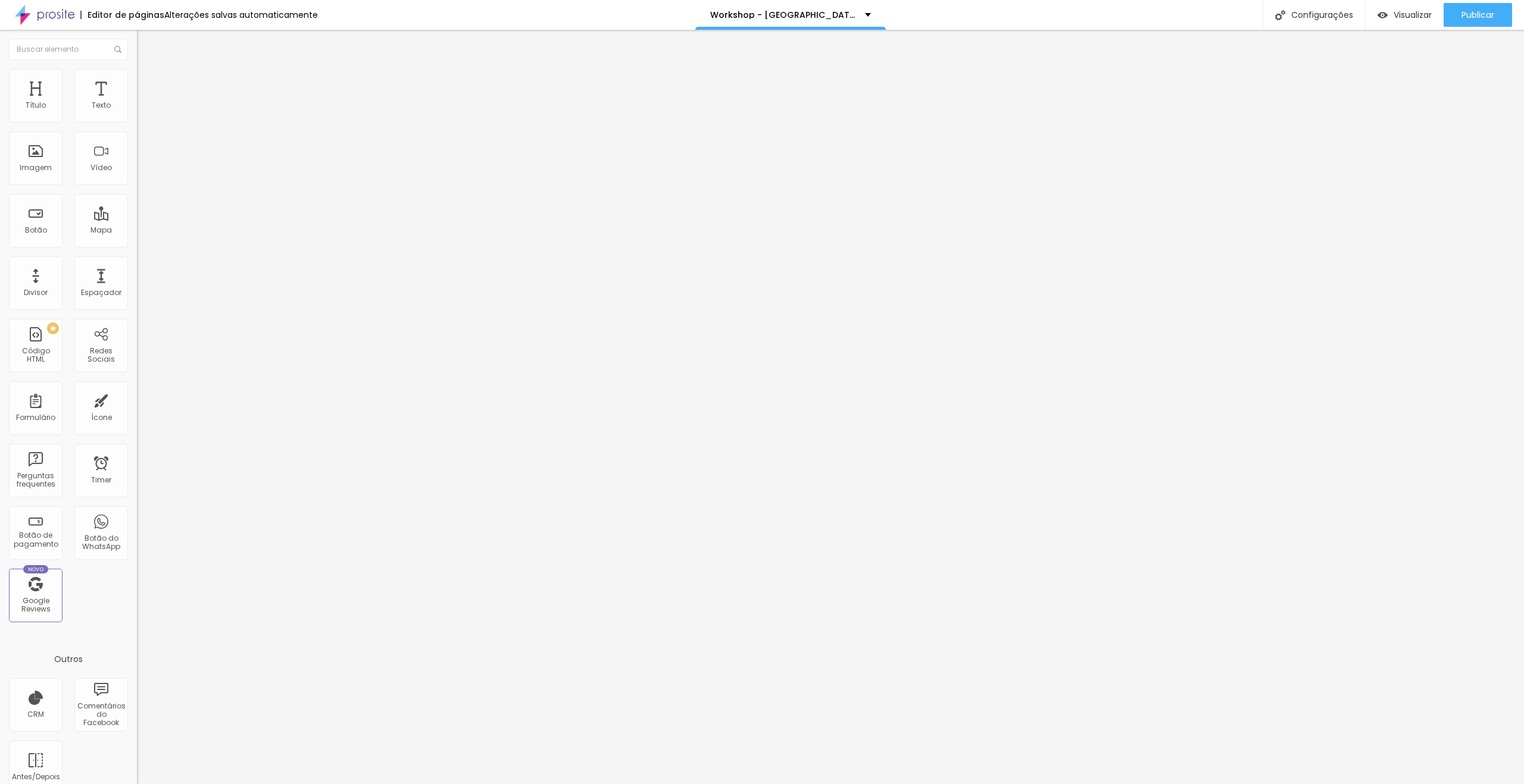
drag, startPoint x: 890, startPoint y: 430, endPoint x: 867, endPoint y: 424, distance: 23.8
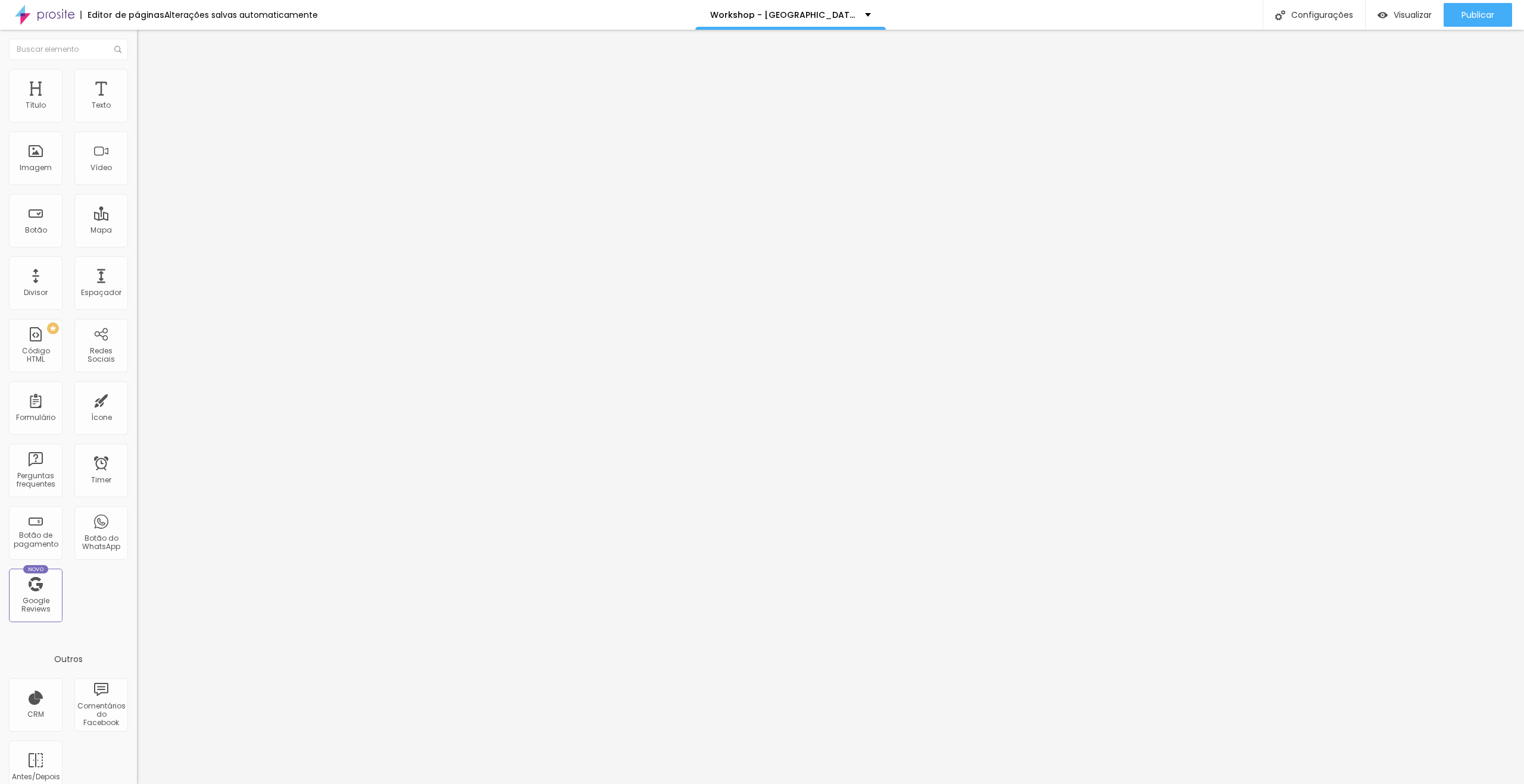
click at [137, 70] on ul "Conteúdo Estilo Avançado" at bounding box center [206, 74] width 137 height 35
drag, startPoint x: 111, startPoint y: 79, endPoint x: 106, endPoint y: 85, distance: 7.8
click at [137, 81] on li "Avançado" at bounding box center [206, 87] width 137 height 11
click at [148, 82] on span "Estilo" at bounding box center [156, 77] width 18 height 10
type input "95"
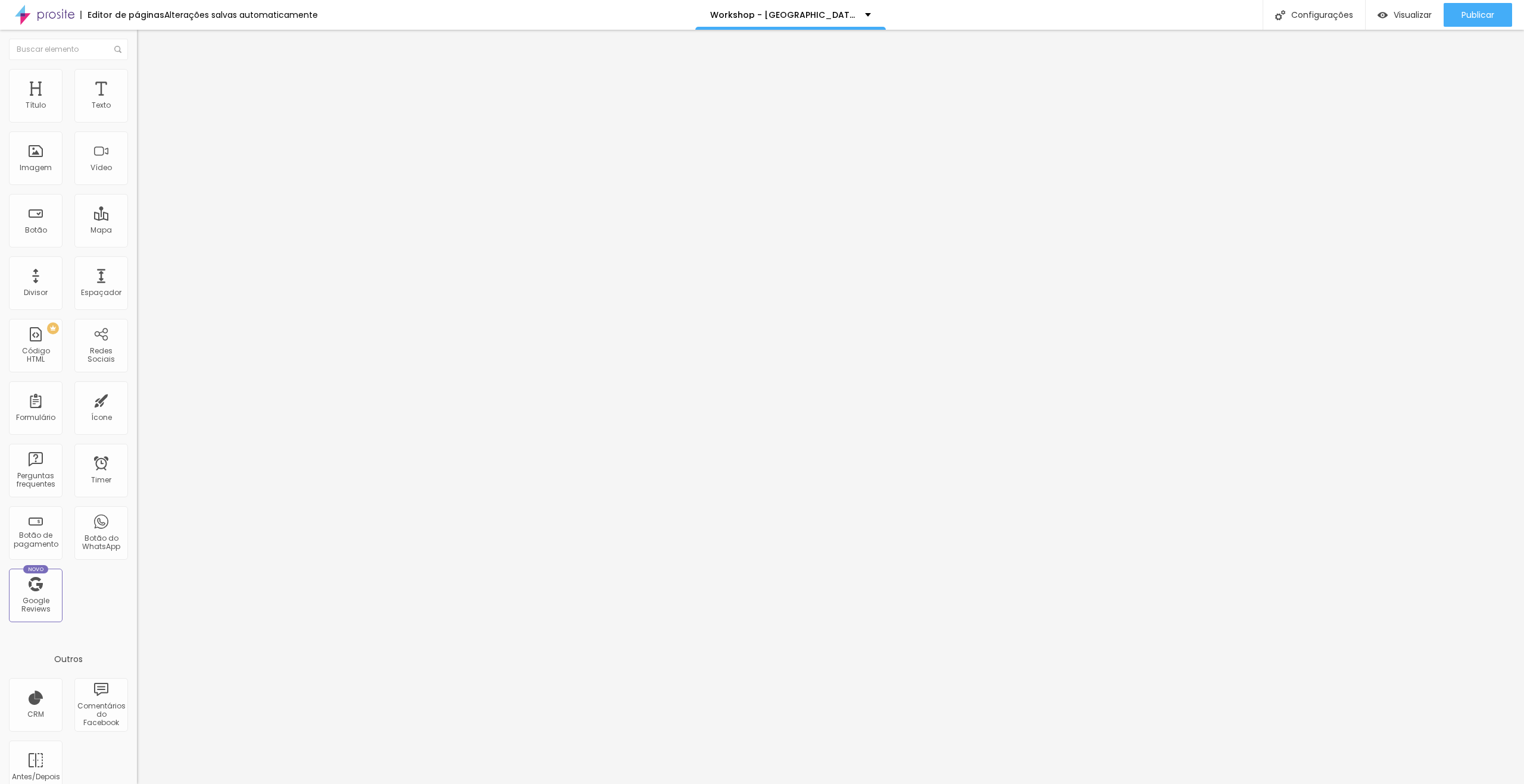
type input "95"
type input "90"
type input "85"
drag, startPoint x: 122, startPoint y: 125, endPoint x: 104, endPoint y: 127, distance: 18.1
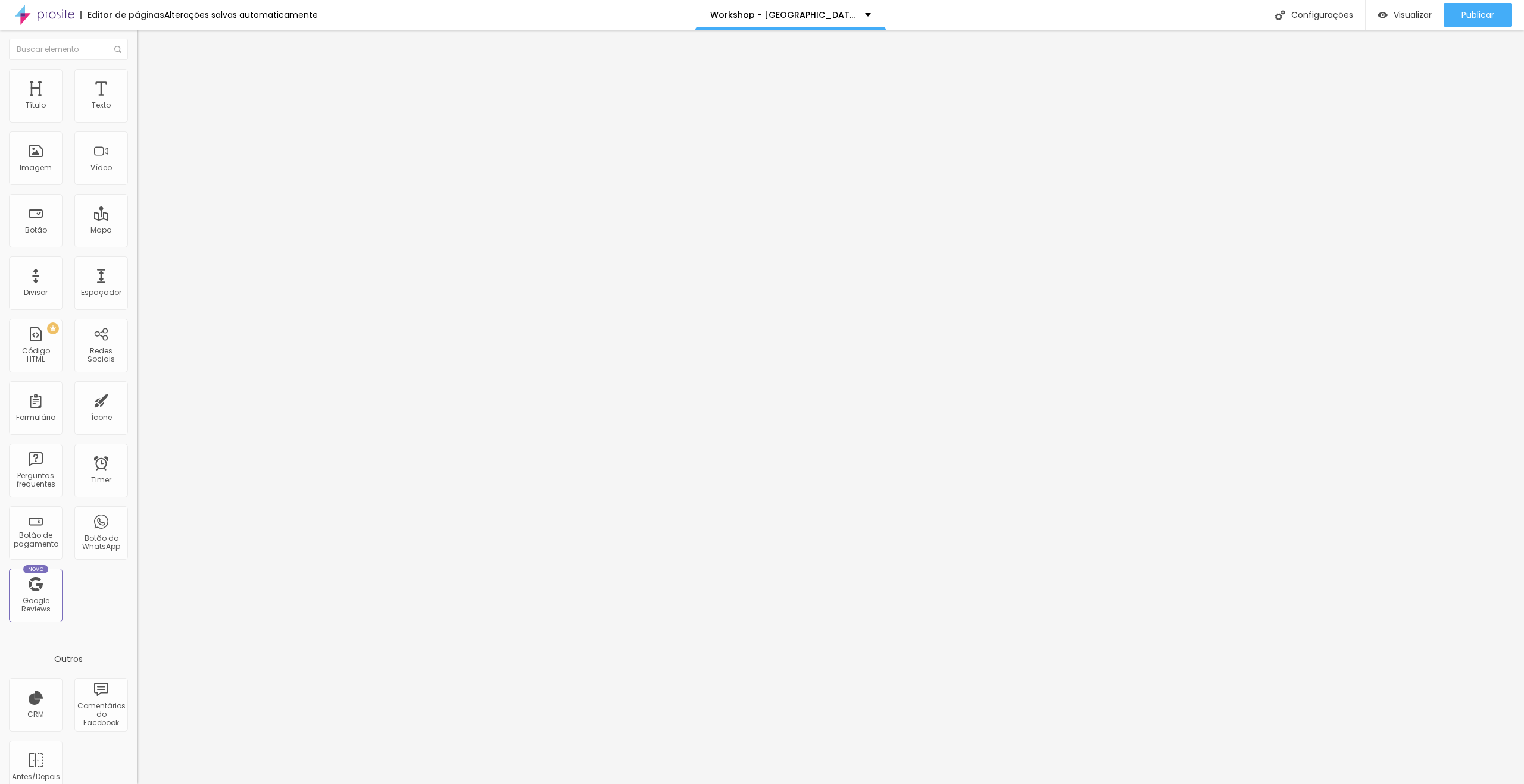
type input "85"
click at [137, 122] on input "range" at bounding box center [175, 117] width 77 height 10
click at [148, 85] on span "Avançado" at bounding box center [167, 89] width 39 height 10
type input "9"
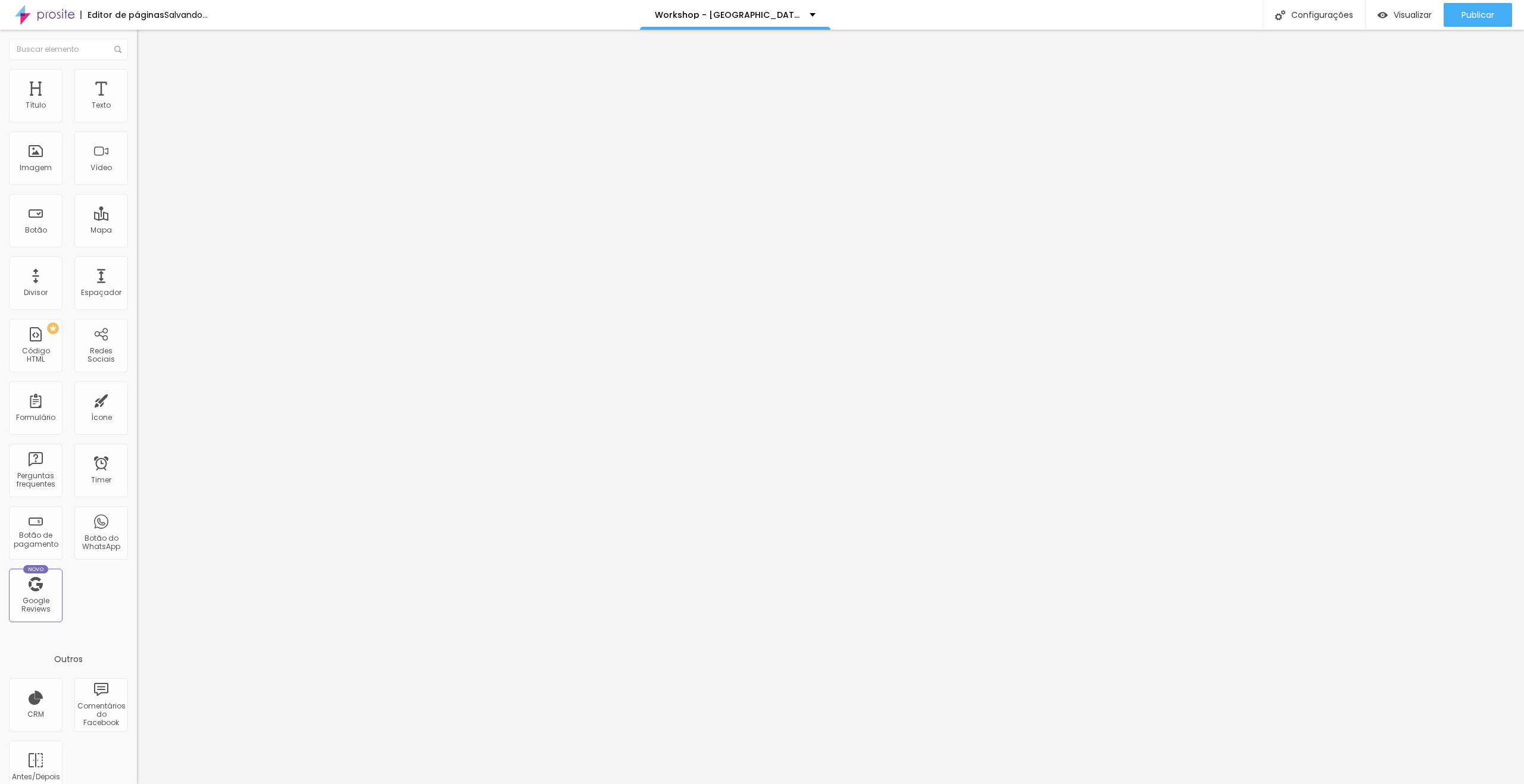
type input "12"
type input "16"
type input "18"
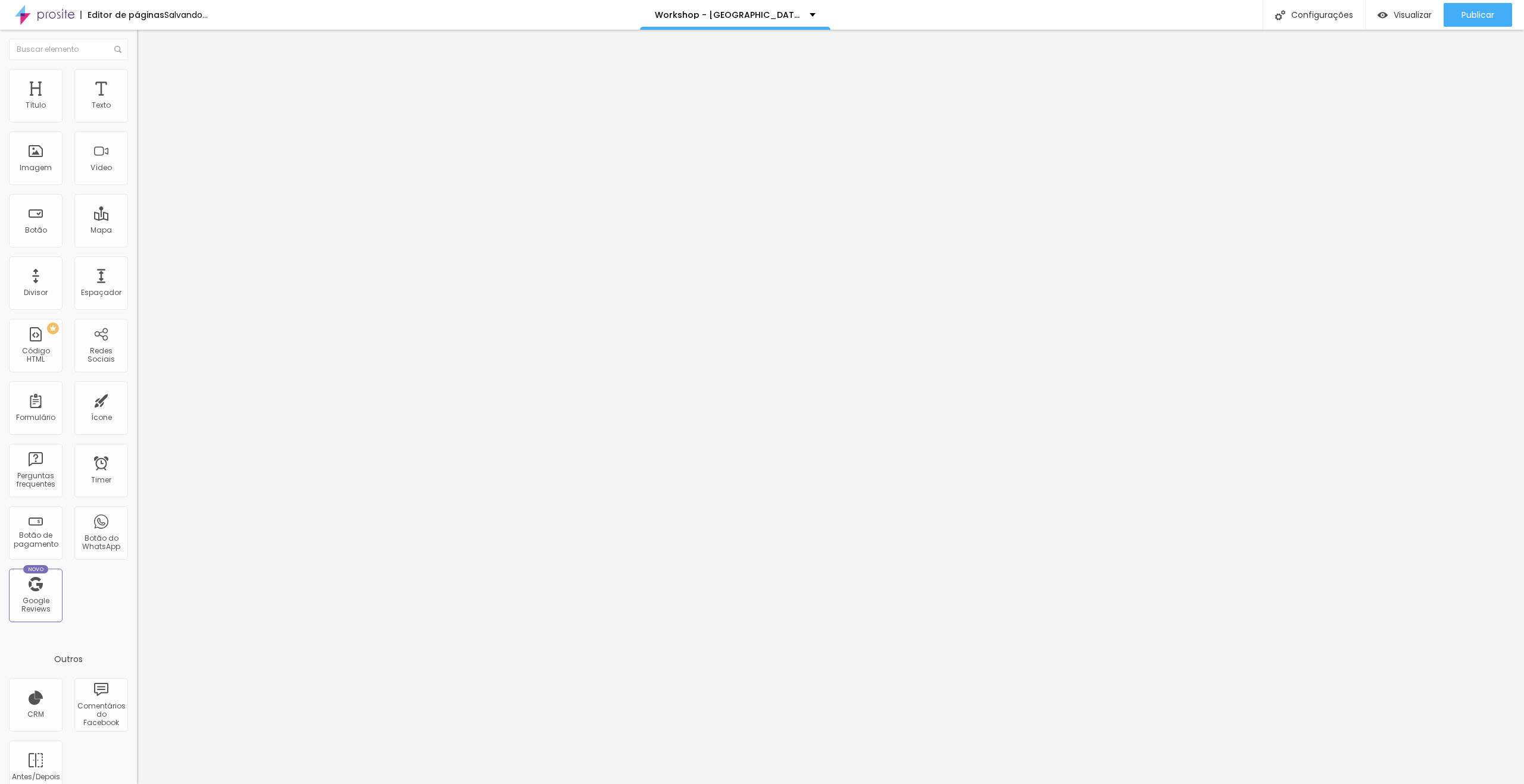
type input "18"
type input "19"
type input "21"
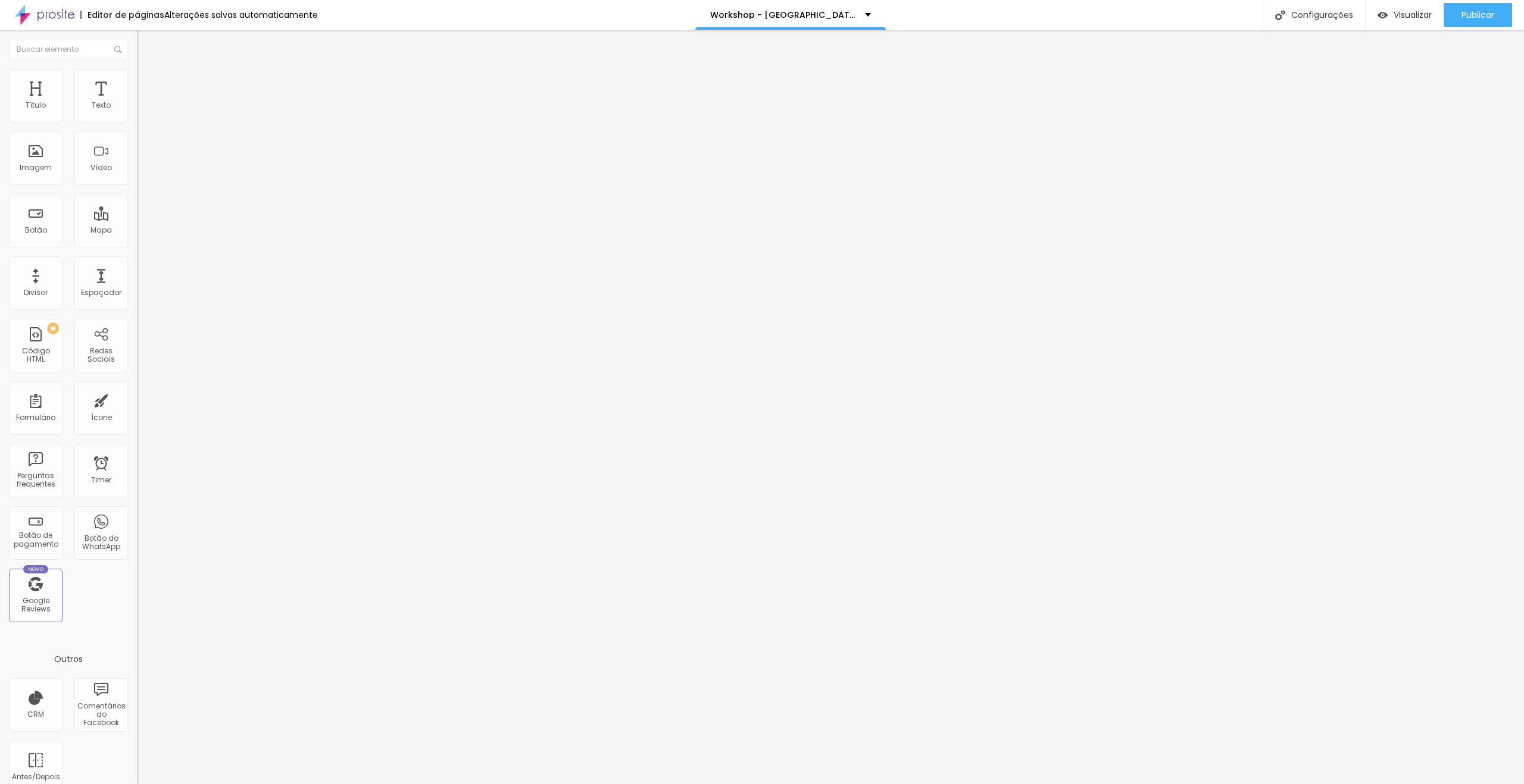
type input "22"
type input "19"
type input "18"
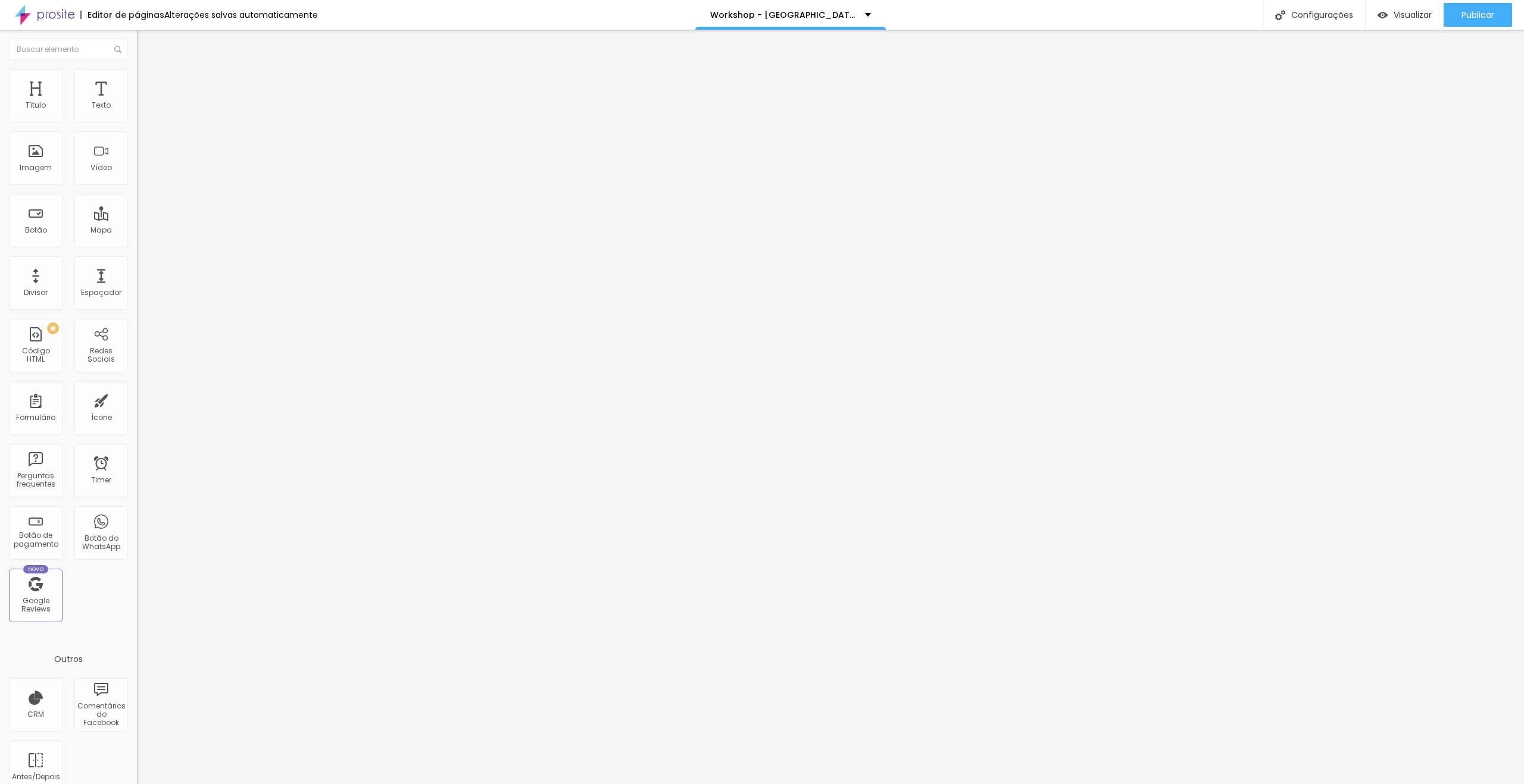
type input "18"
type input "17"
drag, startPoint x: 28, startPoint y: 116, endPoint x: 40, endPoint y: 118, distance: 12.2
type input "17"
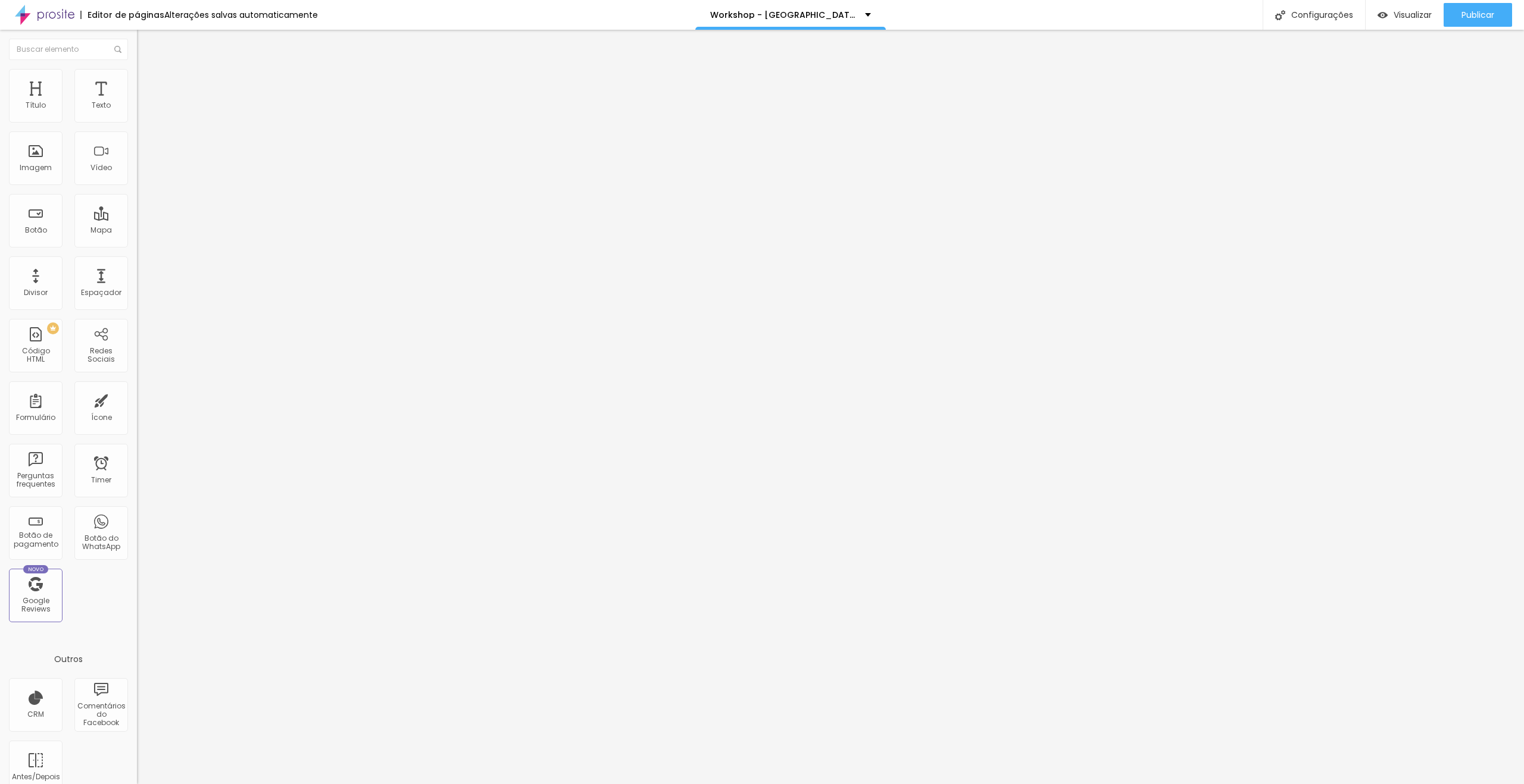
click at [137, 231] on input "range" at bounding box center [175, 235] width 77 height 10
type input "0"
drag, startPoint x: 34, startPoint y: 140, endPoint x: 0, endPoint y: 142, distance: 34.1
type input "0"
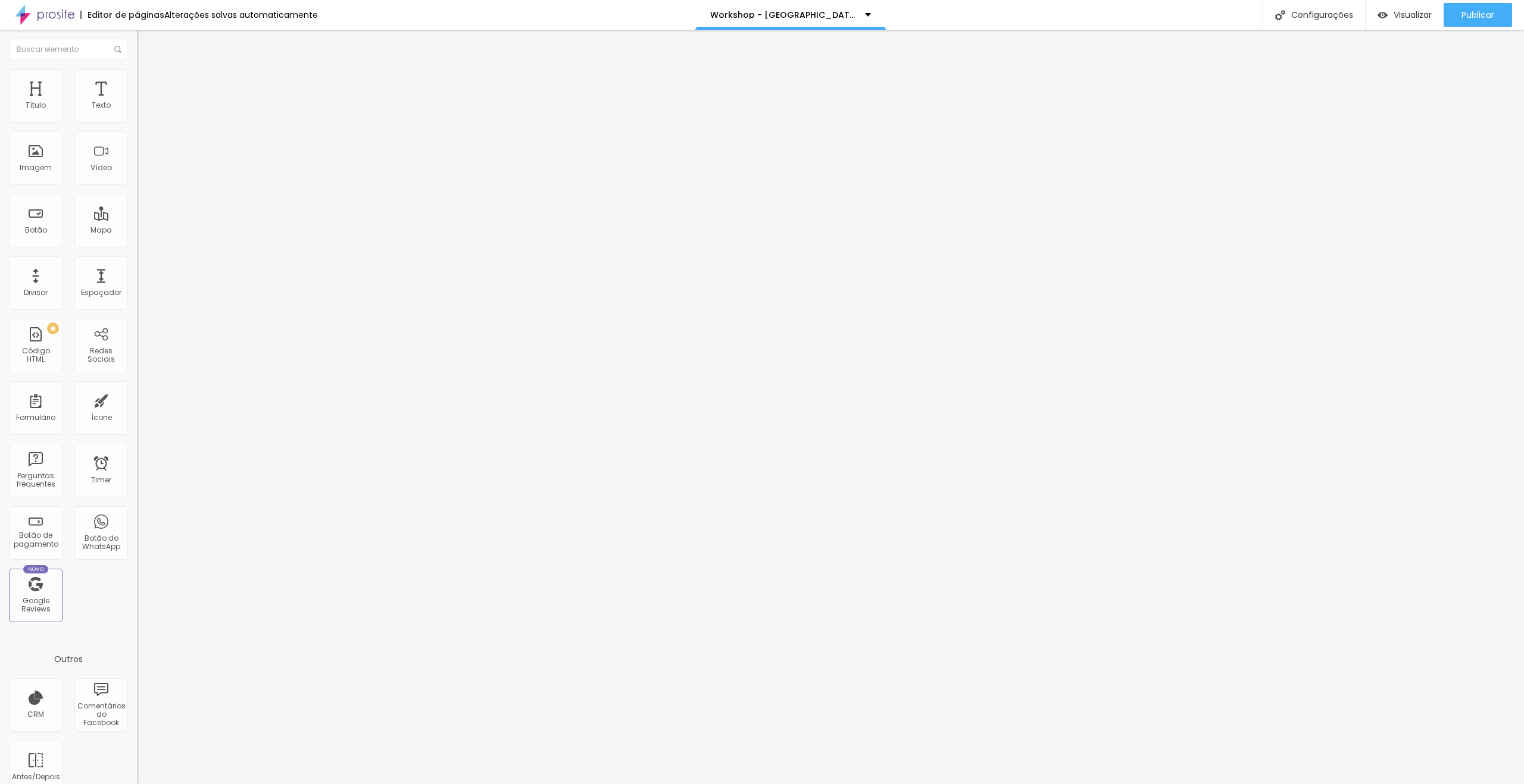
click at [137, 399] on input "range" at bounding box center [175, 404] width 77 height 10
